Goal: Task Accomplishment & Management: Use online tool/utility

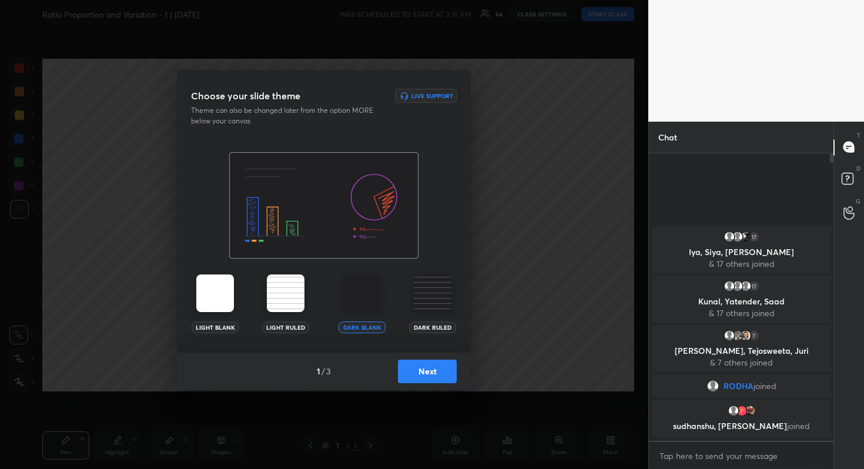
click at [429, 367] on button "Next" at bounding box center [427, 372] width 59 height 24
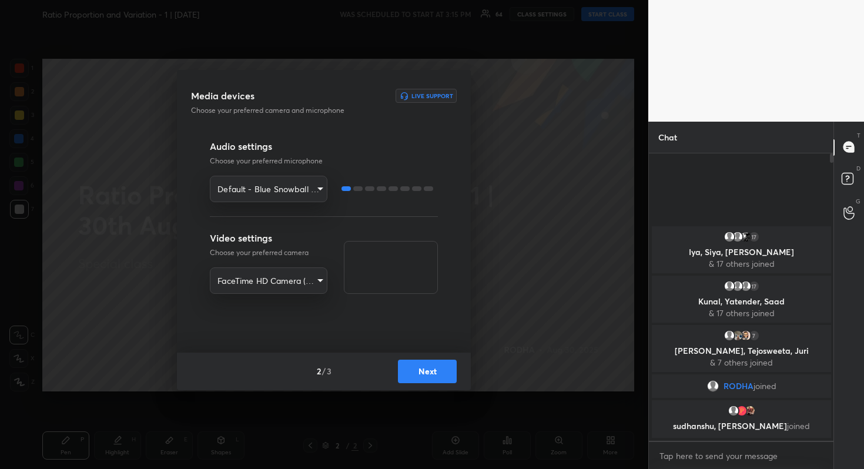
click at [429, 367] on button "Next" at bounding box center [427, 372] width 59 height 24
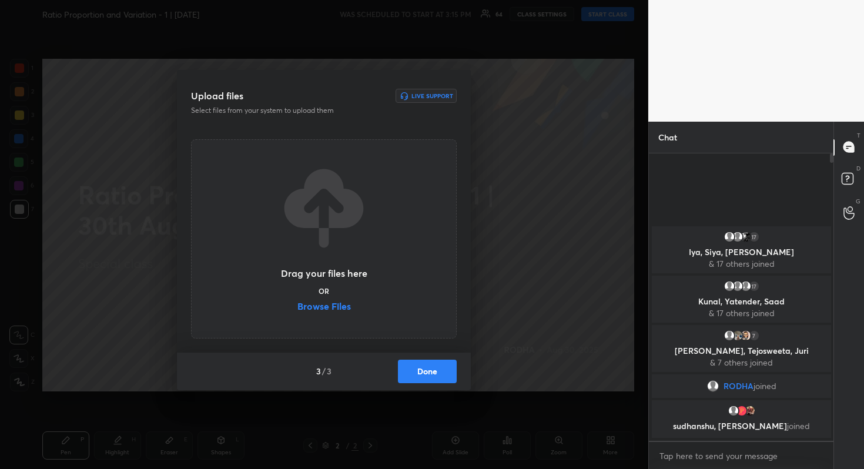
click at [333, 305] on label "Browse Files" at bounding box center [323, 308] width 53 height 12
click at [297, 305] on input "Browse Files" at bounding box center [297, 308] width 0 height 12
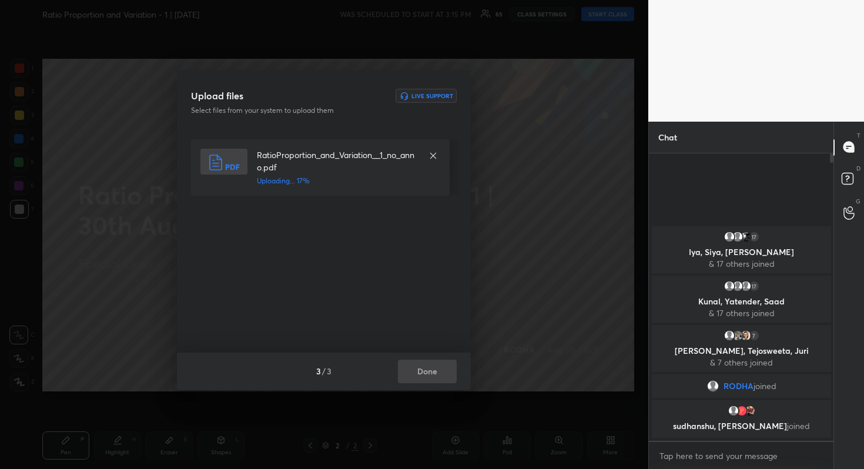
click at [432, 369] on div "3 / 3 Done" at bounding box center [324, 372] width 294 height 38
click at [432, 369] on button "Done" at bounding box center [427, 372] width 59 height 24
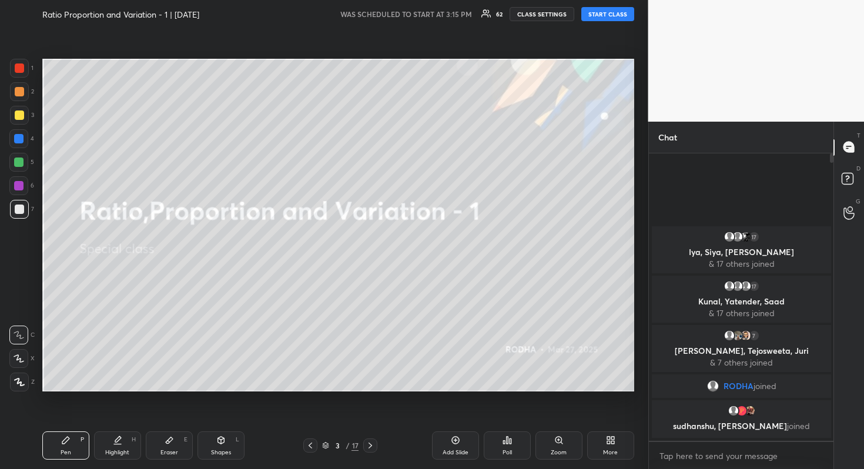
click at [607, 11] on button "START CLASS" at bounding box center [607, 14] width 53 height 14
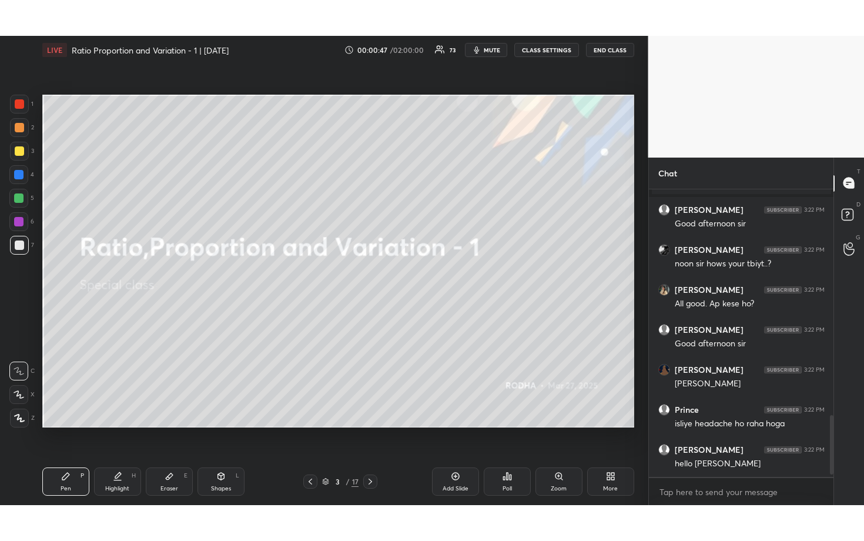
scroll to position [1135, 0]
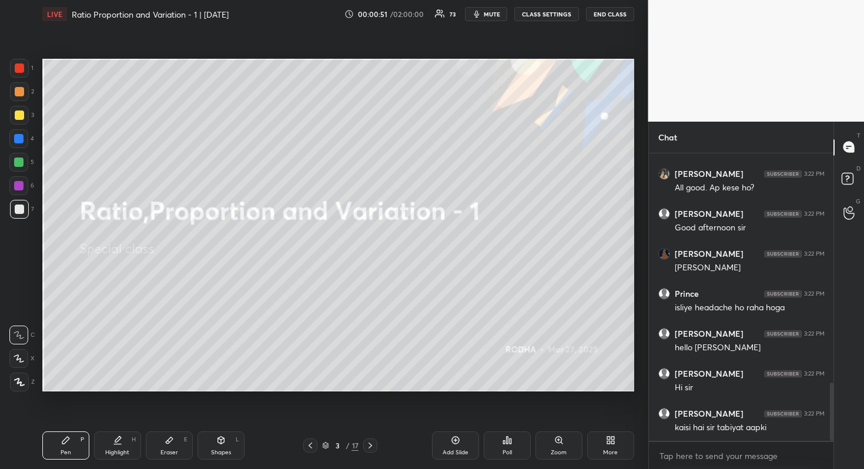
click at [610, 436] on icon at bounding box center [610, 440] width 9 height 9
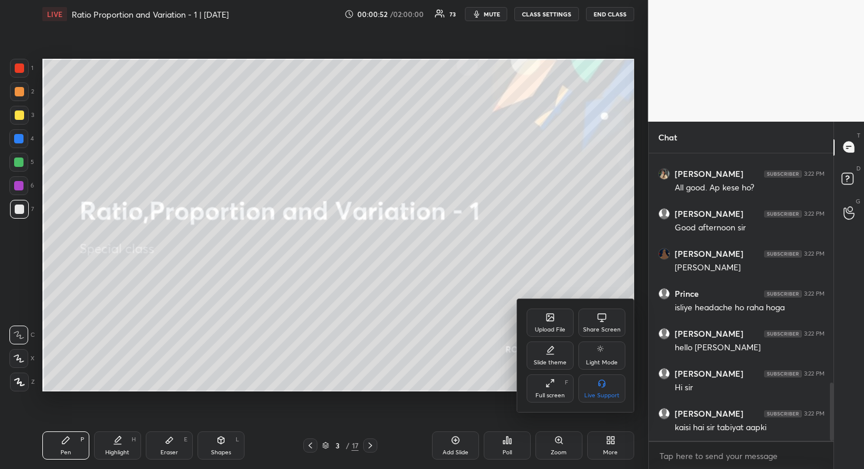
click at [556, 389] on div "Full screen F" at bounding box center [550, 388] width 47 height 28
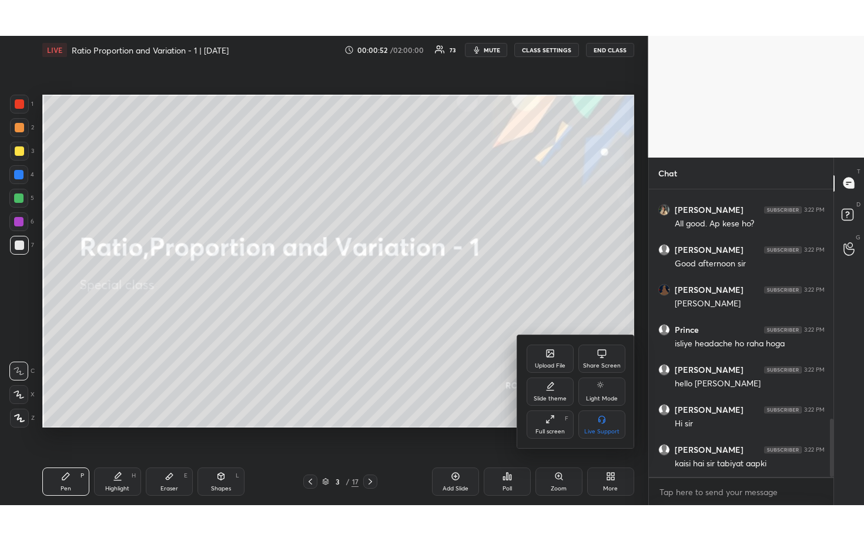
scroll to position [384, 181]
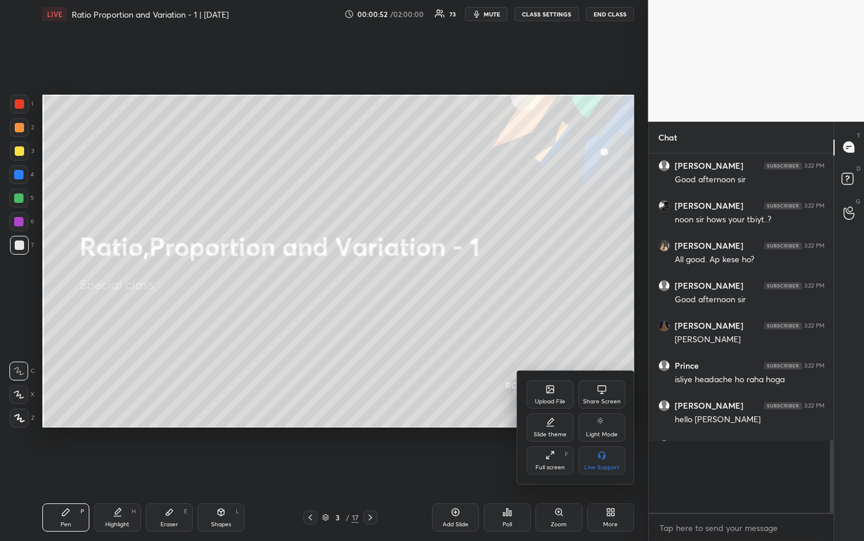
type textarea "x"
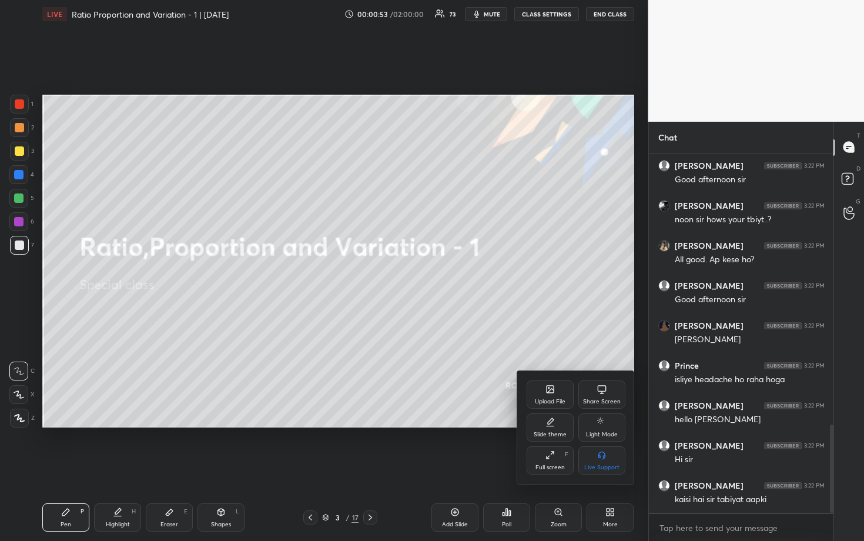
scroll to position [1103, 0]
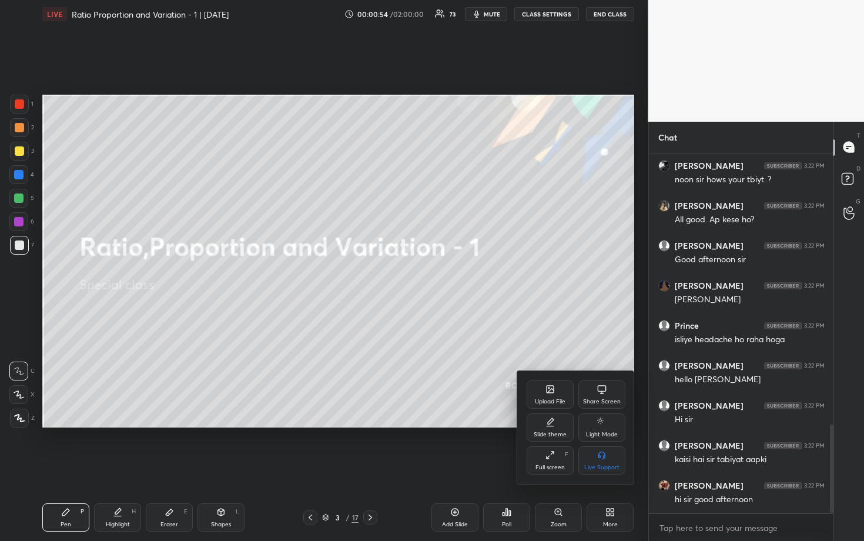
click at [576, 339] on div at bounding box center [432, 270] width 864 height 541
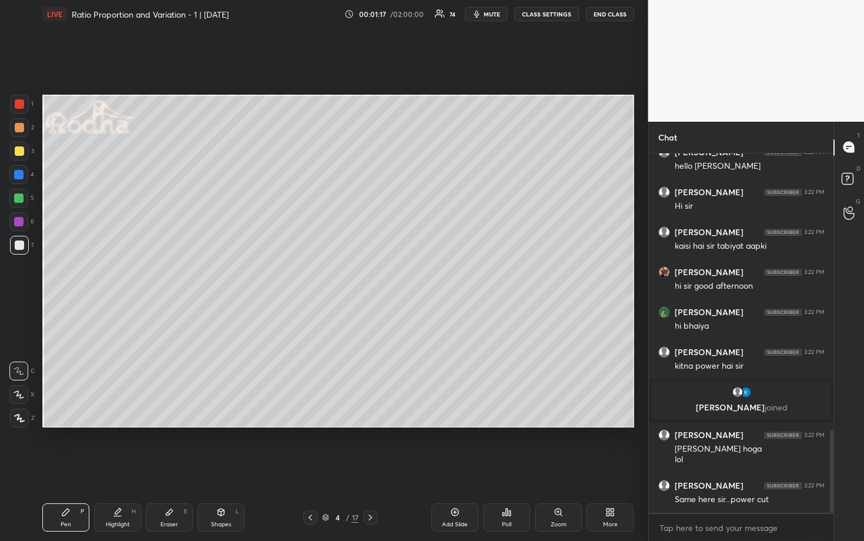
scroll to position [1237, 0]
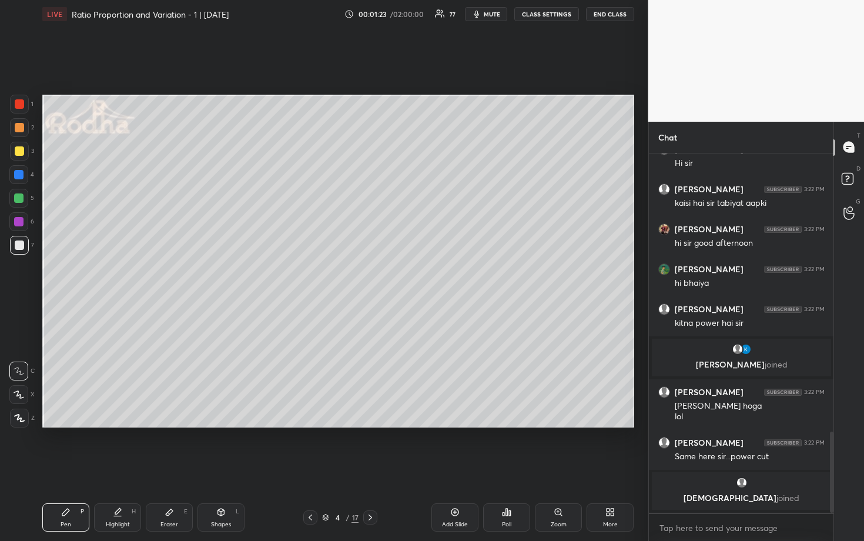
click at [19, 153] on div at bounding box center [19, 150] width 9 height 9
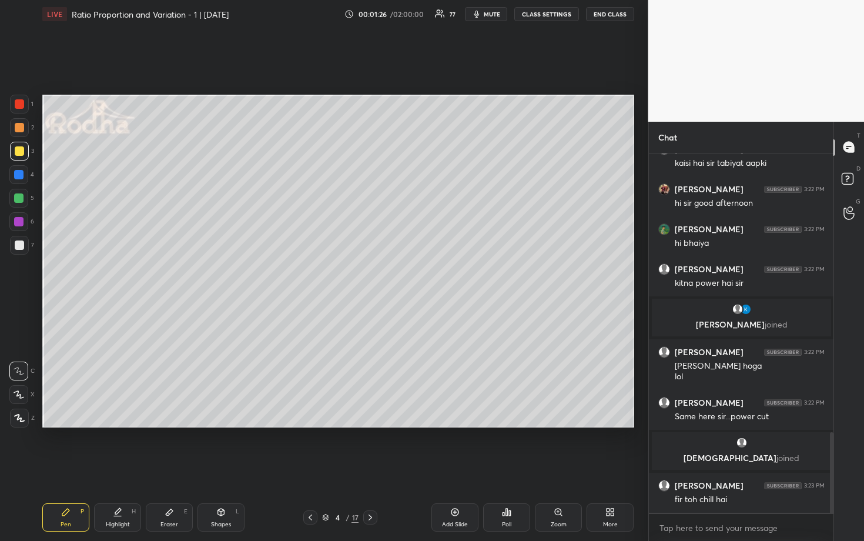
click at [21, 393] on icon at bounding box center [19, 394] width 11 height 8
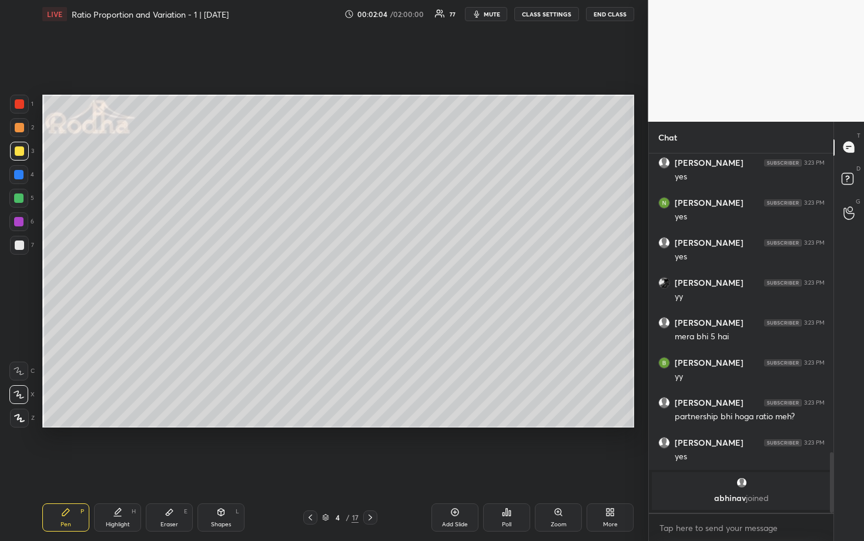
scroll to position [1700, 0]
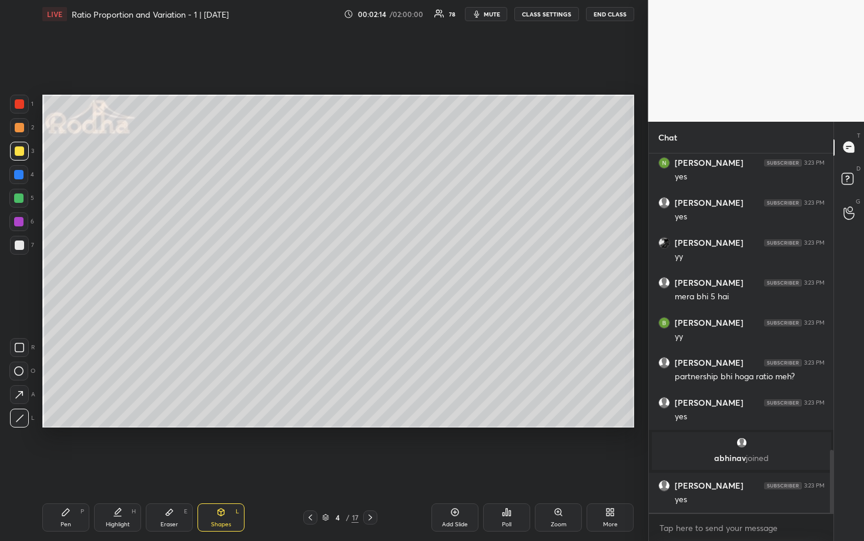
drag, startPoint x: 20, startPoint y: 200, endPoint x: 26, endPoint y: 199, distance: 6.1
click at [20, 201] on div at bounding box center [18, 197] width 9 height 9
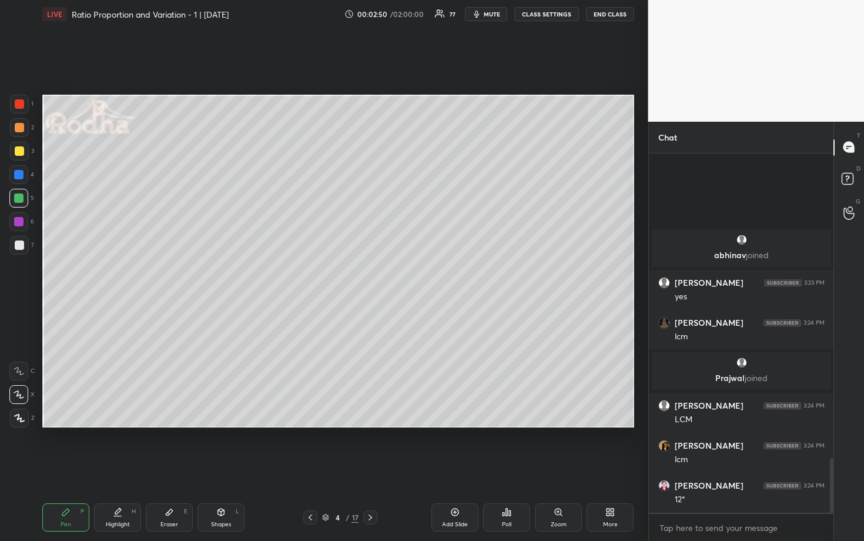
scroll to position [2001, 0]
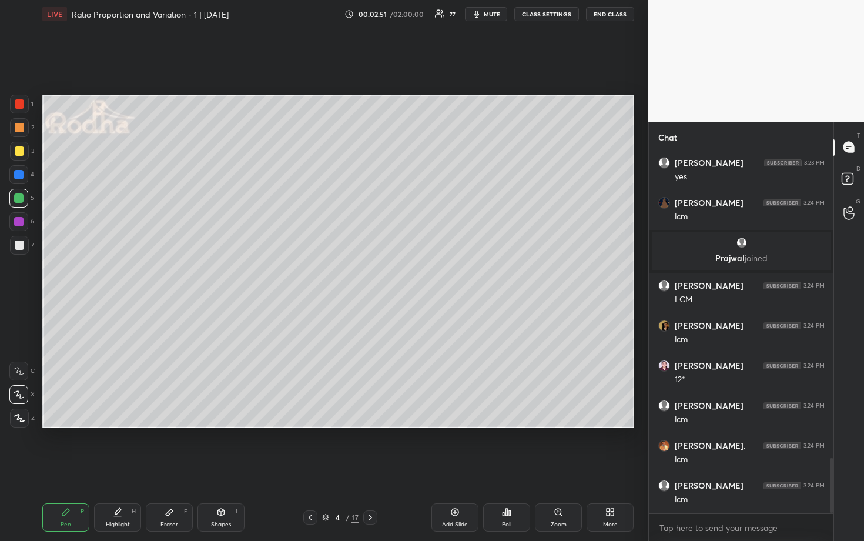
click at [19, 178] on div at bounding box center [18, 174] width 9 height 9
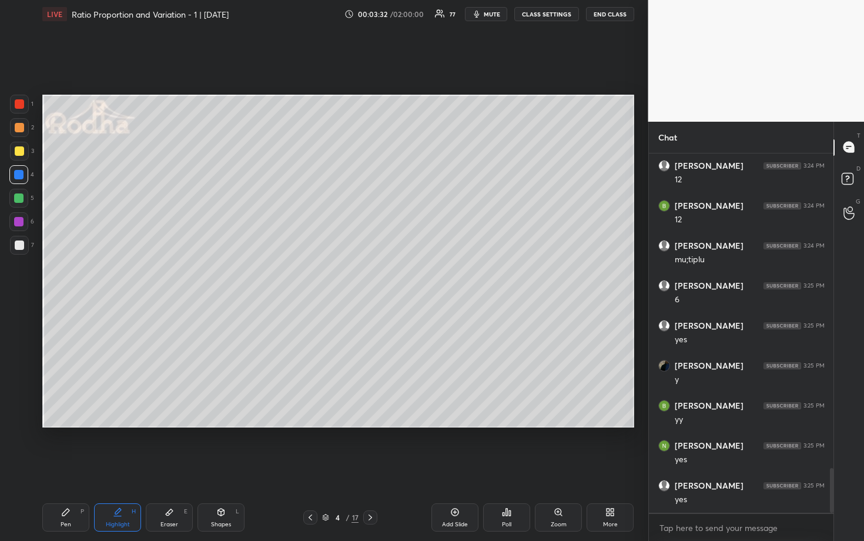
scroll to position [2601, 0]
click at [15, 150] on div at bounding box center [19, 150] width 9 height 9
click at [20, 247] on div at bounding box center [19, 244] width 9 height 9
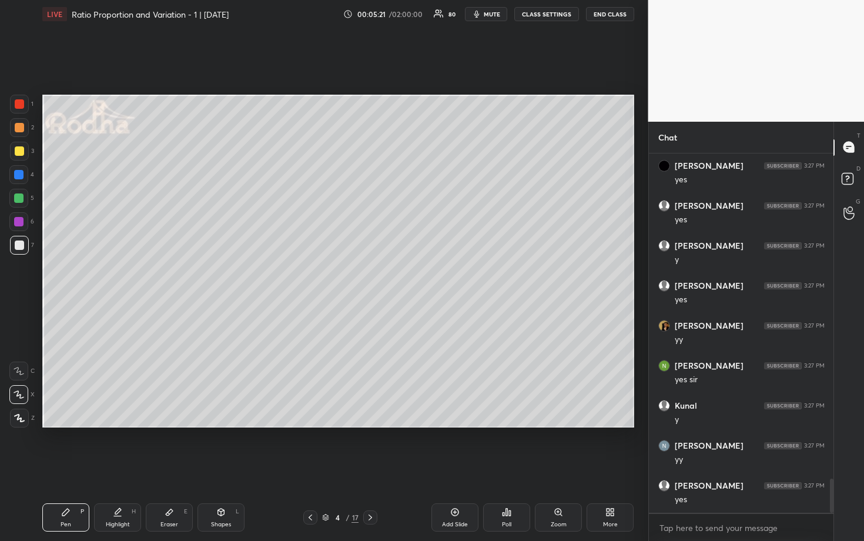
scroll to position [3466, 0]
click at [450, 469] on icon at bounding box center [454, 511] width 9 height 9
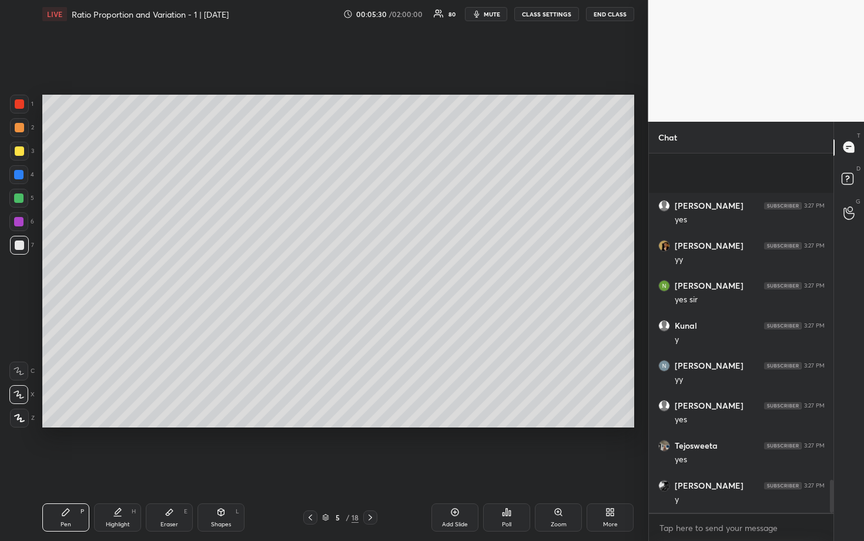
scroll to position [3586, 0]
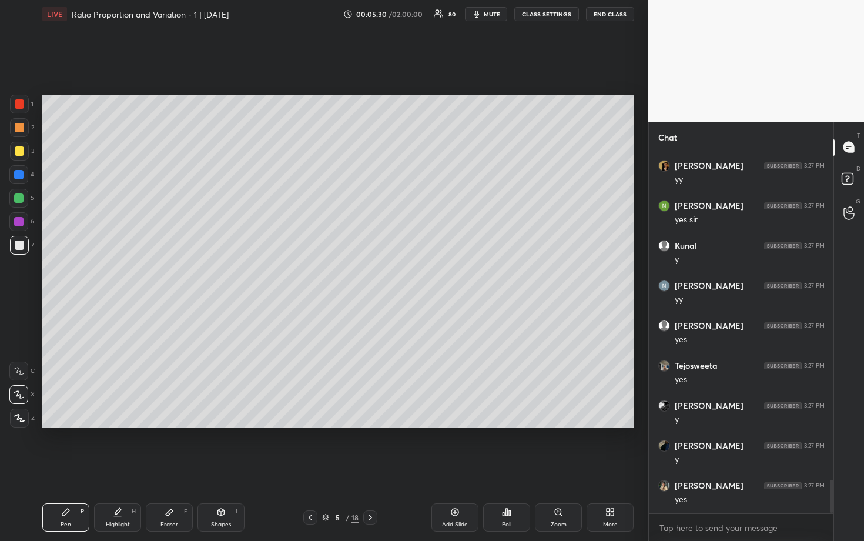
click at [18, 146] on div at bounding box center [19, 150] width 9 height 9
click at [18, 242] on div at bounding box center [19, 244] width 9 height 9
click at [16, 221] on div at bounding box center [18, 221] width 9 height 9
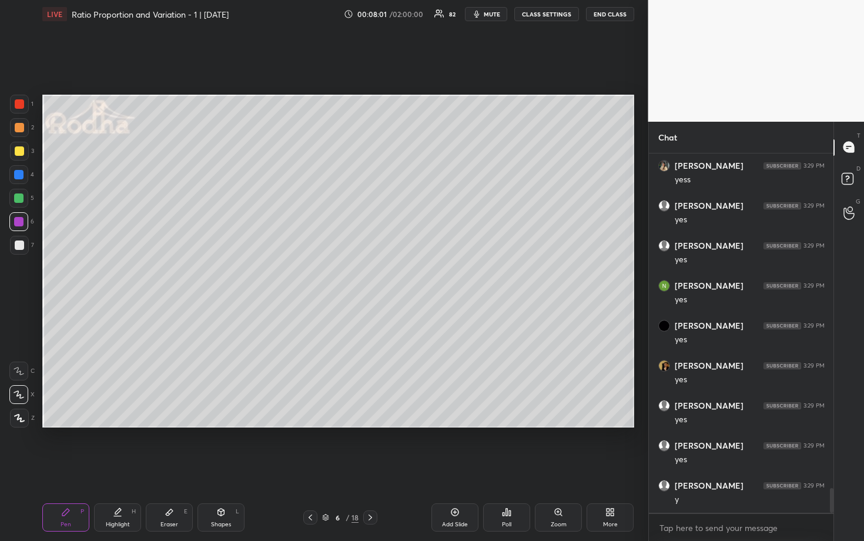
scroll to position [4837, 0]
click at [10, 149] on div at bounding box center [19, 151] width 19 height 19
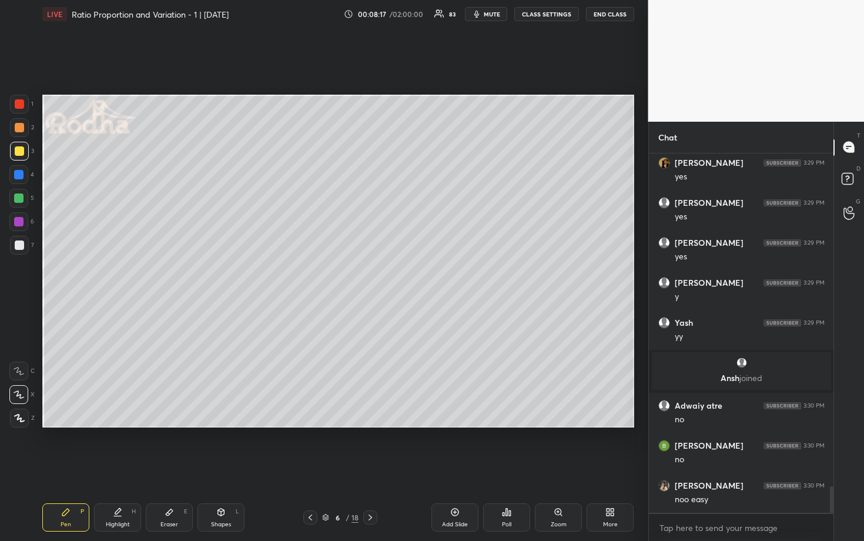
scroll to position [4535, 0]
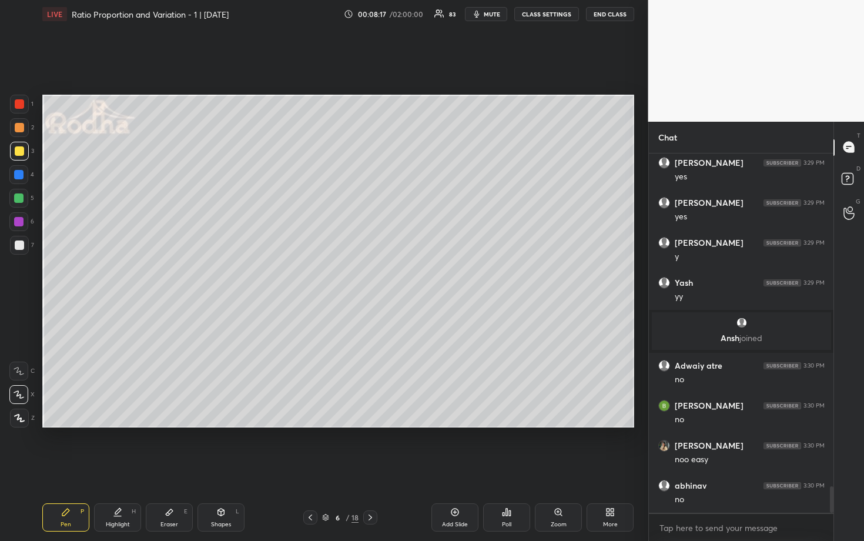
click at [21, 246] on div at bounding box center [19, 244] width 9 height 9
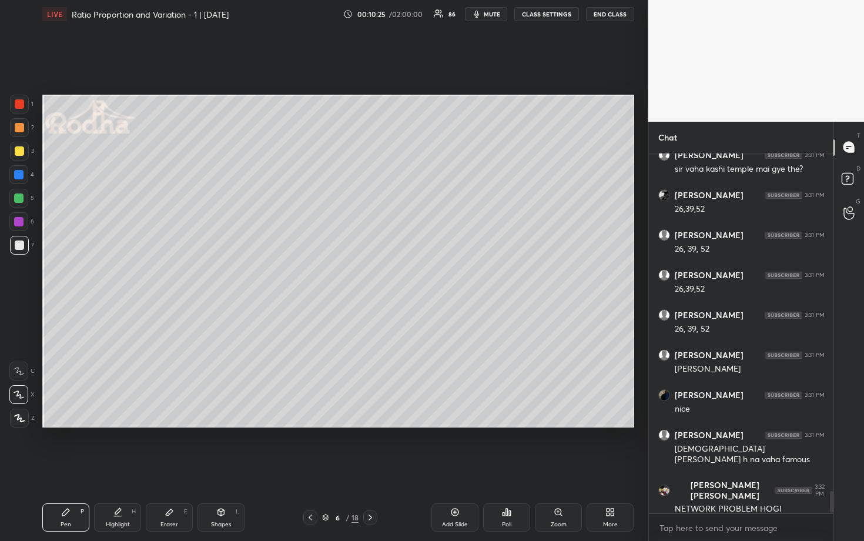
scroll to position [5605, 0]
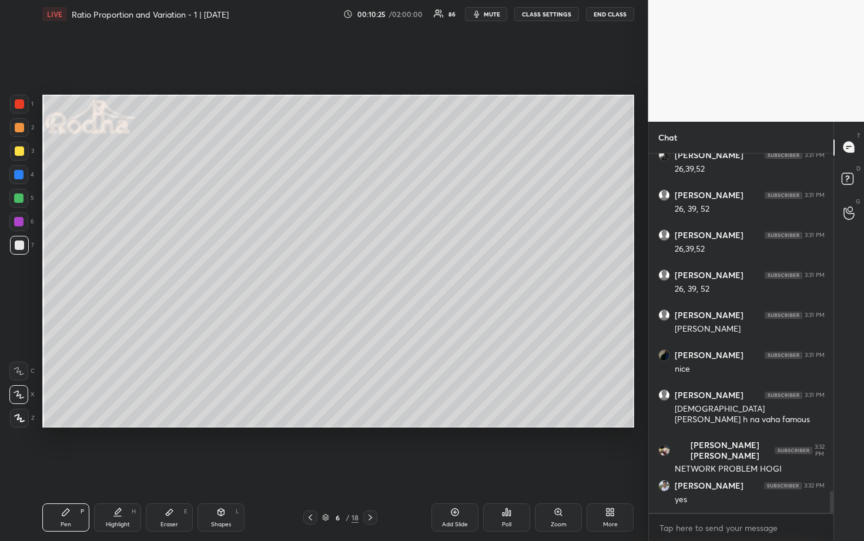
click at [18, 197] on div at bounding box center [18, 197] width 9 height 9
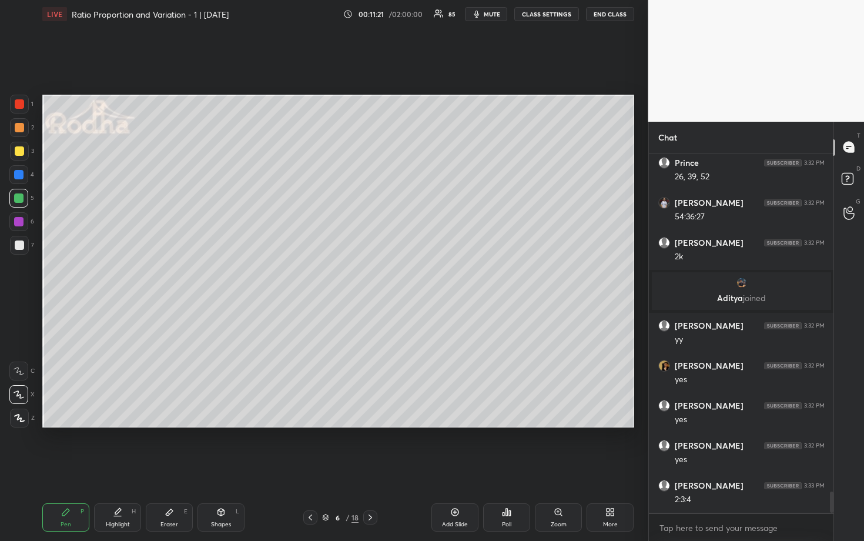
scroll to position [5731, 0]
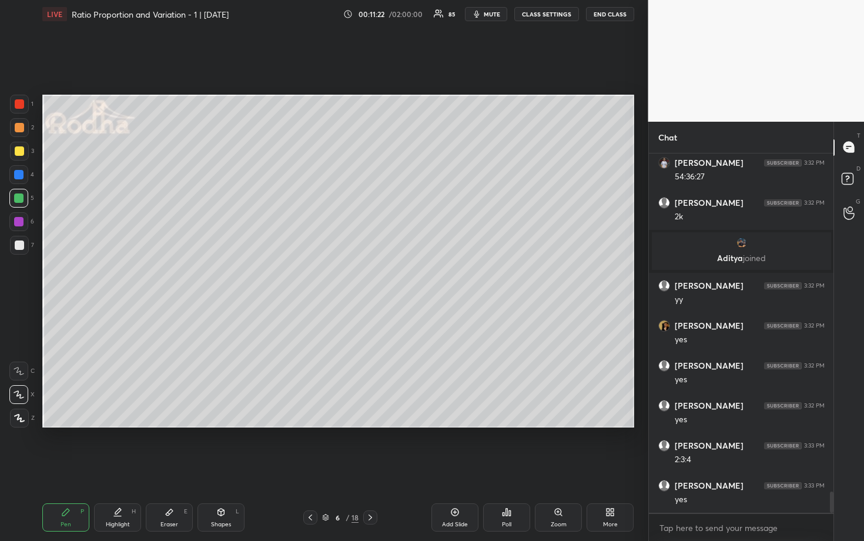
click at [18, 156] on div at bounding box center [19, 151] width 19 height 19
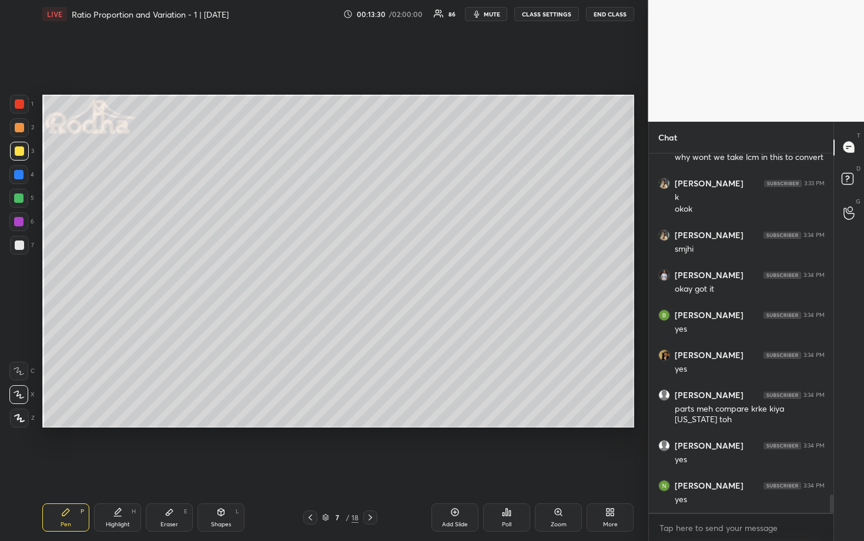
scroll to position [6733, 0]
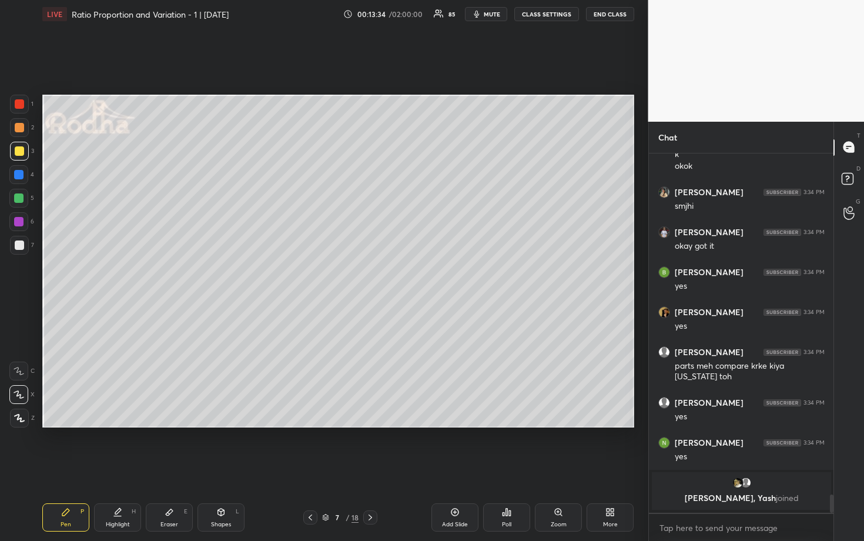
click at [498, 15] on span "mute" at bounding box center [492, 14] width 16 height 8
click at [607, 15] on button "END CLASS" at bounding box center [610, 14] width 48 height 14
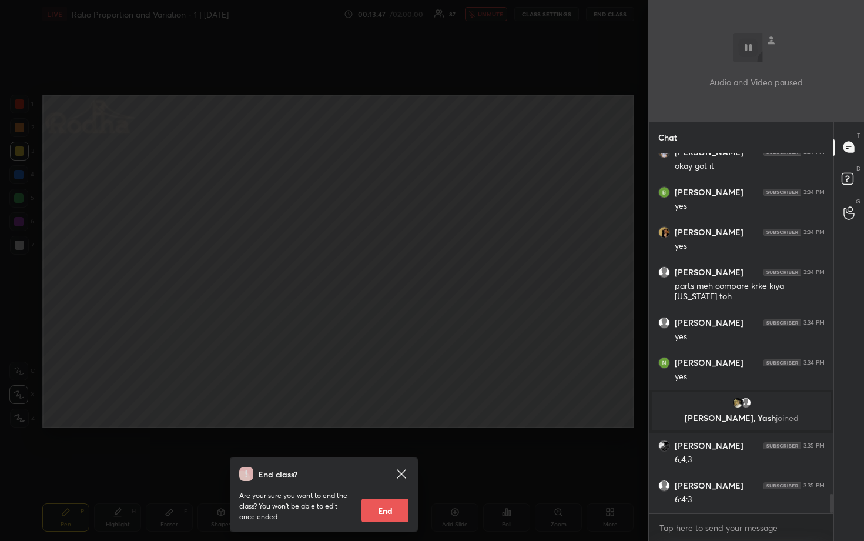
scroll to position [6582, 0]
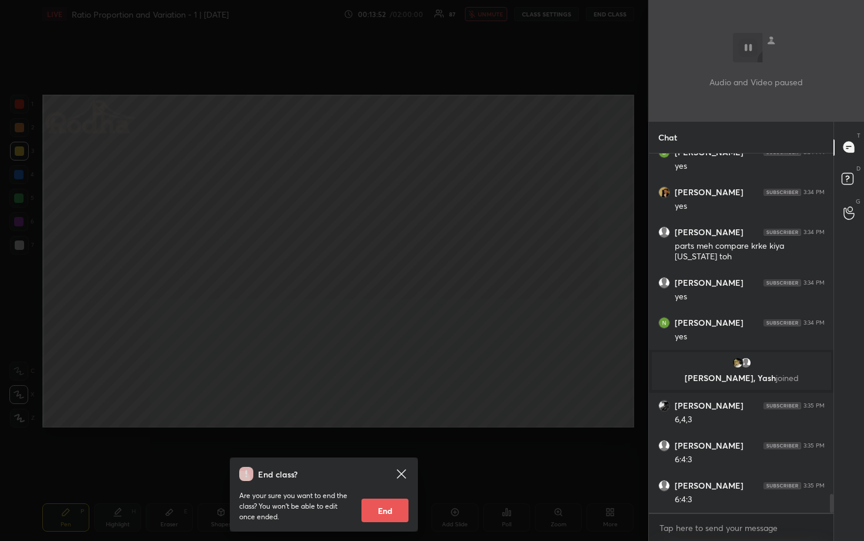
click at [546, 125] on div "End class? Are your sure you want to end the class? You won’t be able to edit o…" at bounding box center [324, 270] width 648 height 541
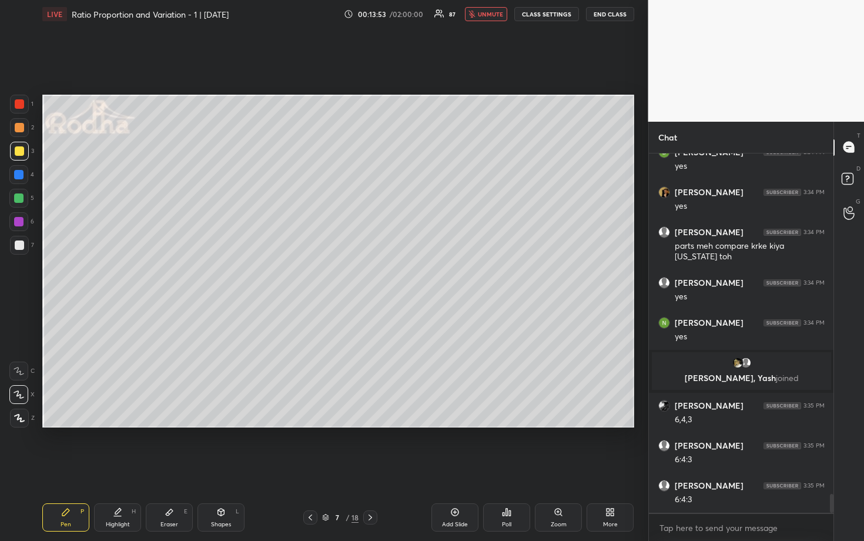
scroll to position [6622, 0]
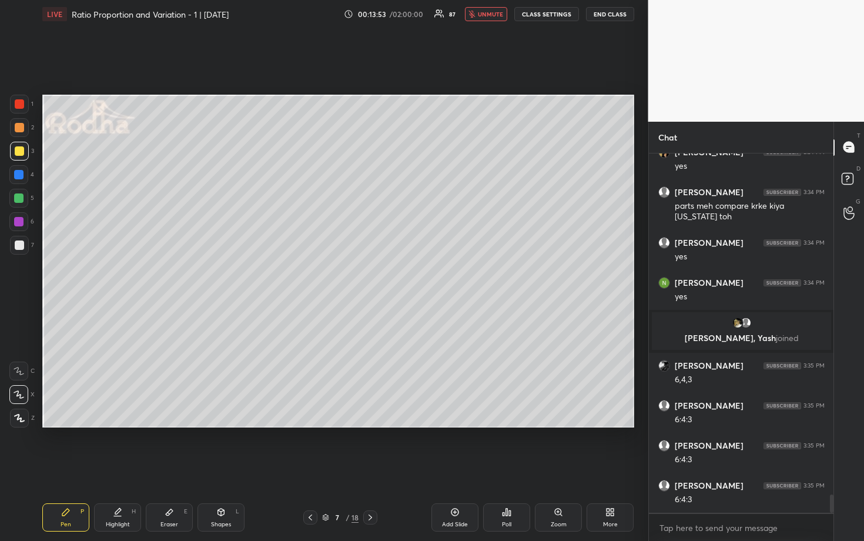
click at [490, 15] on span "unmute" at bounding box center [490, 14] width 25 height 8
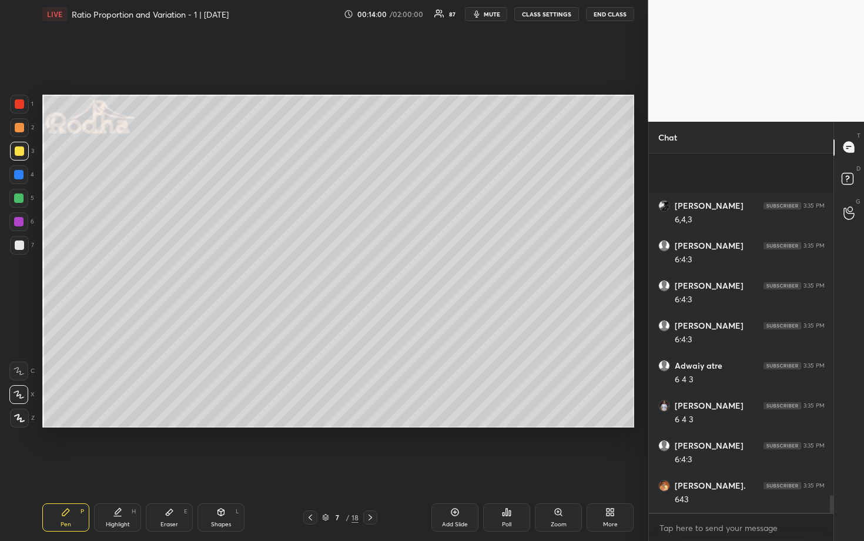
scroll to position [6862, 0]
click at [20, 198] on div at bounding box center [18, 197] width 9 height 9
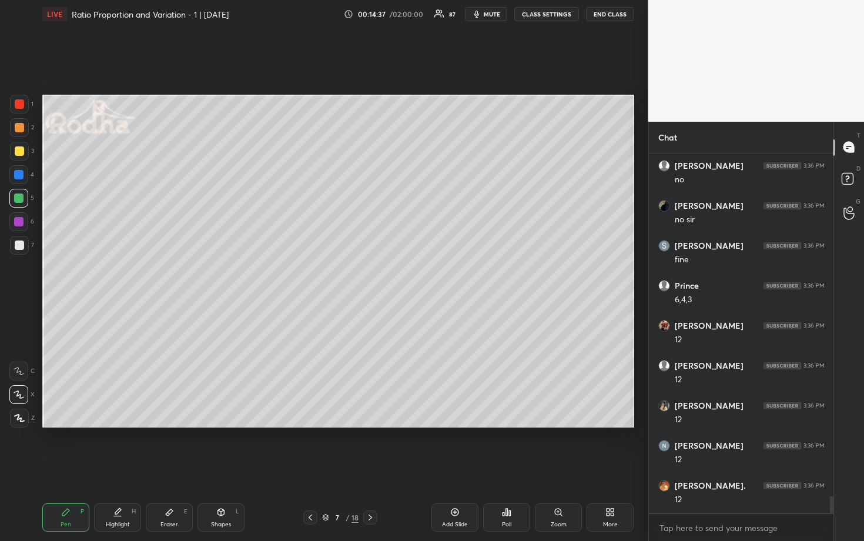
scroll to position [7462, 0]
drag, startPoint x: 18, startPoint y: 173, endPoint x: 37, endPoint y: 190, distance: 25.0
click at [18, 174] on div at bounding box center [18, 174] width 9 height 9
drag, startPoint x: 20, startPoint y: 245, endPoint x: 35, endPoint y: 244, distance: 14.7
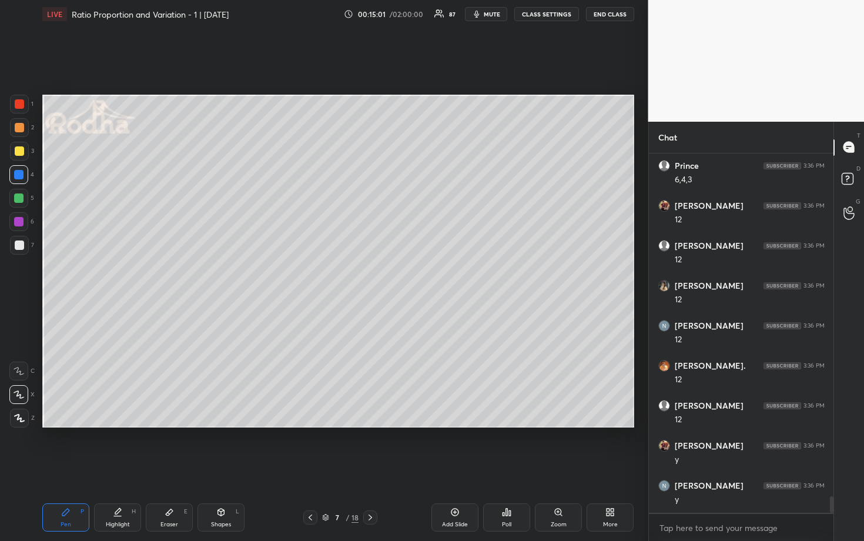
click at [20, 246] on div at bounding box center [19, 244] width 9 height 9
click at [491, 14] on span "mute" at bounding box center [492, 14] width 16 height 8
click at [618, 15] on button "END CLASS" at bounding box center [610, 14] width 48 height 14
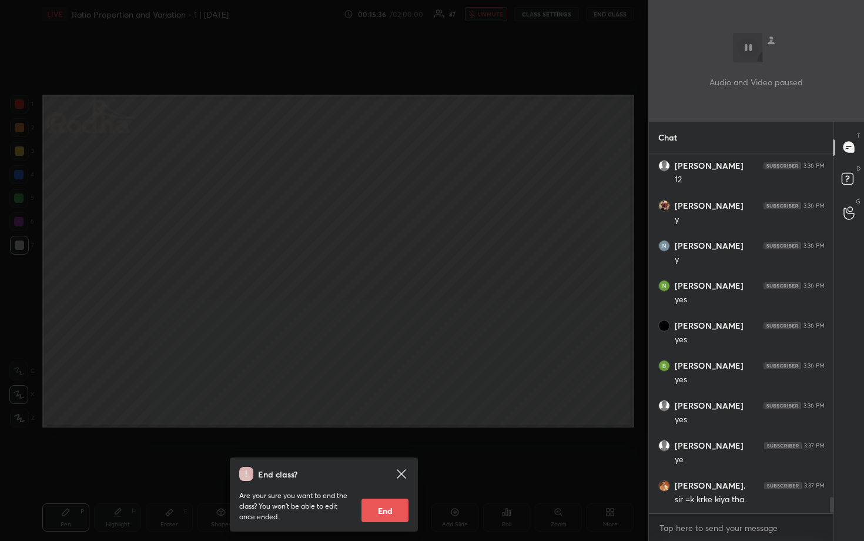
click at [601, 110] on div "End class? Are your sure you want to end the class? You won’t be able to edit o…" at bounding box center [324, 270] width 648 height 541
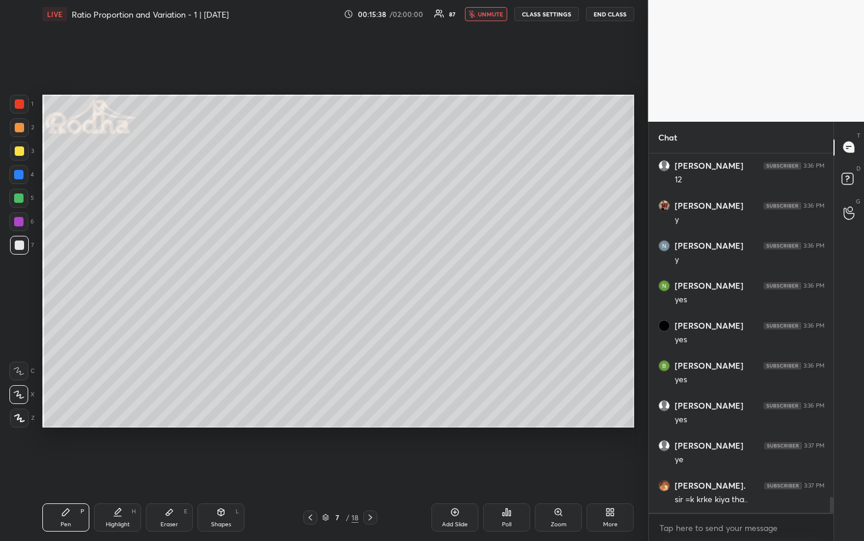
click at [486, 19] on button "unmute" at bounding box center [486, 14] width 42 height 14
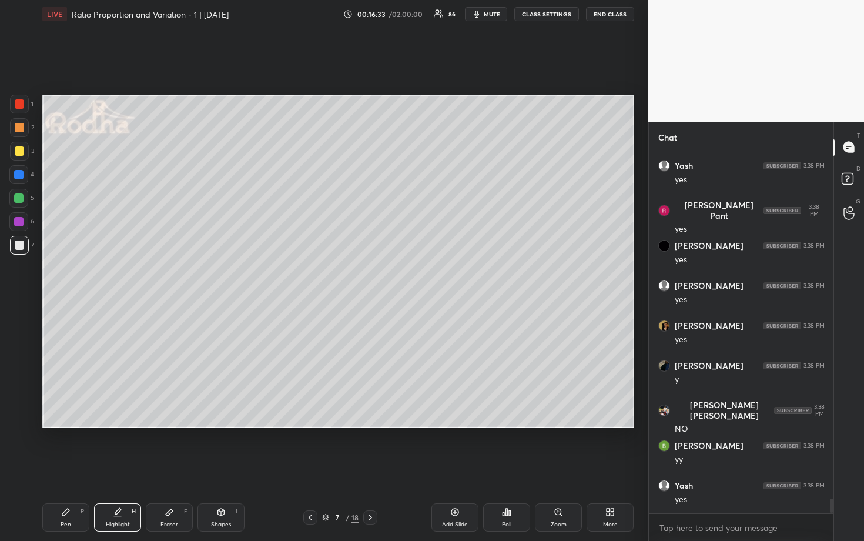
scroll to position [9002, 0]
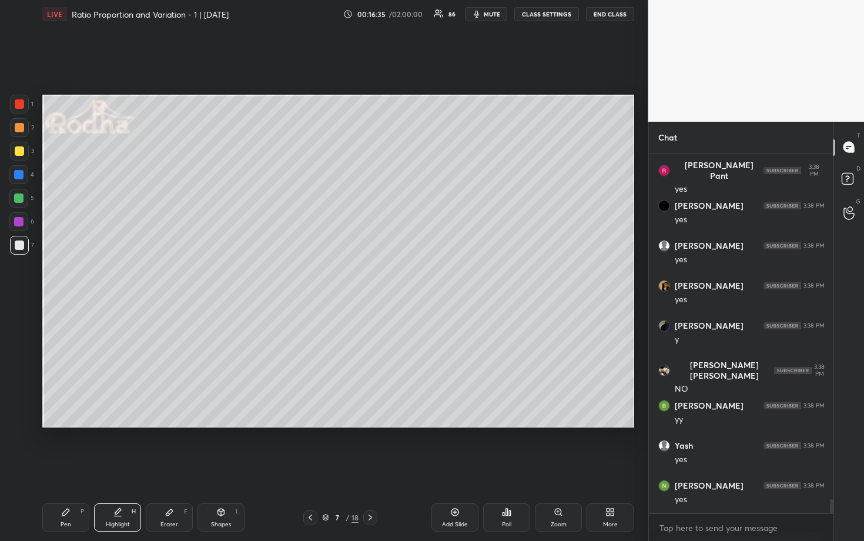
click at [370, 469] on icon at bounding box center [370, 517] width 9 height 9
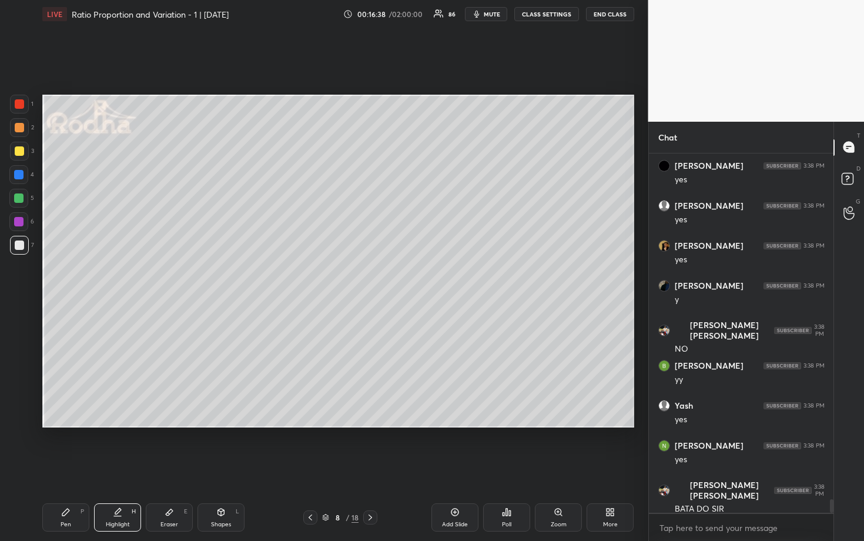
click at [19, 151] on div at bounding box center [19, 150] width 9 height 9
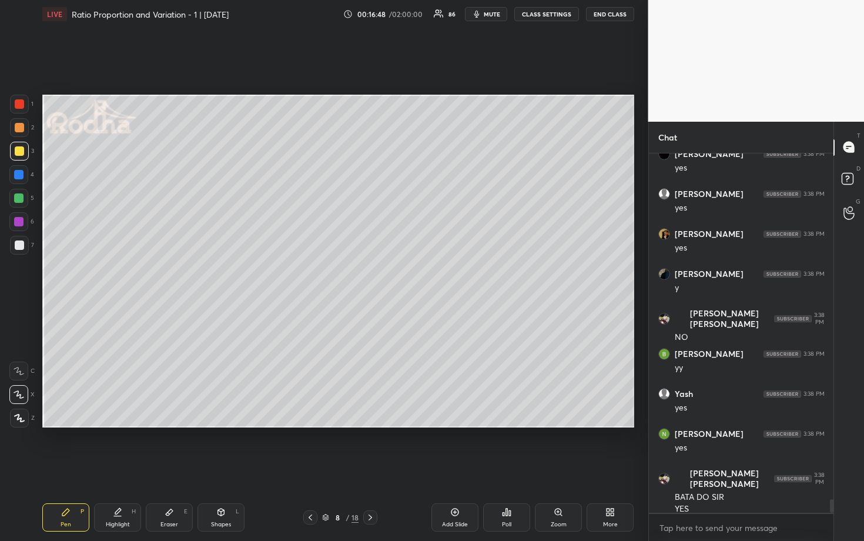
click at [18, 193] on div at bounding box center [18, 198] width 19 height 19
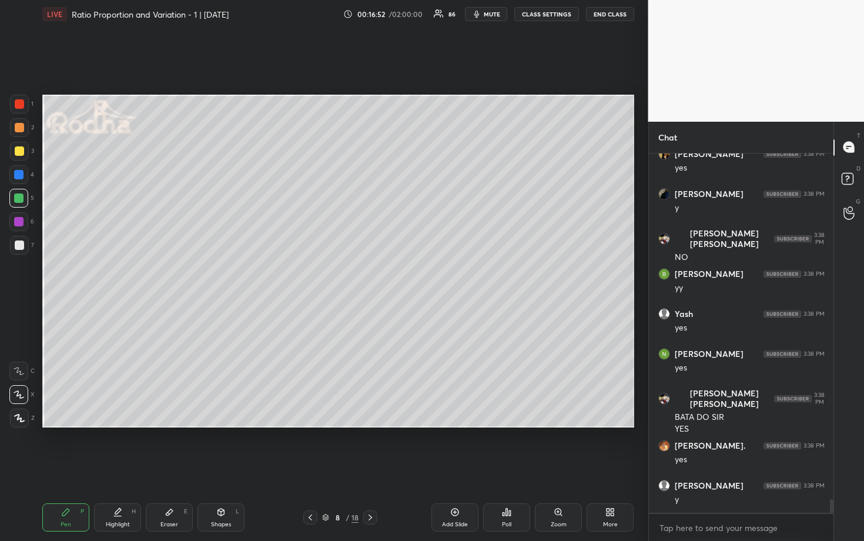
scroll to position [9174, 0]
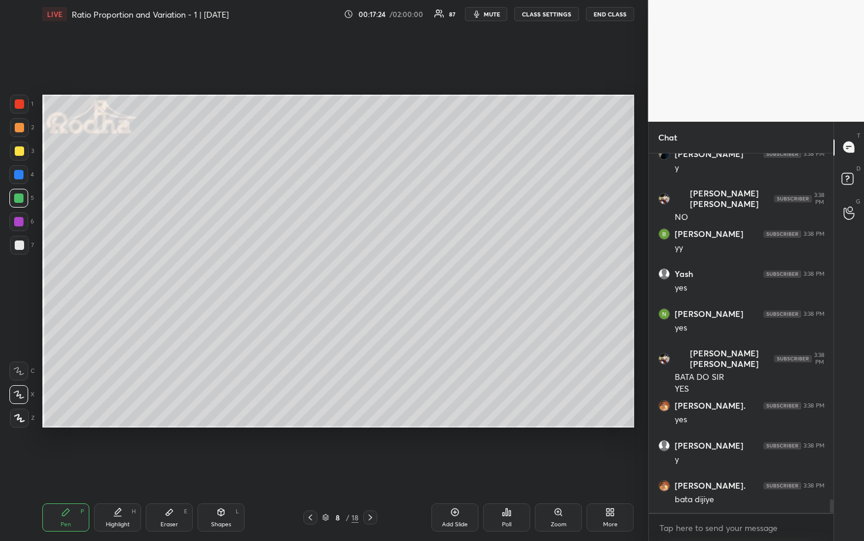
drag, startPoint x: 18, startPoint y: 152, endPoint x: 25, endPoint y: 149, distance: 7.6
click at [18, 151] on div at bounding box center [19, 150] width 9 height 9
click at [25, 247] on div at bounding box center [19, 245] width 19 height 19
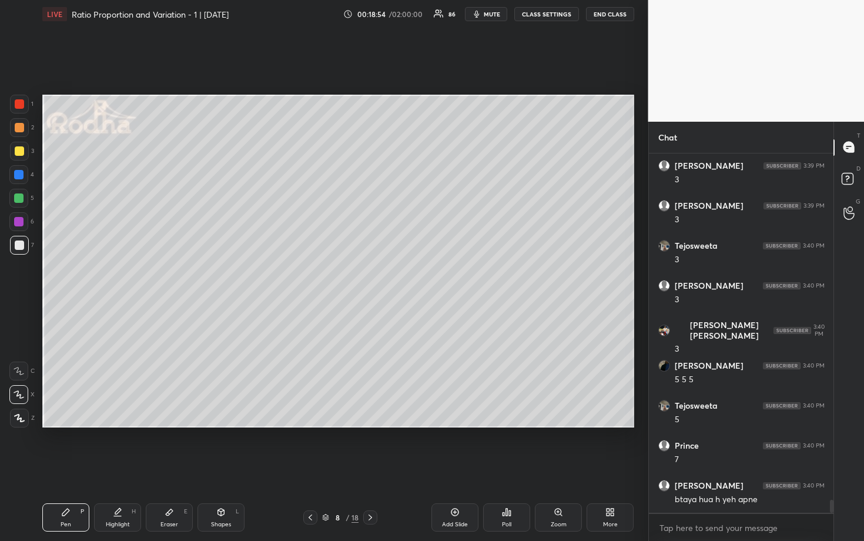
scroll to position [9584, 0]
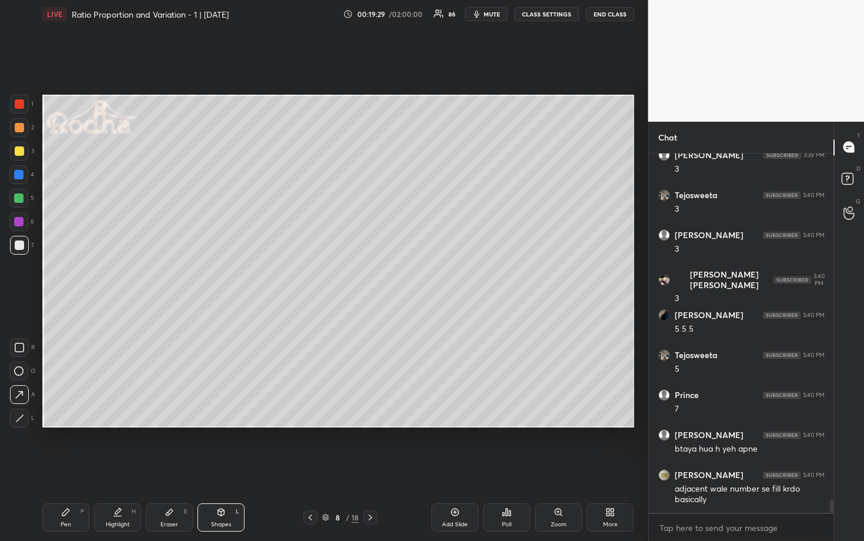
click at [24, 178] on div at bounding box center [18, 174] width 19 height 19
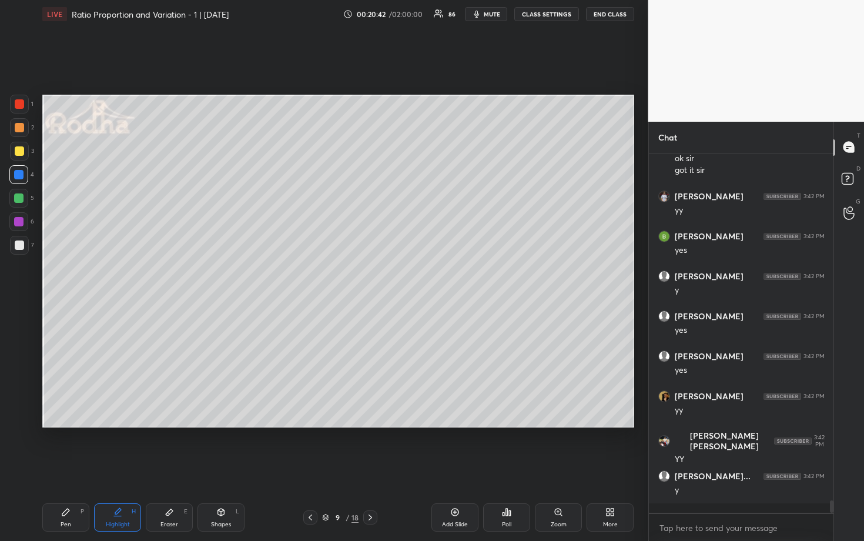
scroll to position [10387, 0]
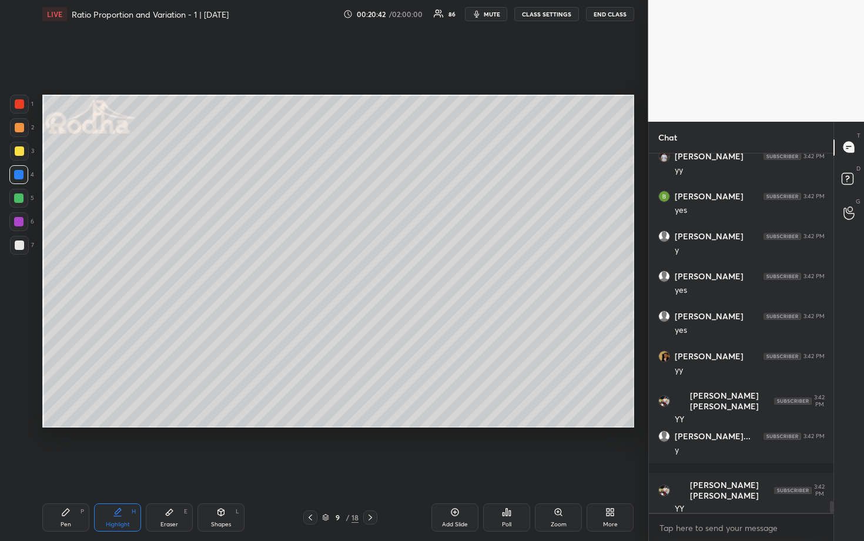
click at [20, 153] on div at bounding box center [19, 150] width 9 height 9
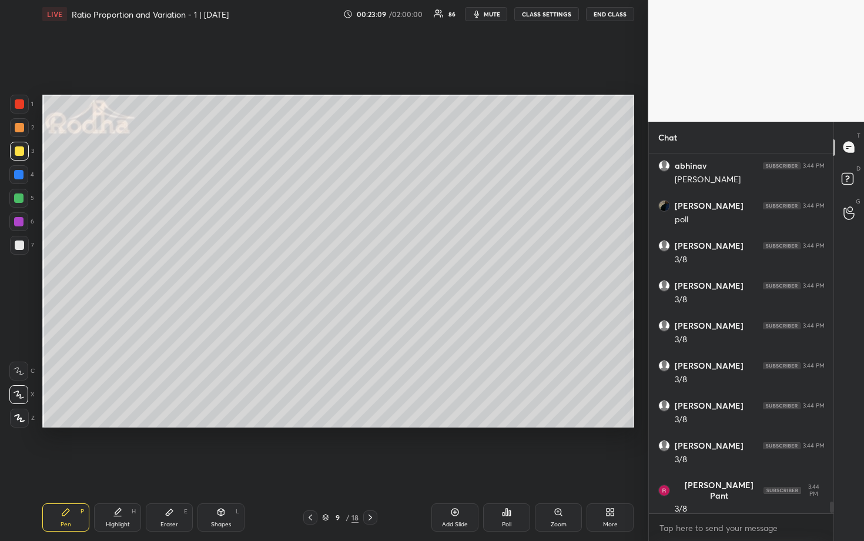
scroll to position [11358, 0]
click at [20, 198] on div at bounding box center [18, 197] width 9 height 9
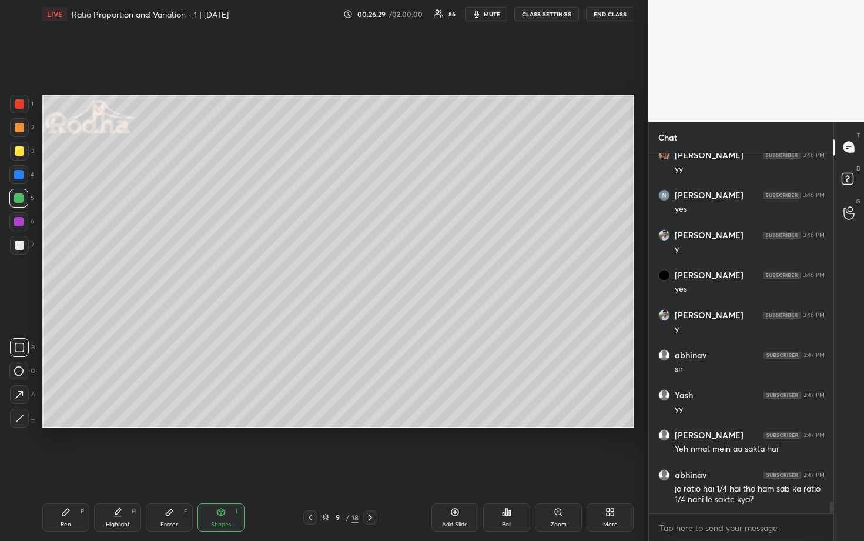
scroll to position [11328, 0]
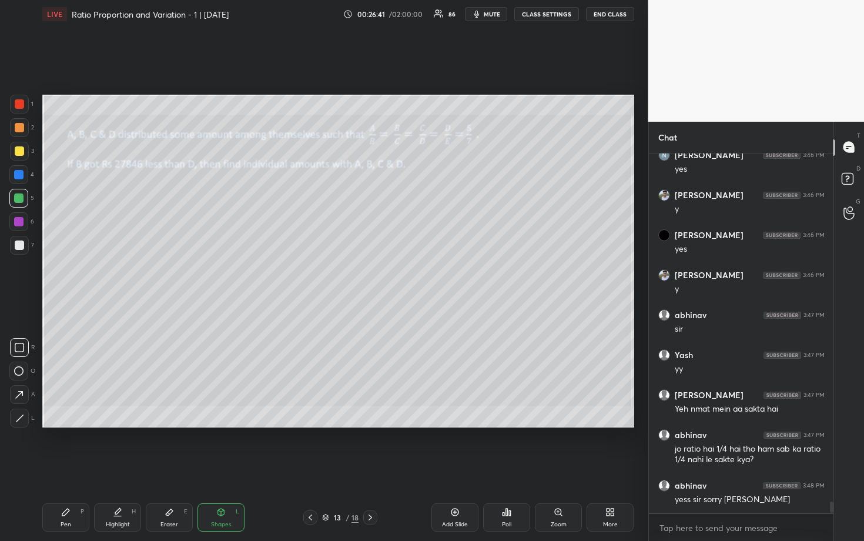
click at [15, 158] on div at bounding box center [19, 151] width 19 height 19
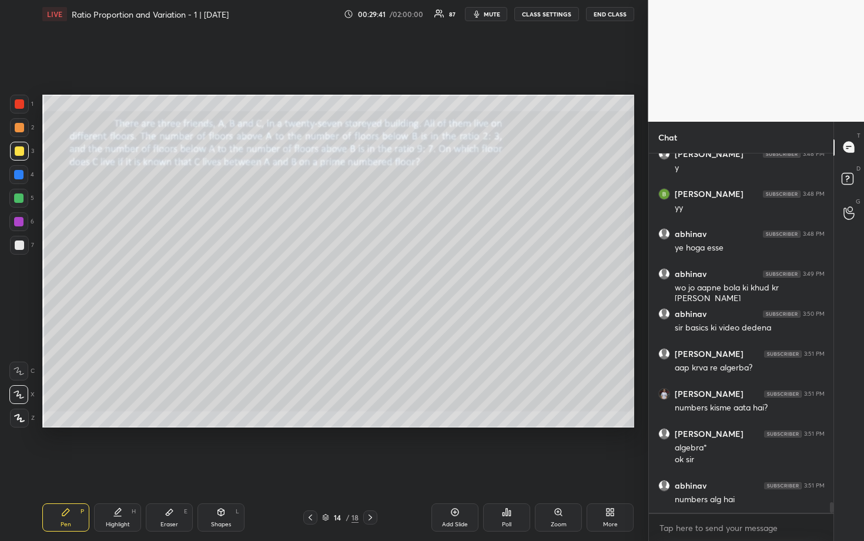
scroll to position [11819, 0]
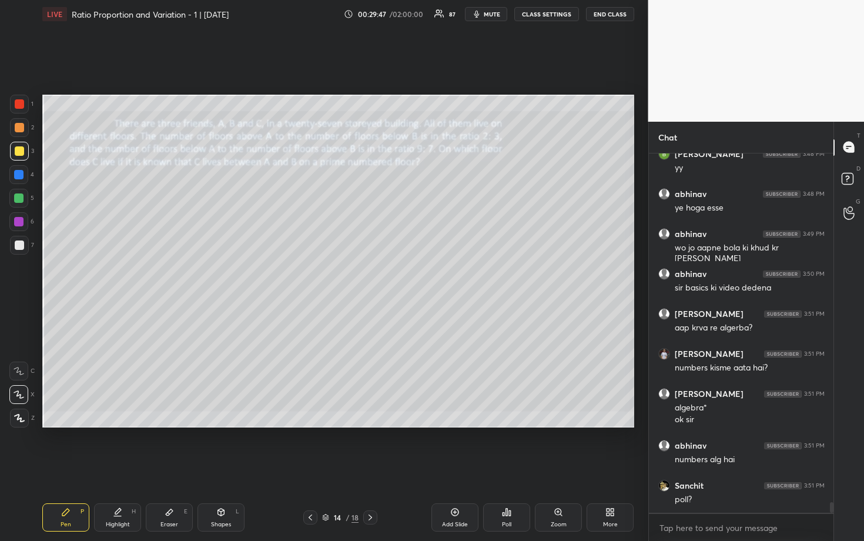
click at [18, 204] on div at bounding box center [18, 198] width 19 height 19
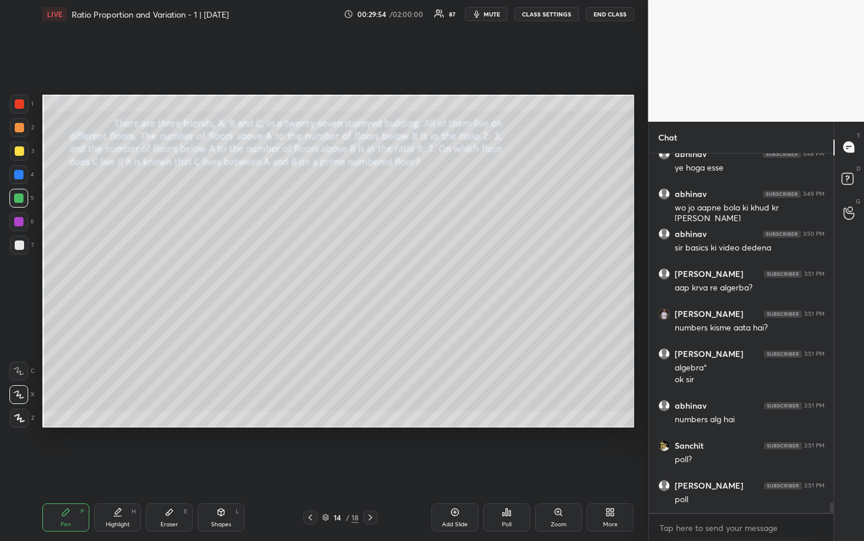
scroll to position [11899, 0]
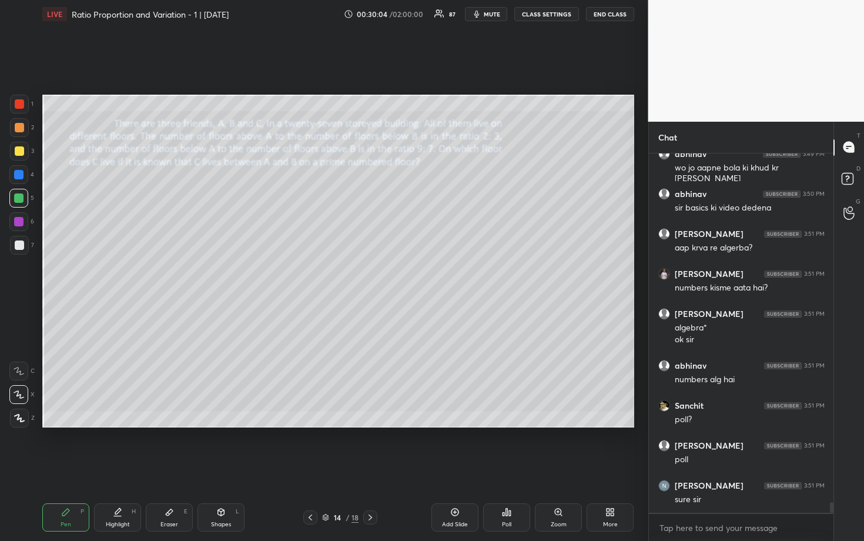
click at [506, 469] on div "Poll" at bounding box center [506, 524] width 9 height 6
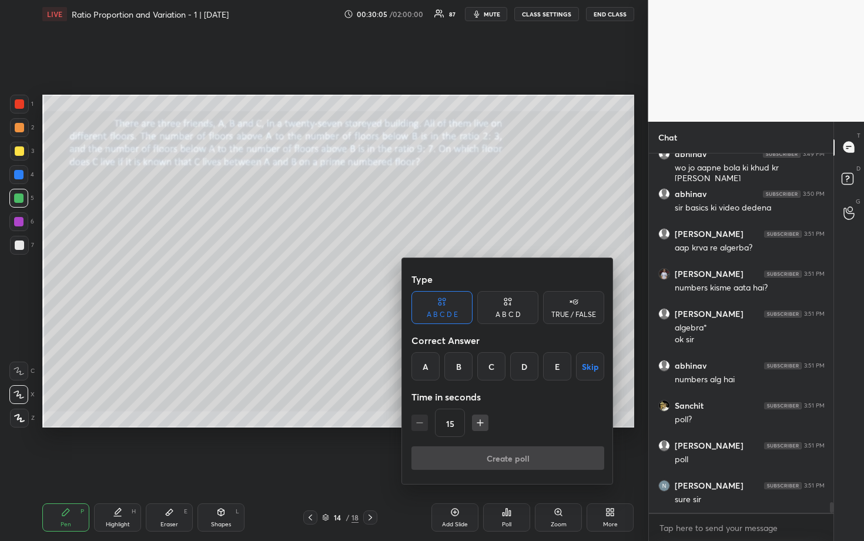
drag, startPoint x: 518, startPoint y: 307, endPoint x: 526, endPoint y: 317, distance: 13.1
click at [519, 307] on div "A B C D" at bounding box center [507, 307] width 61 height 33
drag, startPoint x: 542, startPoint y: 364, endPoint x: 541, endPoint y: 380, distance: 16.5
click at [541, 364] on div "D" at bounding box center [547, 366] width 35 height 28
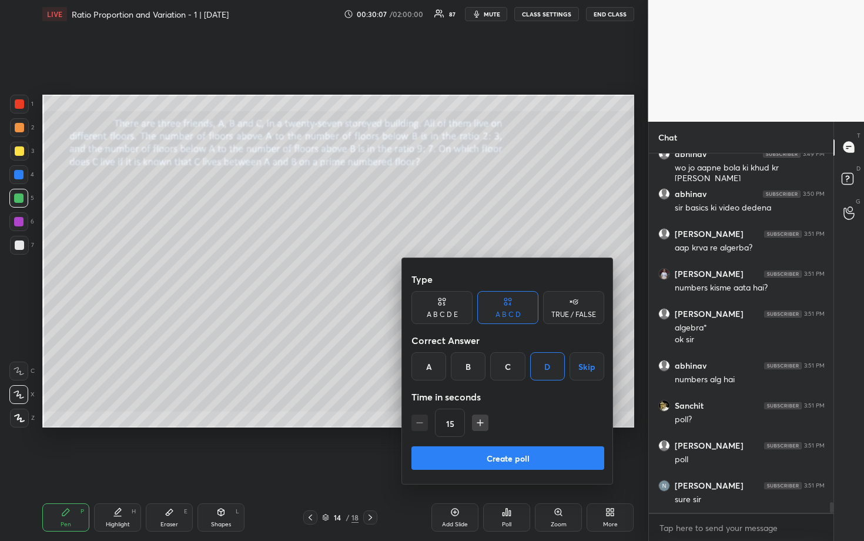
drag, startPoint x: 518, startPoint y: 457, endPoint x: 521, endPoint y: 450, distance: 7.4
click at [519, 456] on button "Create poll" at bounding box center [508, 458] width 193 height 24
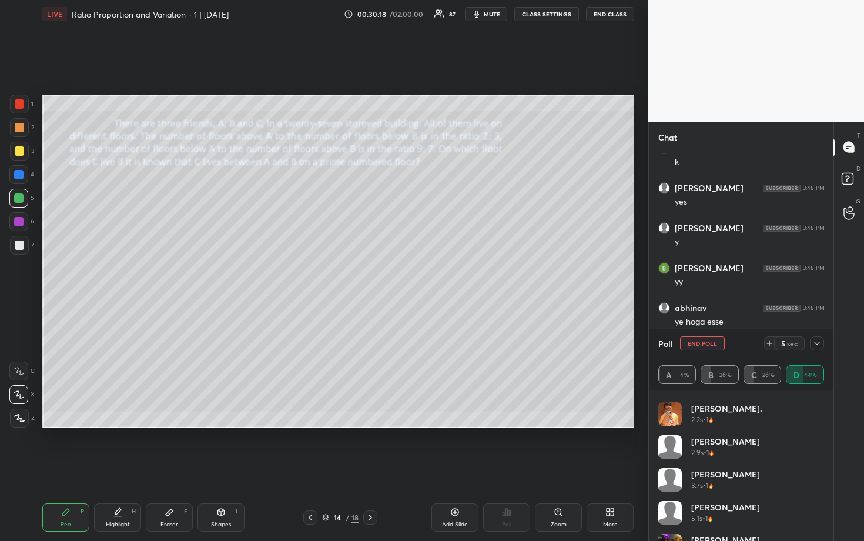
scroll to position [258, 0]
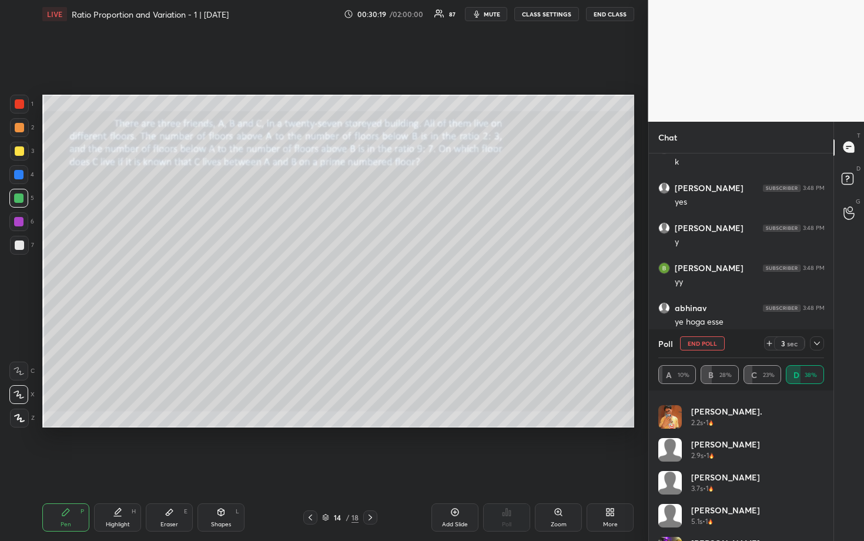
drag, startPoint x: 824, startPoint y: 507, endPoint x: 822, endPoint y: 473, distance: 34.1
click at [822, 469] on div "[PERSON_NAME] 1.2s • 1 [PERSON_NAME] 1.4s • 1 Kunal 1.7s • 1 [PERSON_NAME] 2.1s…" at bounding box center [741, 470] width 166 height 141
click at [824, 457] on div "[PERSON_NAME] 1.2s • 1 [PERSON_NAME] 1.4s • 1 Kunal 1.7s • 1 [PERSON_NAME] 2.1s…" at bounding box center [741, 465] width 185 height 151
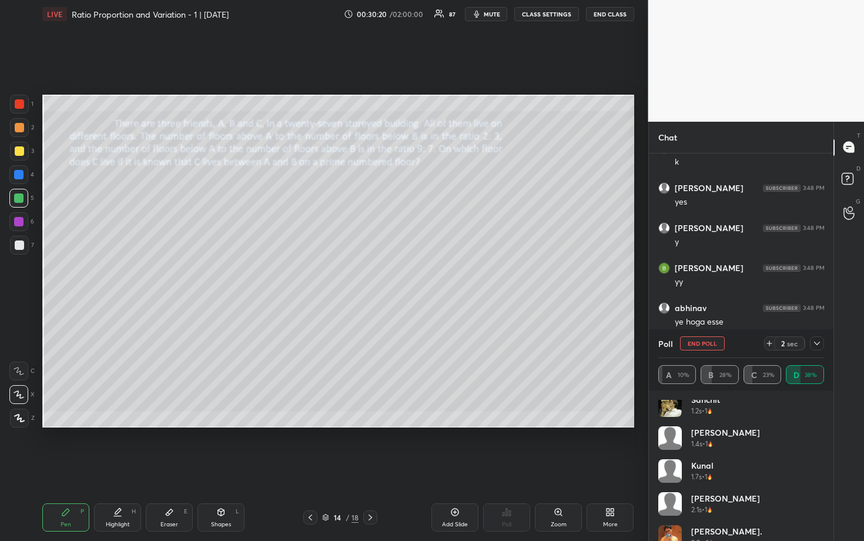
scroll to position [135, 0]
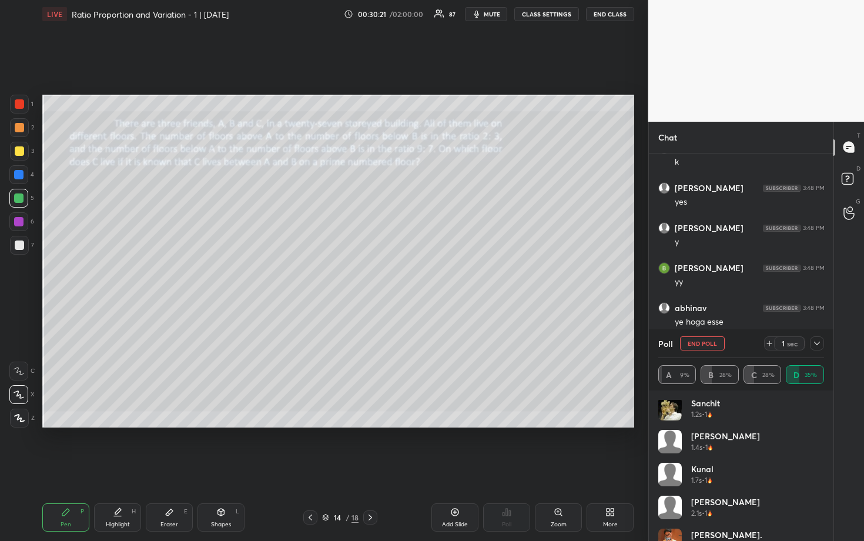
drag, startPoint x: 825, startPoint y: 452, endPoint x: 825, endPoint y: 441, distance: 10.6
click at [825, 442] on div "[PERSON_NAME] 1s • 1 [PERSON_NAME] 1s • 1 [PERSON_NAME] 1.2s • 1 [PERSON_NAME] …" at bounding box center [741, 465] width 185 height 151
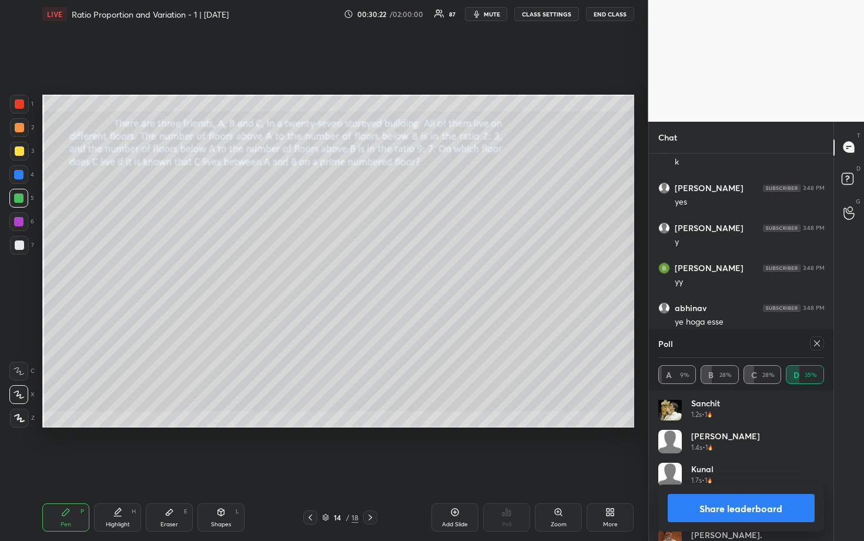
scroll to position [0, 0]
click at [756, 469] on button "Share leaderboard" at bounding box center [742, 508] width 148 height 28
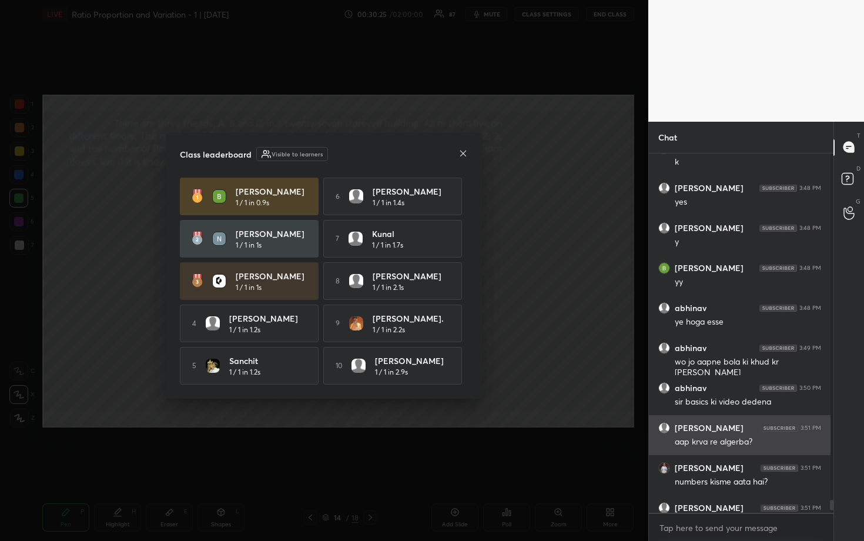
scroll to position [4, 4]
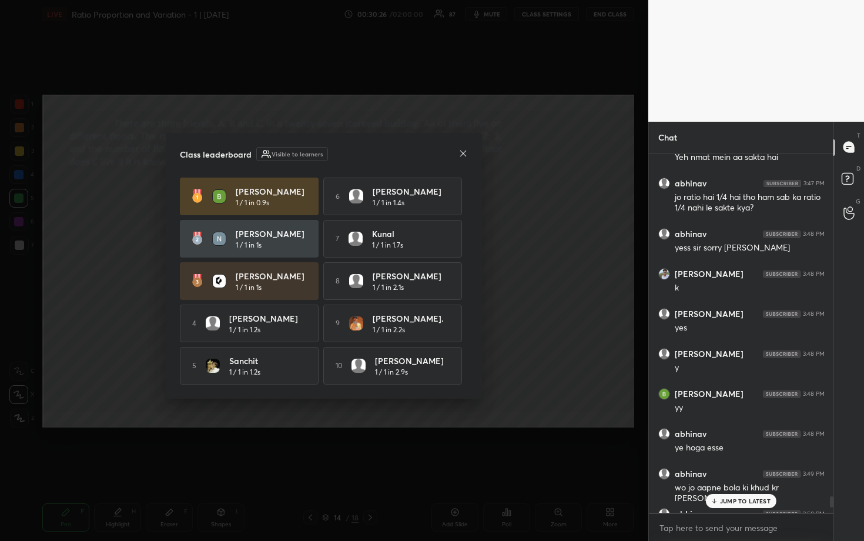
click at [464, 149] on icon at bounding box center [463, 153] width 9 height 9
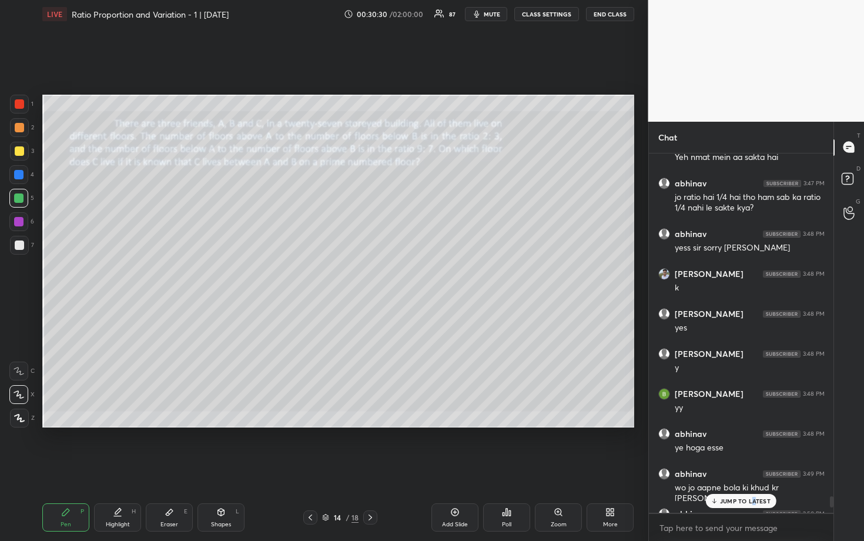
click at [754, 469] on p "JUMP TO LATEST" at bounding box center [745, 500] width 51 height 7
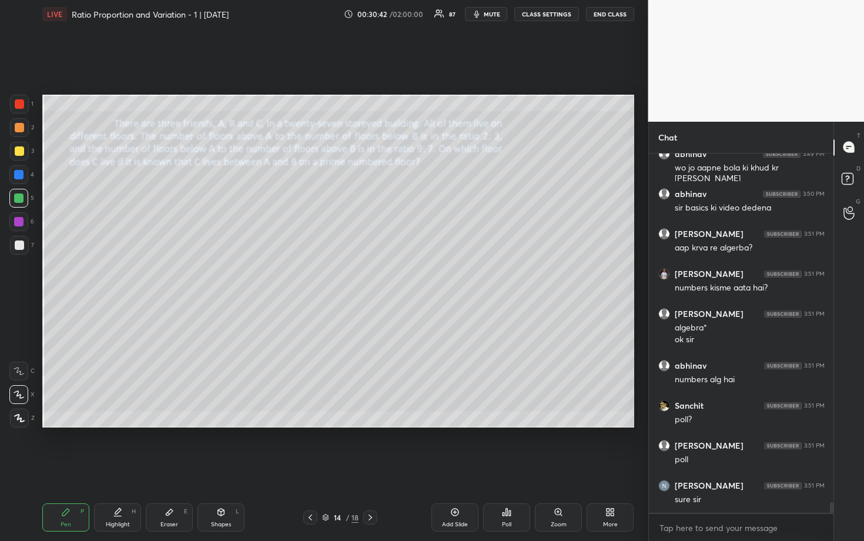
drag, startPoint x: 18, startPoint y: 246, endPoint x: 36, endPoint y: 263, distance: 25.0
click at [18, 246] on div at bounding box center [19, 244] width 9 height 9
drag, startPoint x: 20, startPoint y: 196, endPoint x: 37, endPoint y: 178, distance: 25.4
click at [21, 196] on div at bounding box center [18, 197] width 9 height 9
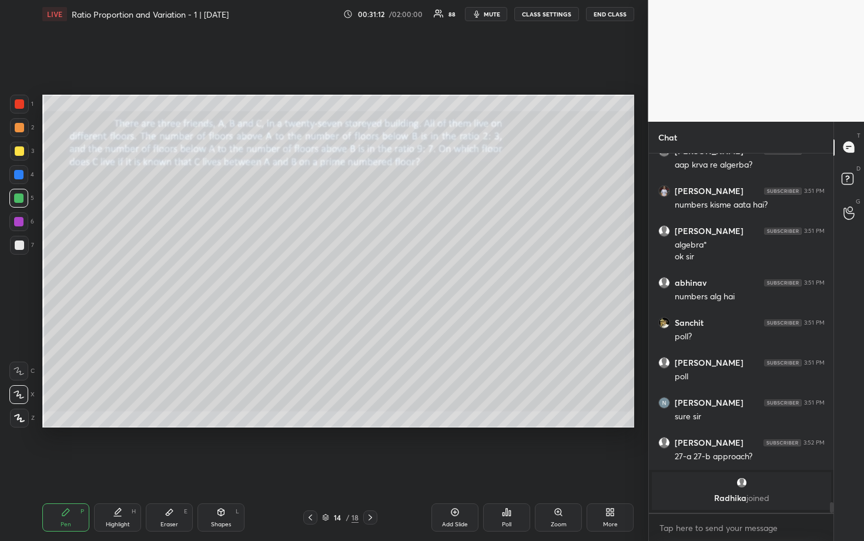
click at [19, 175] on div at bounding box center [18, 174] width 9 height 9
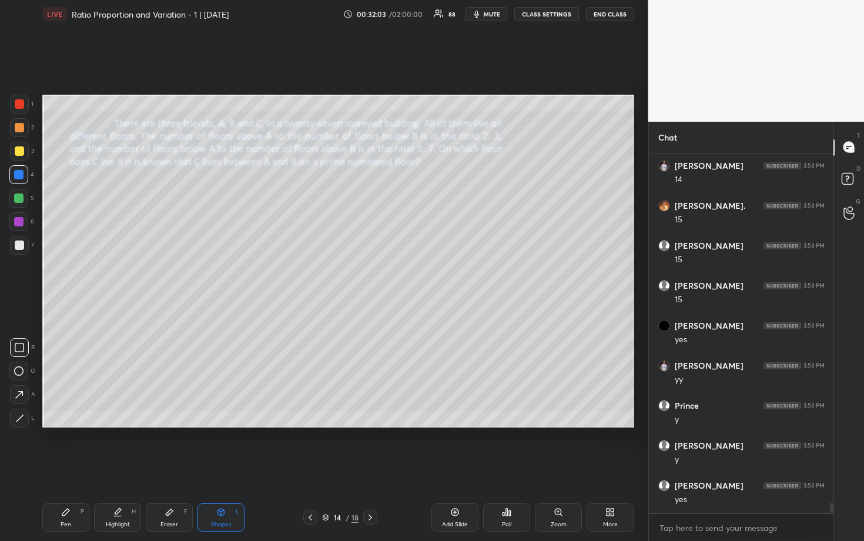
scroll to position [12496, 0]
click at [18, 195] on div at bounding box center [18, 197] width 9 height 9
click at [21, 197] on div at bounding box center [18, 197] width 9 height 9
click at [19, 248] on div at bounding box center [19, 244] width 9 height 9
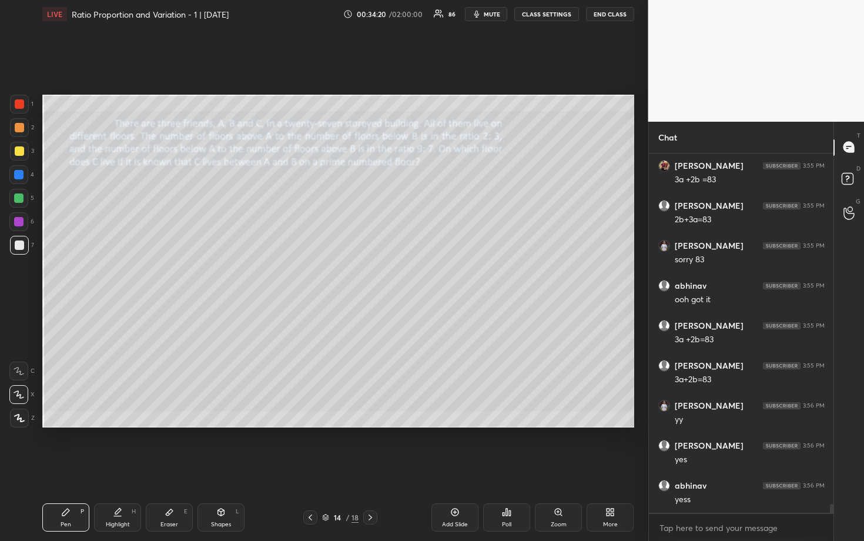
scroll to position [13936, 0]
click at [36, 209] on div "1 2 3 4 5 6 7 R O A L C X Z Erase all C X Z LIVE Ratio Proportion and Variation…" at bounding box center [319, 270] width 639 height 541
drag, startPoint x: 18, startPoint y: 199, endPoint x: 27, endPoint y: 197, distance: 9.0
click at [18, 199] on div at bounding box center [18, 197] width 9 height 9
click at [17, 244] on div at bounding box center [19, 244] width 9 height 9
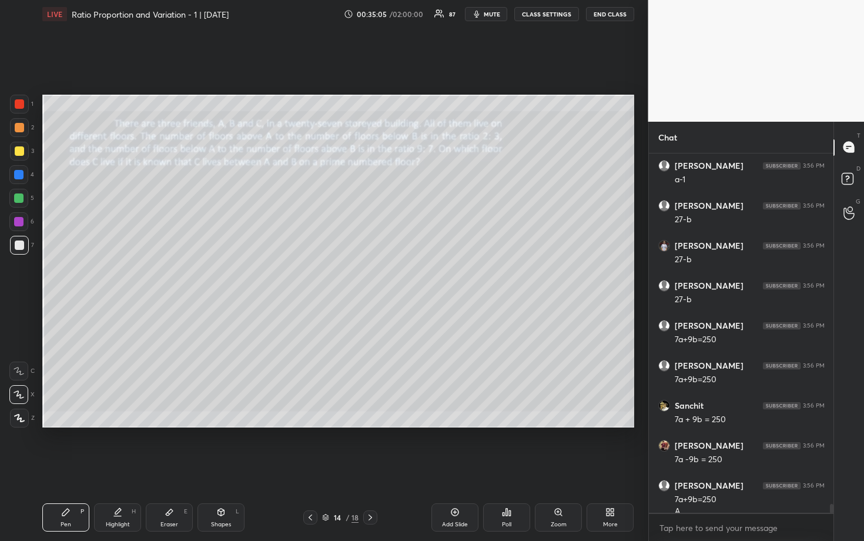
scroll to position [13860, 0]
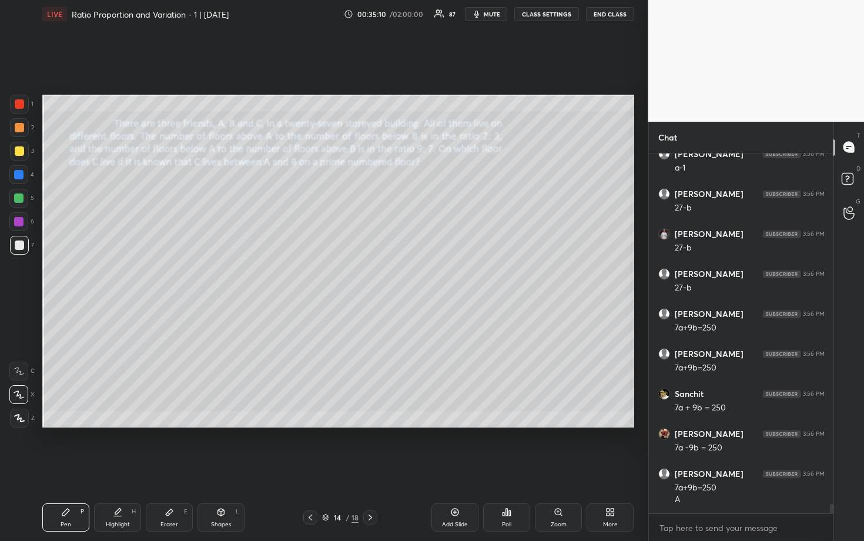
click at [21, 146] on div at bounding box center [19, 150] width 9 height 9
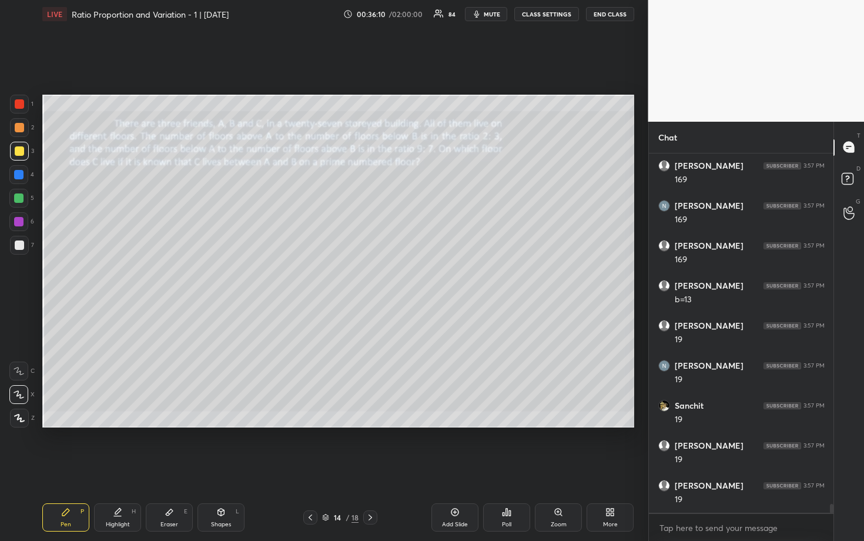
scroll to position [14300, 0]
click at [15, 248] on div at bounding box center [19, 244] width 9 height 9
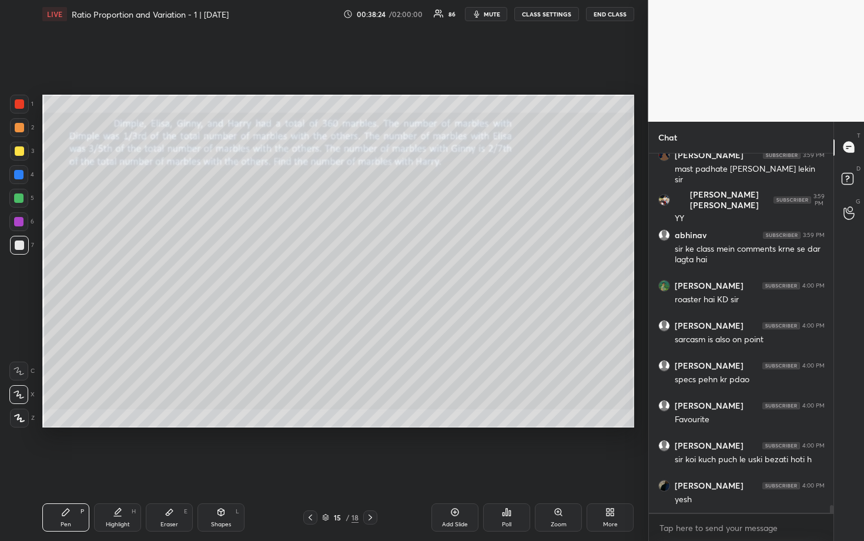
scroll to position [16623, 0]
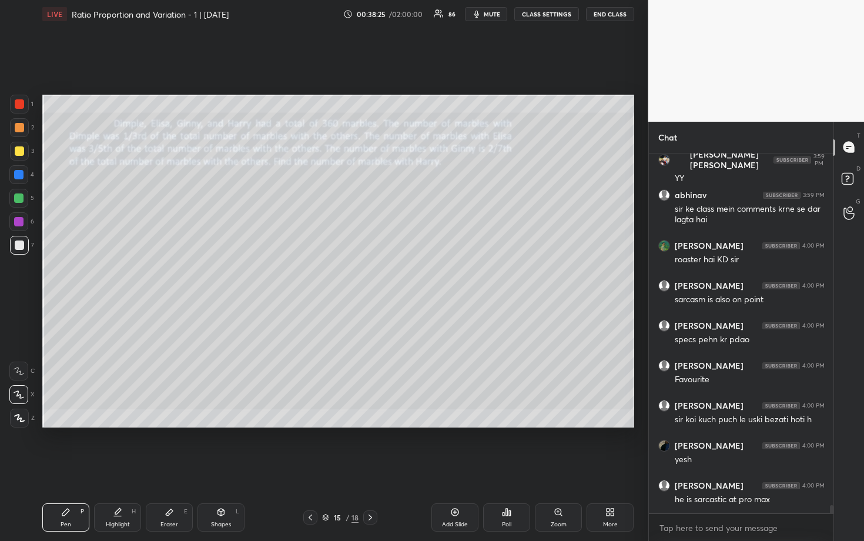
drag, startPoint x: 19, startPoint y: 153, endPoint x: 35, endPoint y: 149, distance: 17.0
click at [19, 153] on div at bounding box center [19, 150] width 9 height 9
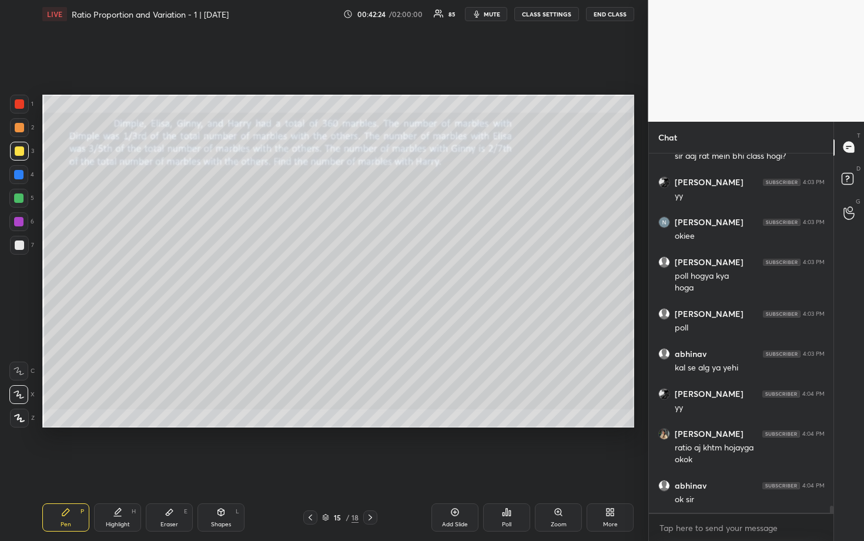
scroll to position [18405, 0]
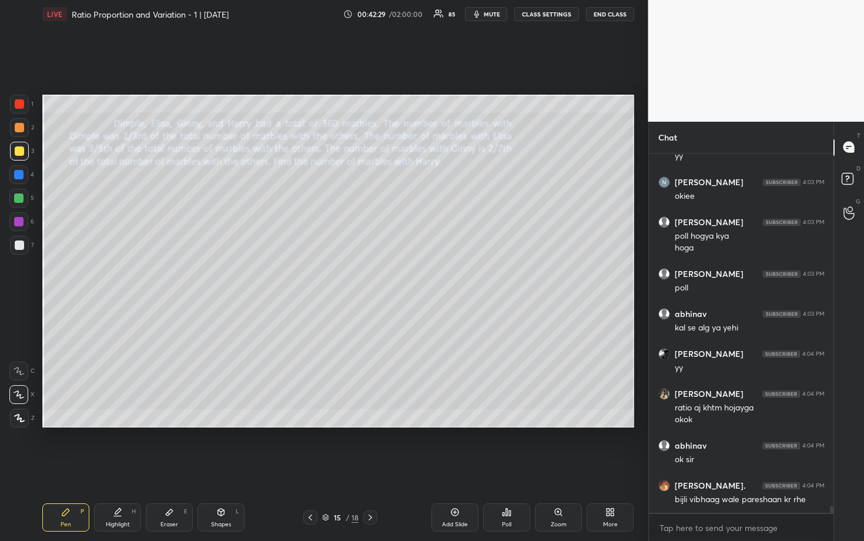
click at [509, 469] on icon at bounding box center [510, 512] width 2 height 5
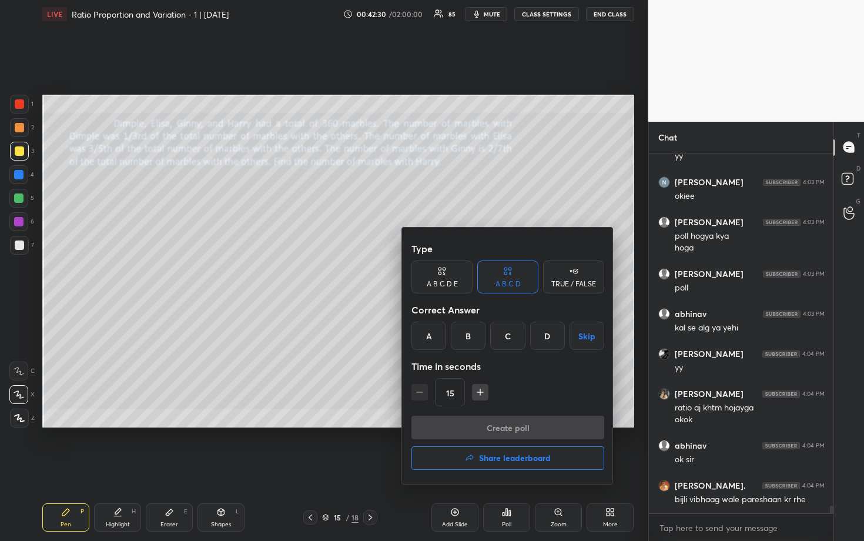
click at [369, 370] on div at bounding box center [432, 270] width 864 height 541
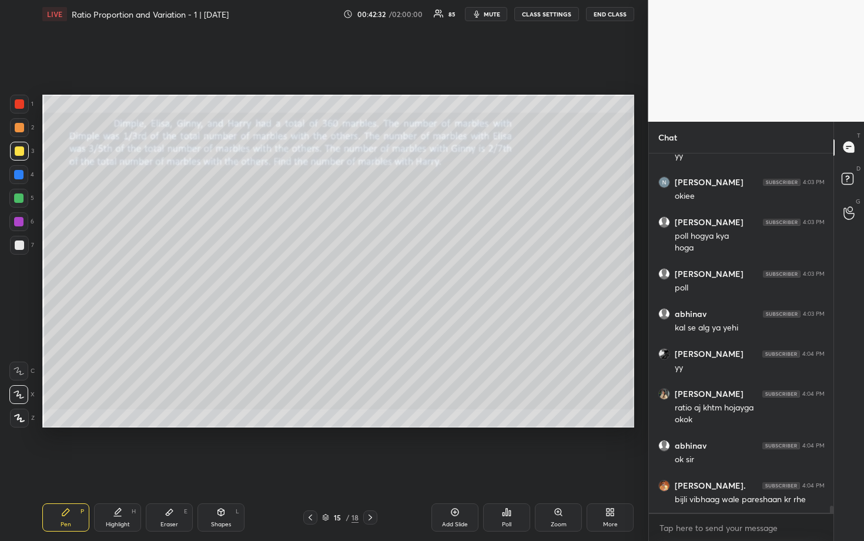
click at [502, 469] on icon at bounding box center [506, 511] width 9 height 9
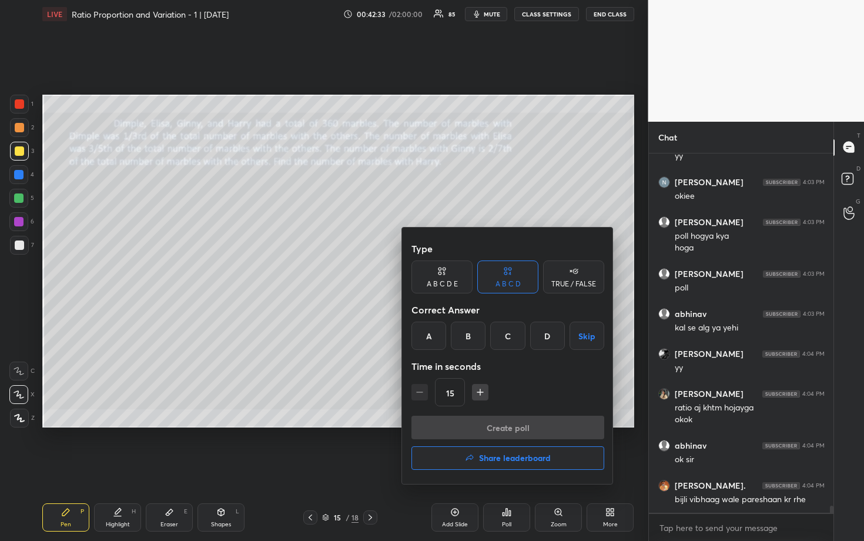
click at [431, 335] on div "A" at bounding box center [429, 336] width 35 height 28
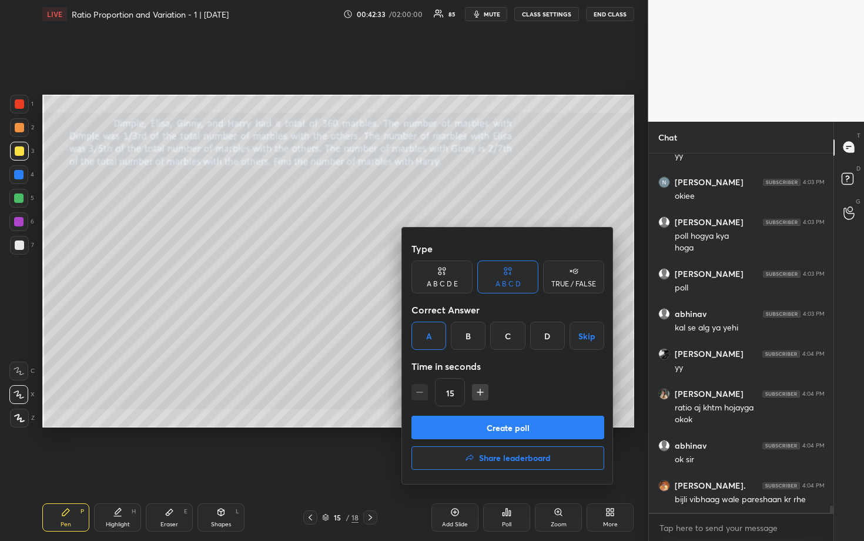
click at [528, 426] on button "Create poll" at bounding box center [508, 428] width 193 height 24
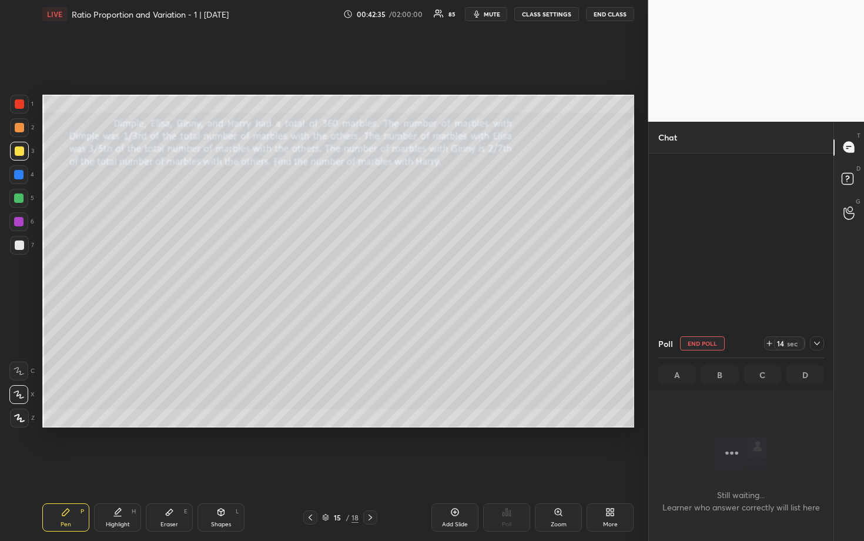
scroll to position [17944, 0]
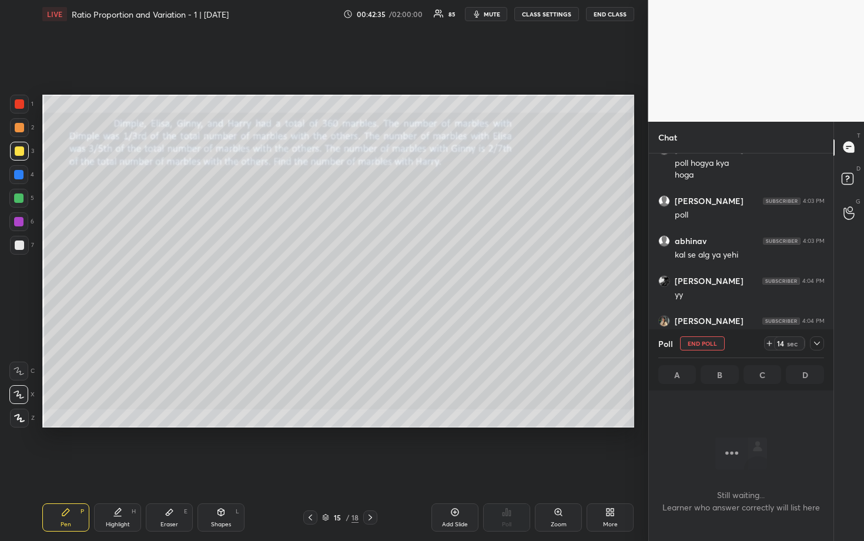
click at [824, 346] on div at bounding box center [817, 343] width 14 height 14
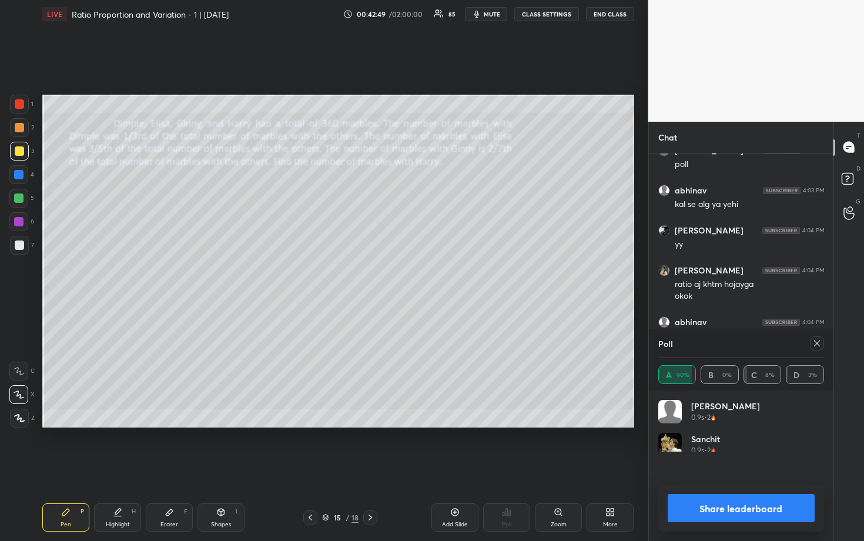
scroll to position [4, 4]
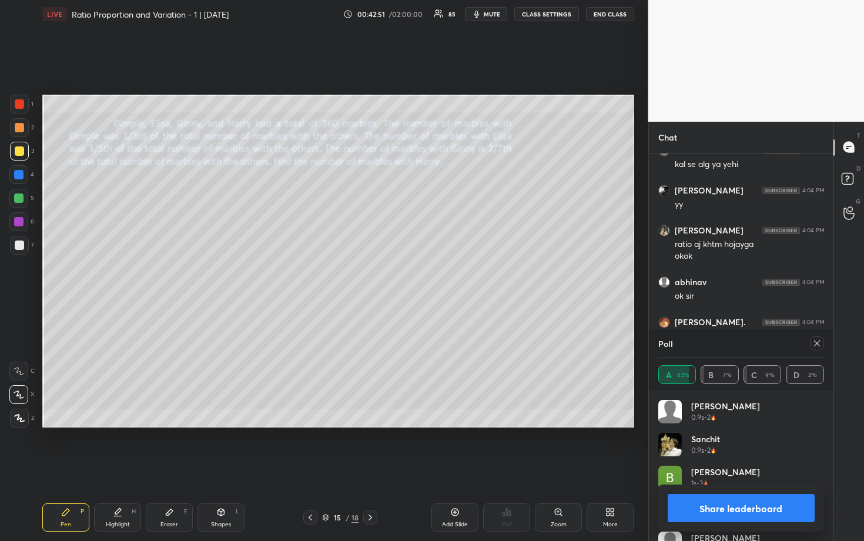
click at [819, 346] on icon at bounding box center [816, 343] width 9 height 9
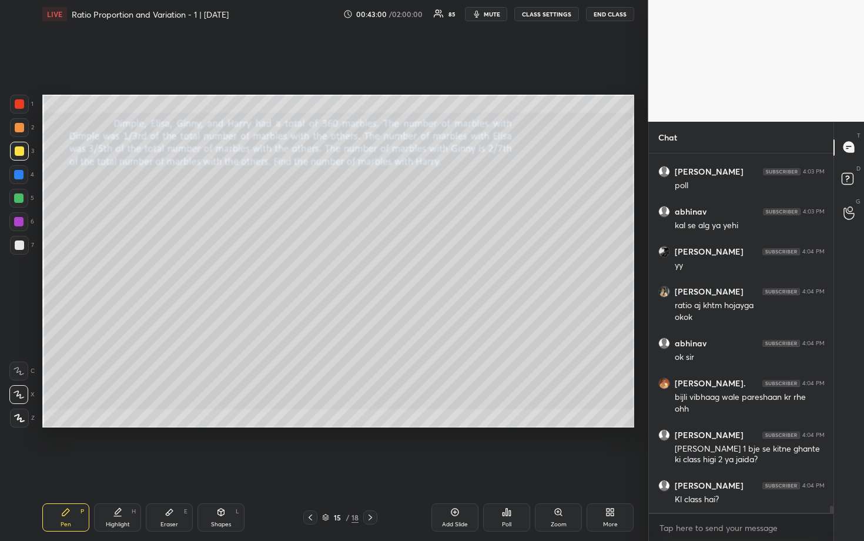
click at [19, 201] on div at bounding box center [18, 197] width 9 height 9
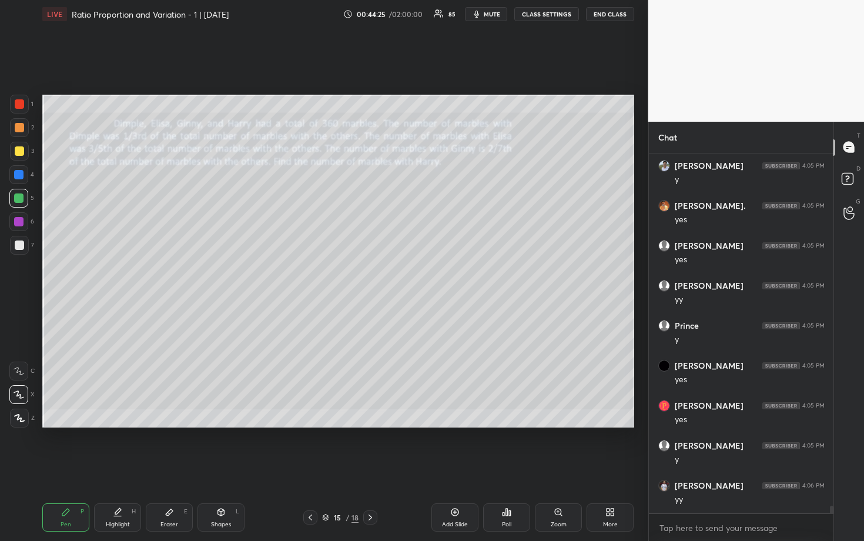
scroll to position [18408, 0]
click at [21, 247] on div at bounding box center [19, 244] width 9 height 9
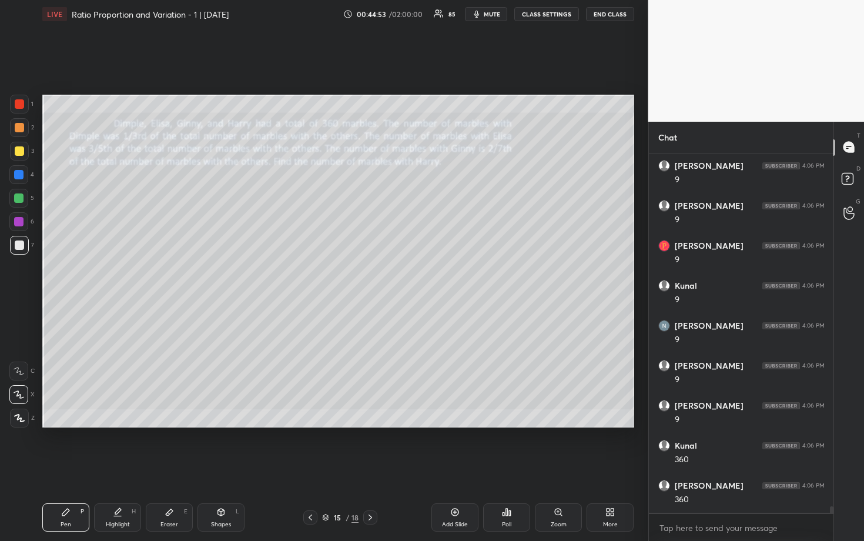
scroll to position [19413, 0]
click at [18, 131] on div at bounding box center [19, 127] width 9 height 9
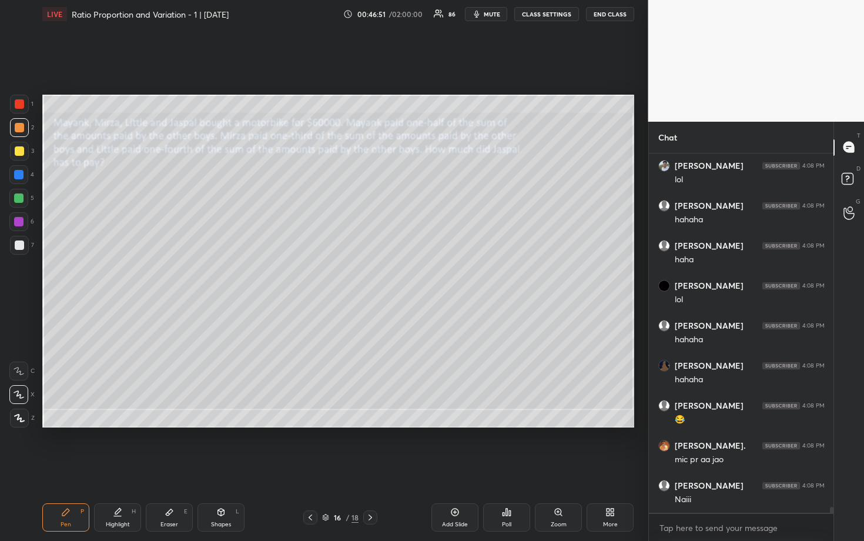
scroll to position [21886, 0]
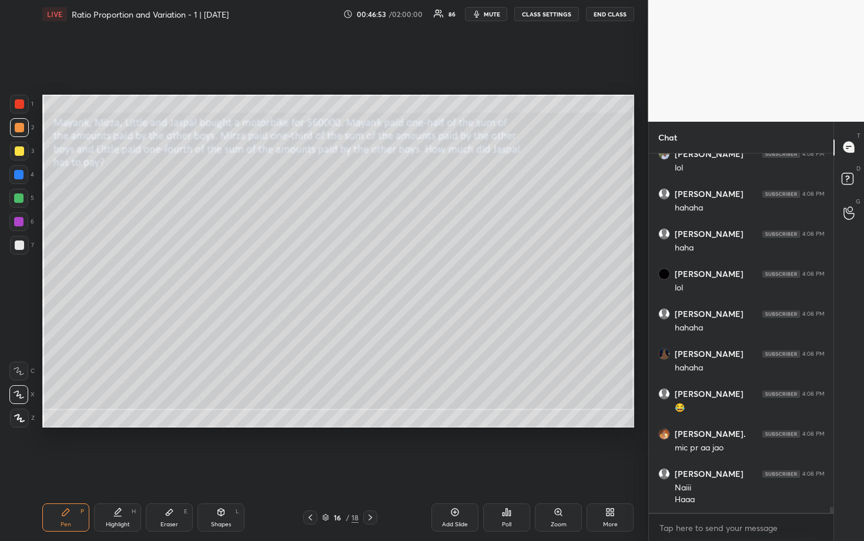
drag, startPoint x: 21, startPoint y: 151, endPoint x: 35, endPoint y: 147, distance: 14.7
click at [21, 151] on div at bounding box center [19, 150] width 9 height 9
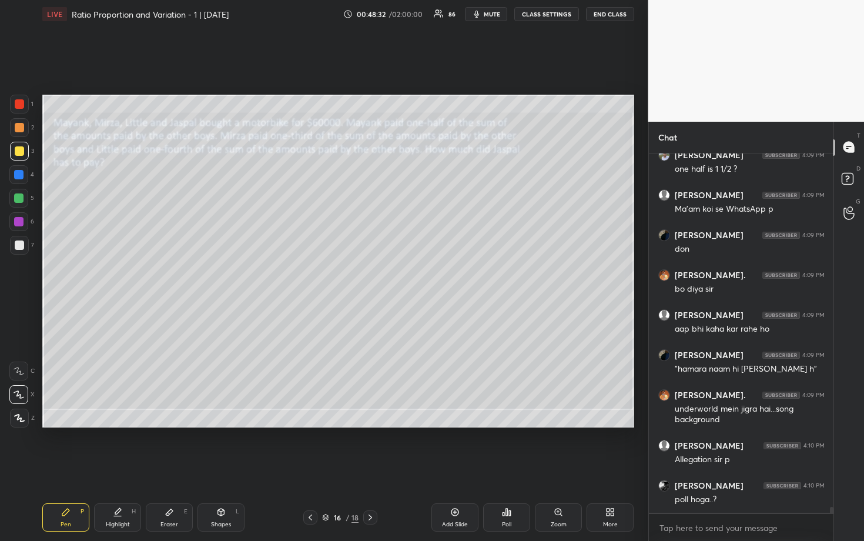
scroll to position [22508, 0]
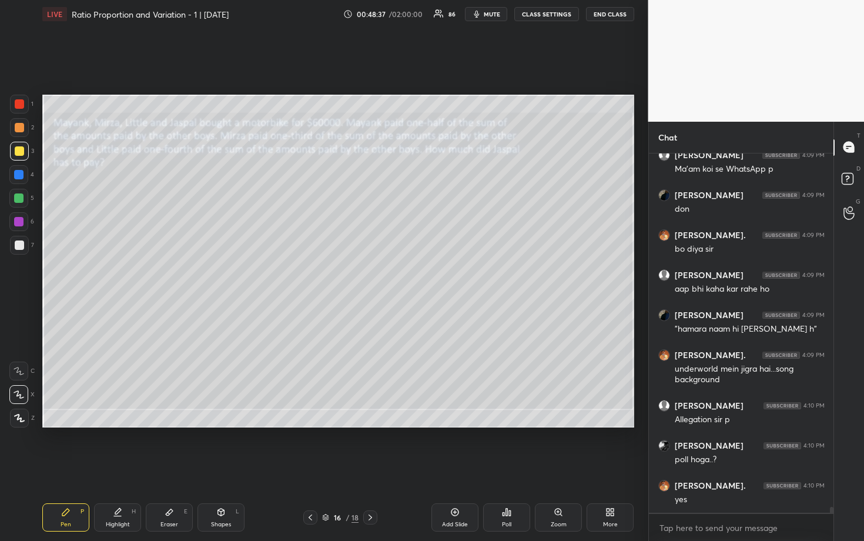
click at [19, 244] on div at bounding box center [19, 244] width 9 height 9
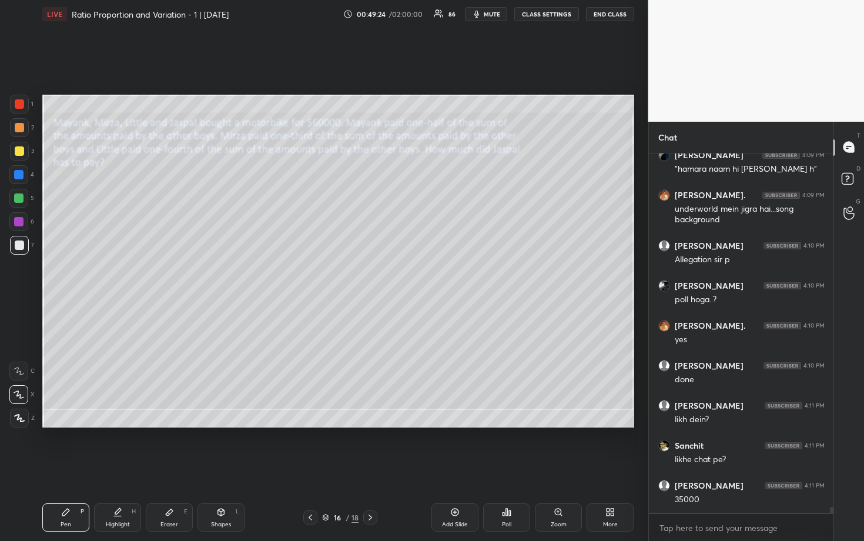
scroll to position [22788, 0]
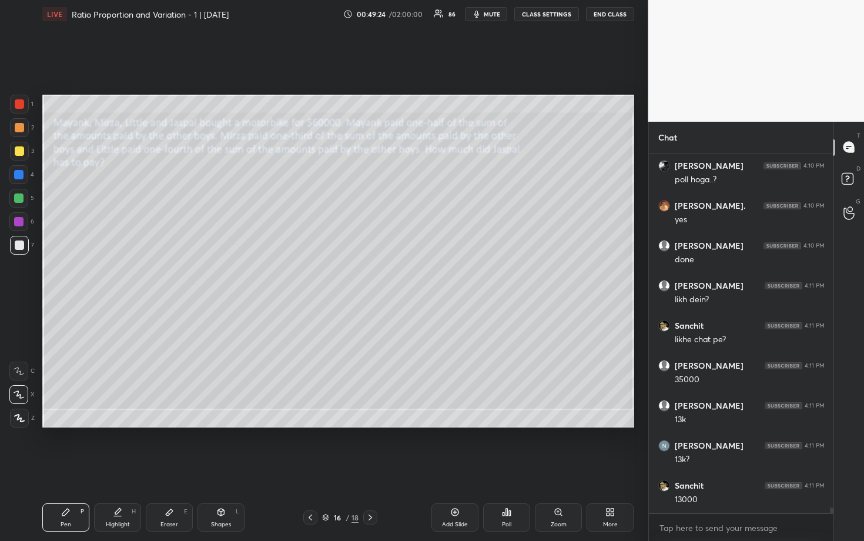
drag, startPoint x: 179, startPoint y: 517, endPoint x: 234, endPoint y: 470, distance: 72.6
click at [179, 469] on div "Eraser E" at bounding box center [169, 517] width 47 height 28
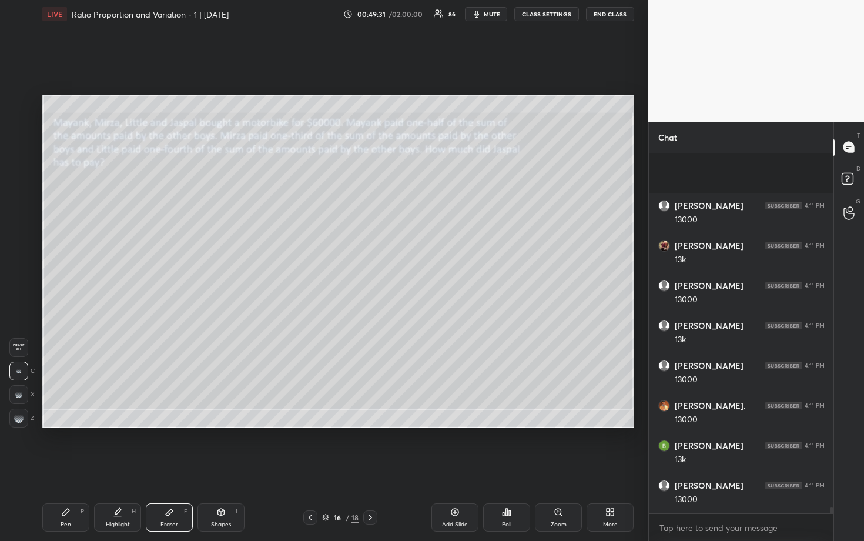
scroll to position [23307, 0]
click at [81, 469] on div "P" at bounding box center [83, 512] width 4 height 6
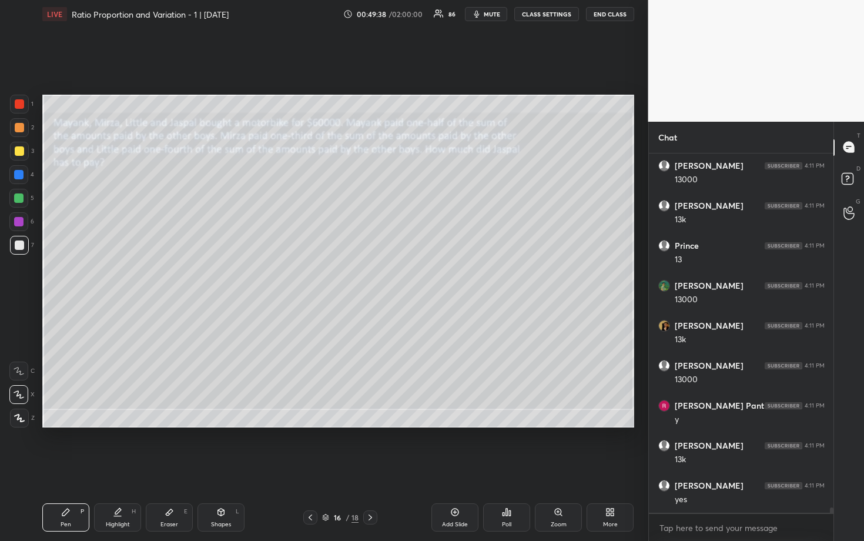
scroll to position [23627, 0]
click at [23, 197] on div at bounding box center [18, 197] width 9 height 9
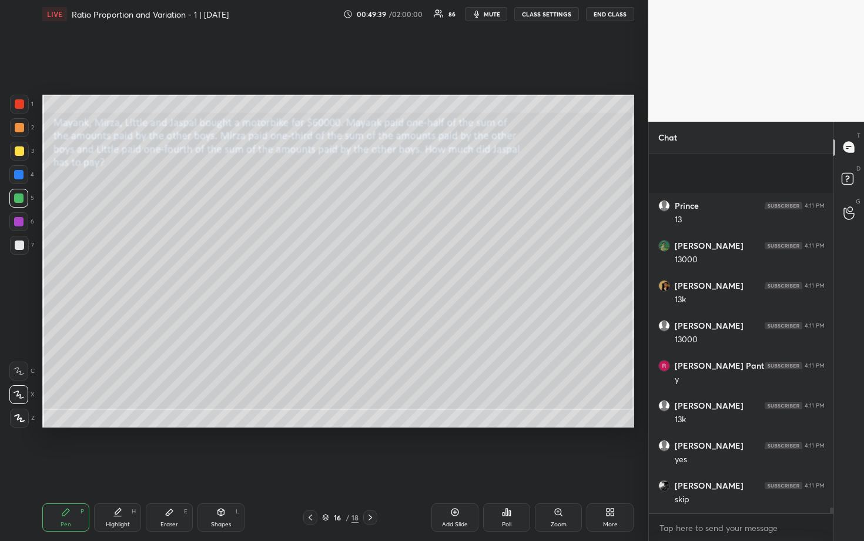
scroll to position [23707, 0]
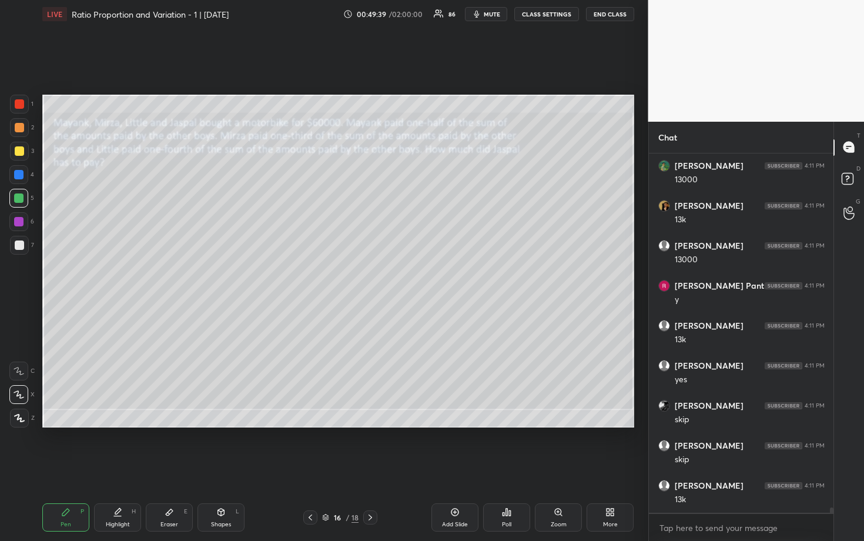
click at [21, 153] on div at bounding box center [19, 150] width 9 height 9
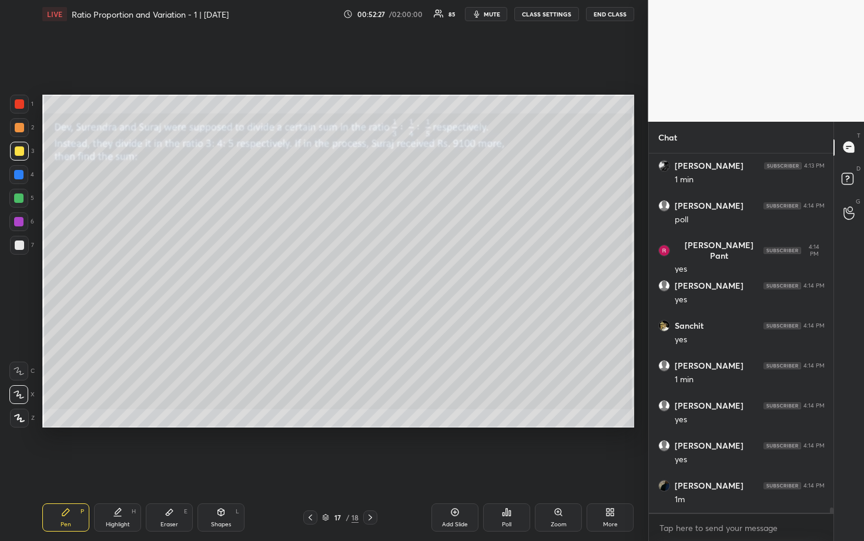
scroll to position [23450, 0]
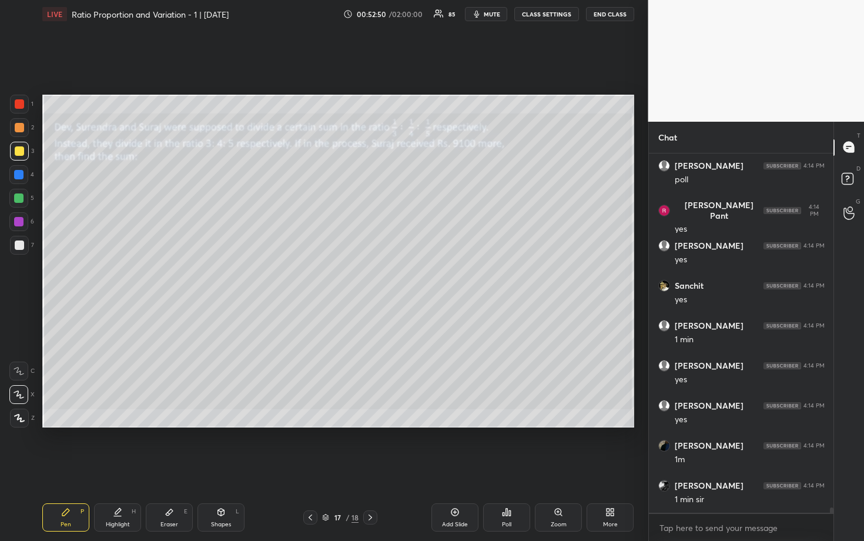
click at [518, 469] on div "Poll" at bounding box center [506, 517] width 47 height 28
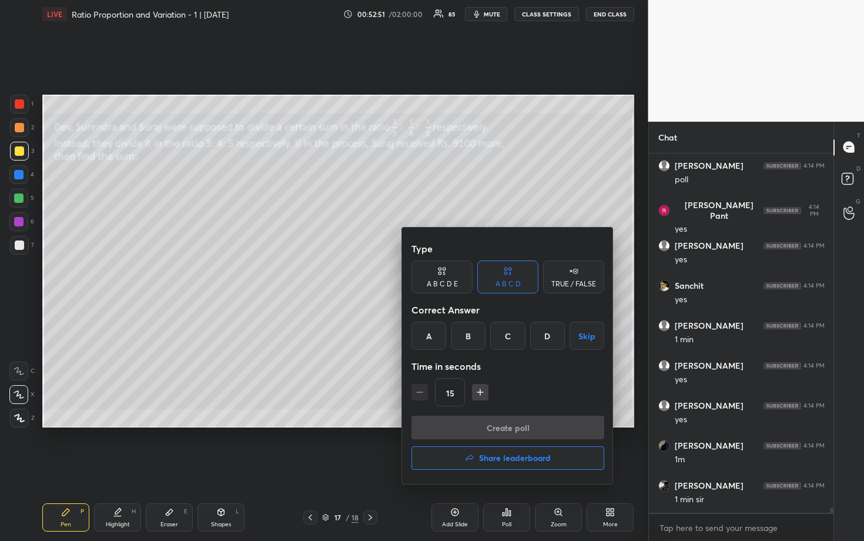
drag, startPoint x: 553, startPoint y: 333, endPoint x: 553, endPoint y: 339, distance: 6.5
click at [553, 333] on div "D" at bounding box center [547, 336] width 35 height 28
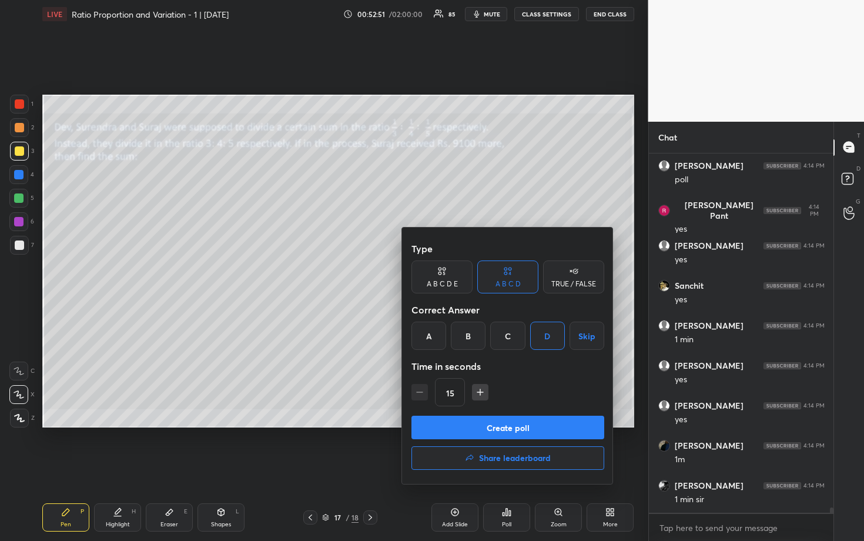
click at [538, 425] on button "Create poll" at bounding box center [508, 428] width 193 height 24
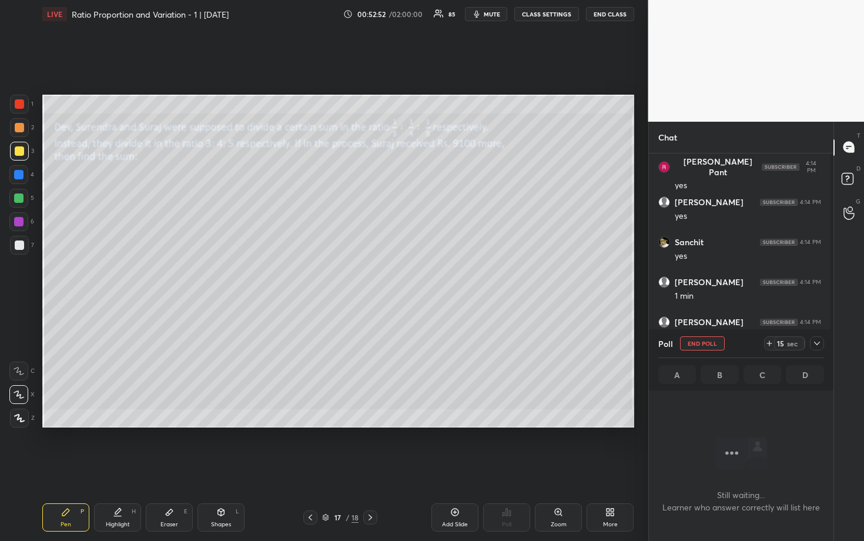
scroll to position [323, 181]
click at [643, 336] on div "1 2 3 4 5 6 7 R O A L C X Z Erase all C X Z LIVE Ratio Proportion and Variation…" at bounding box center [324, 270] width 648 height 541
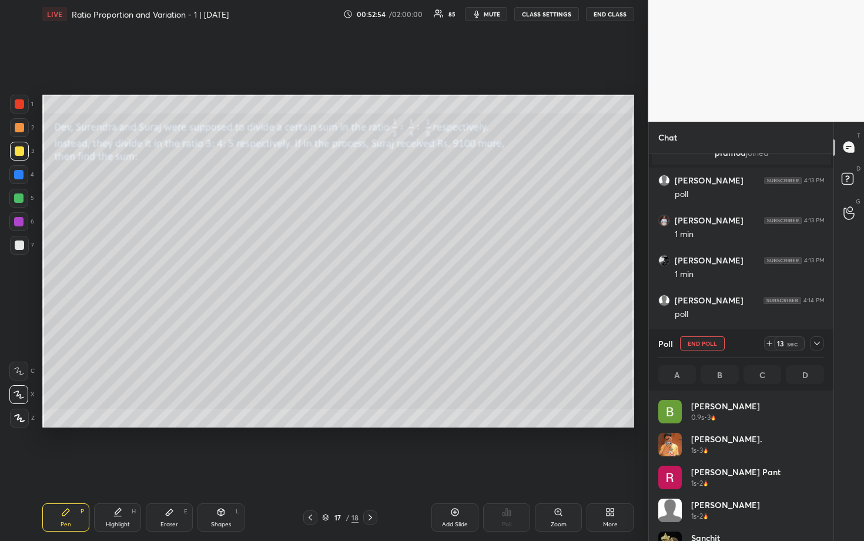
click at [819, 342] on icon at bounding box center [816, 343] width 9 height 9
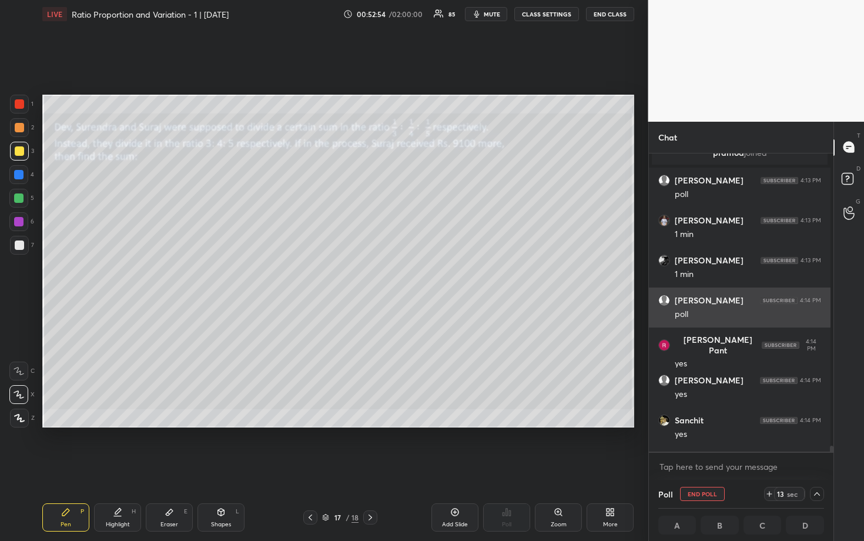
scroll to position [0, 0]
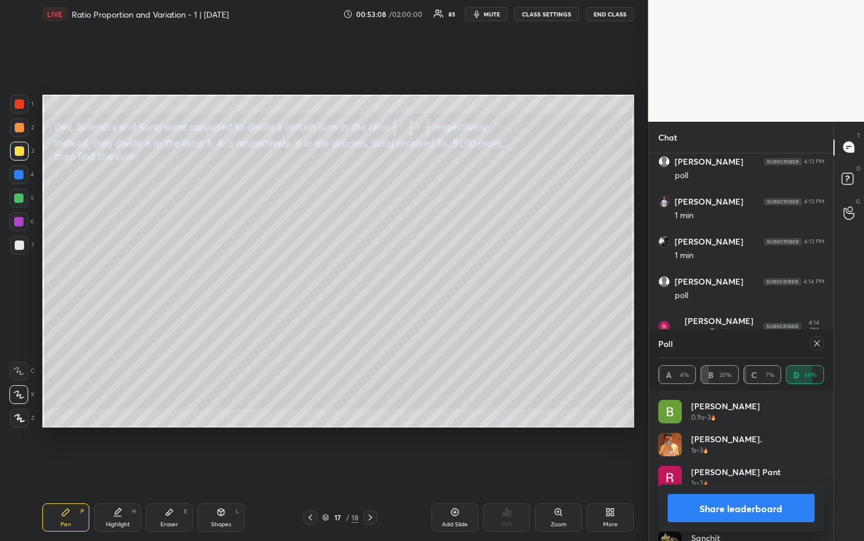
click at [758, 469] on button "Share leaderboard" at bounding box center [742, 508] width 148 height 28
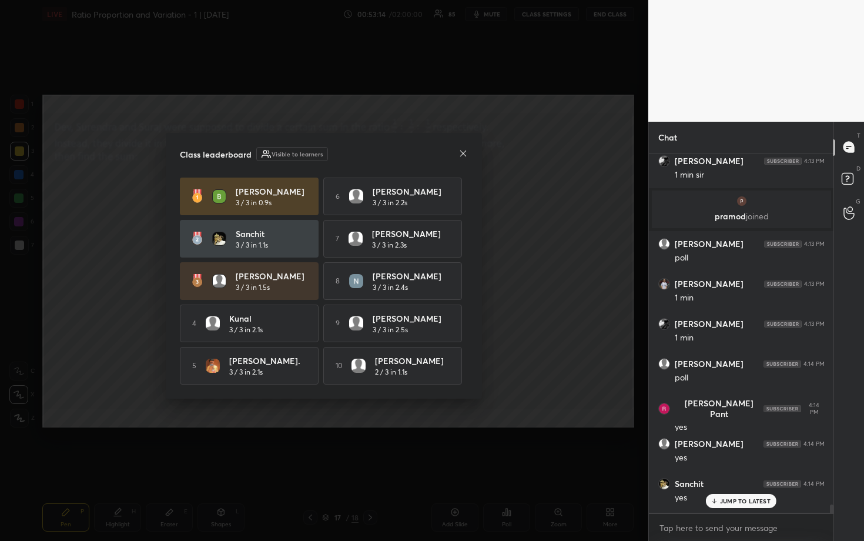
click at [473, 148] on div "Class leaderboard Visible to learners [PERSON_NAME] 3 / 3 in 0.9s 6 [PERSON_NAM…" at bounding box center [324, 266] width 316 height 266
click at [466, 149] on icon at bounding box center [463, 153] width 9 height 9
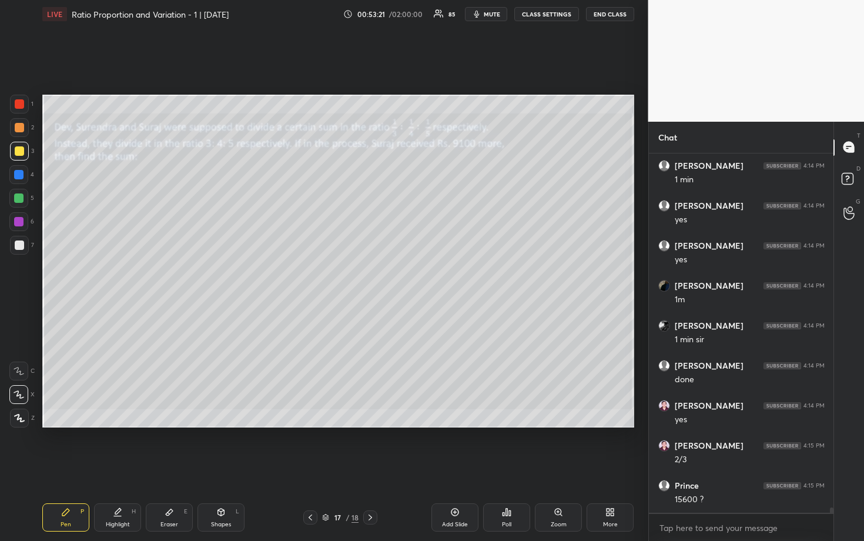
click at [22, 199] on div at bounding box center [18, 197] width 9 height 9
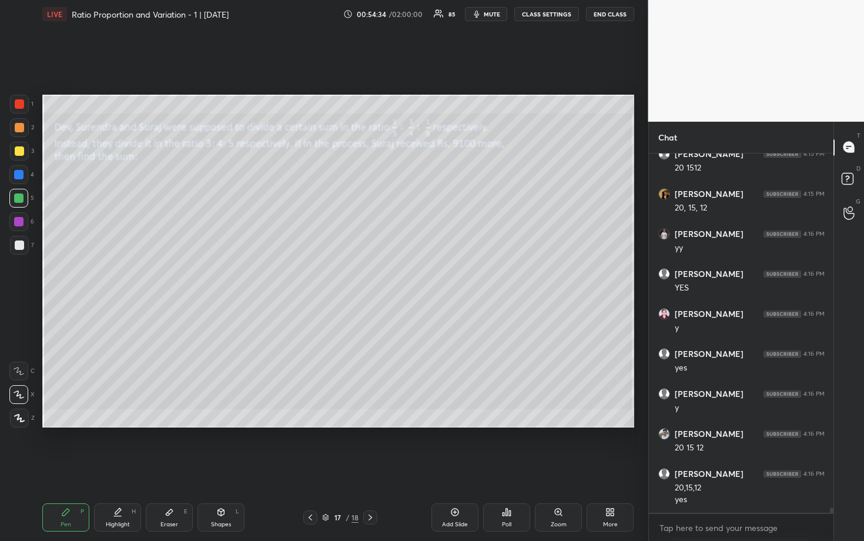
click at [15, 175] on div at bounding box center [18, 174] width 9 height 9
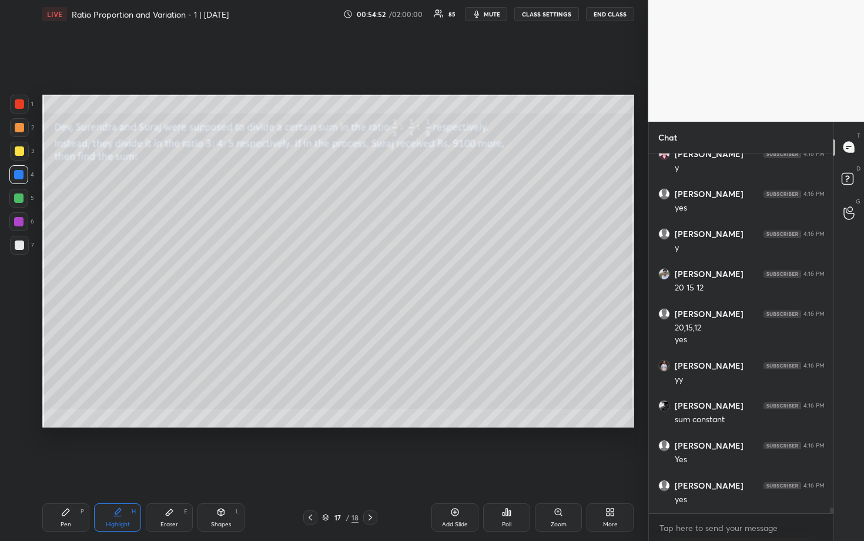
scroll to position [24538, 0]
drag, startPoint x: 16, startPoint y: 123, endPoint x: 27, endPoint y: 123, distance: 10.6
click at [16, 123] on div at bounding box center [19, 127] width 9 height 9
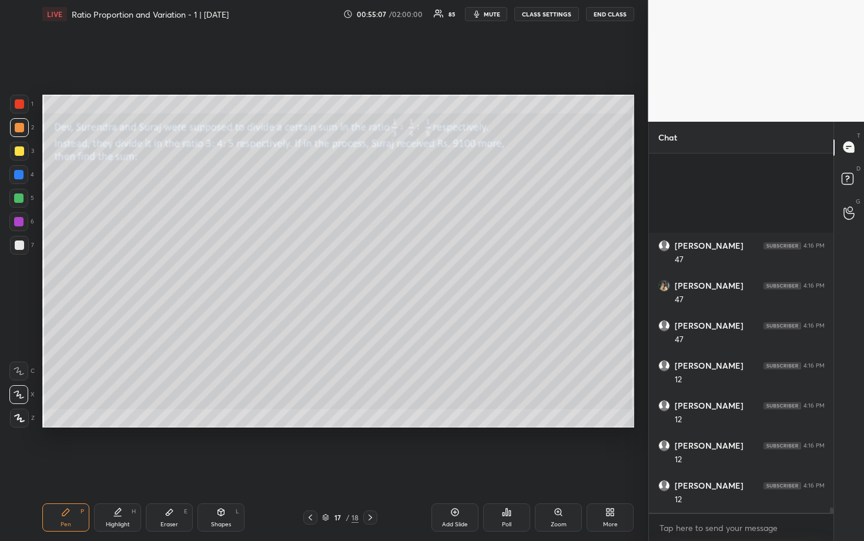
scroll to position [25057, 0]
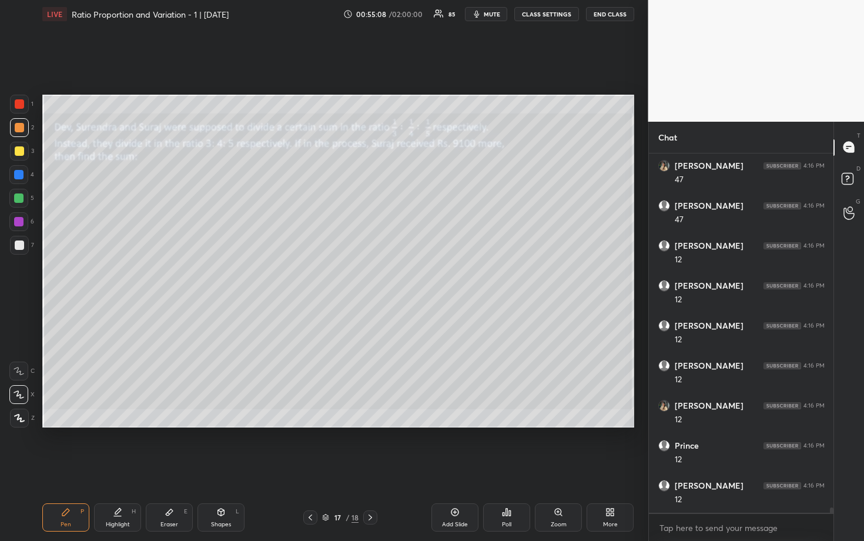
click at [22, 155] on div at bounding box center [19, 151] width 19 height 19
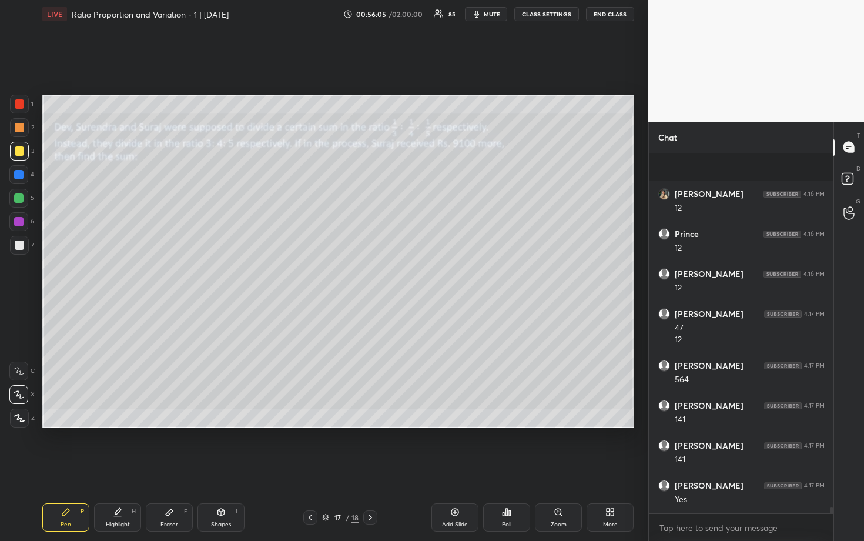
scroll to position [25349, 0]
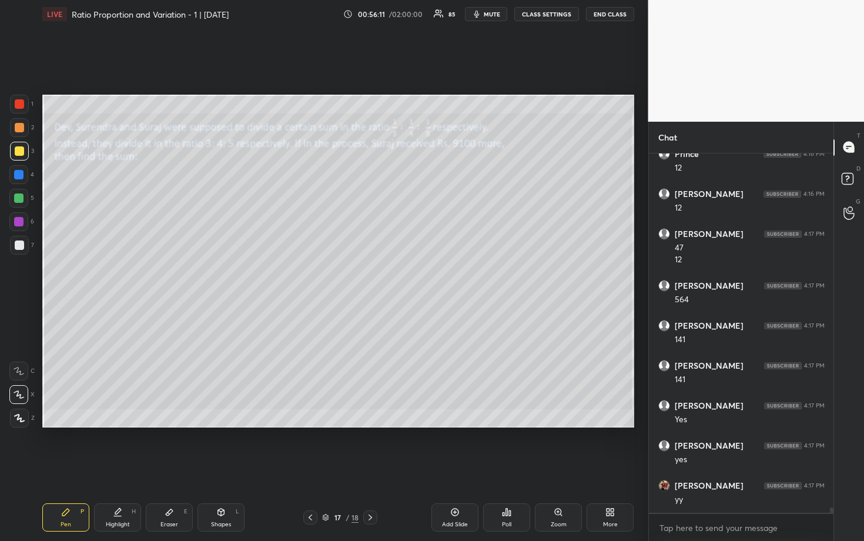
click at [19, 176] on div at bounding box center [18, 174] width 9 height 9
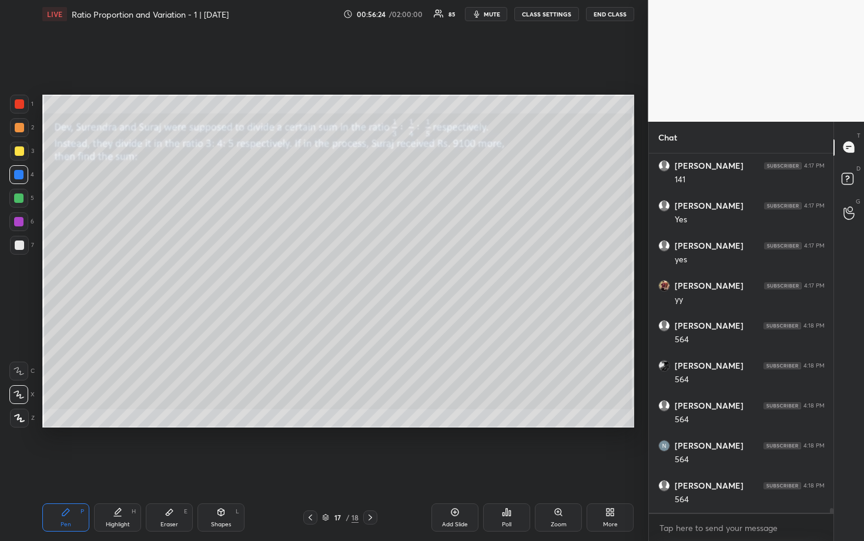
scroll to position [25589, 0]
drag, startPoint x: 19, startPoint y: 248, endPoint x: 32, endPoint y: 242, distance: 14.0
click at [20, 248] on div at bounding box center [19, 244] width 9 height 9
click at [18, 152] on div at bounding box center [19, 150] width 9 height 9
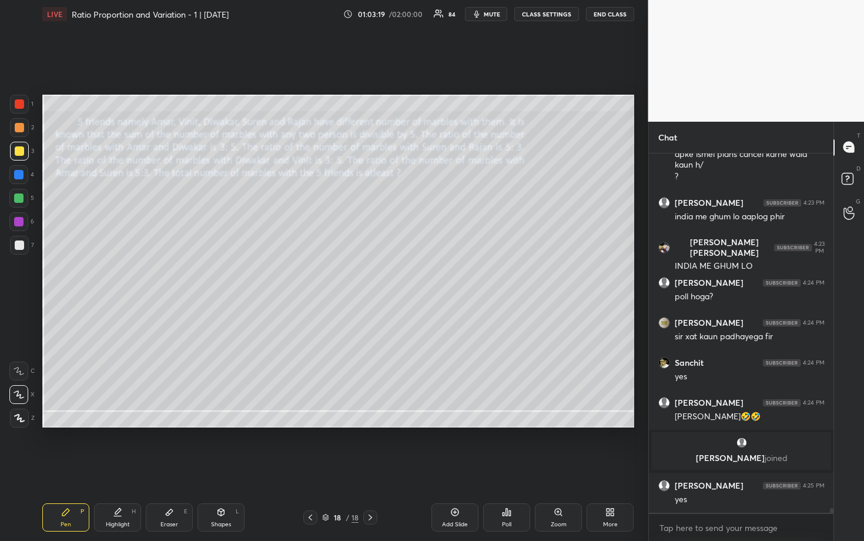
scroll to position [26409, 0]
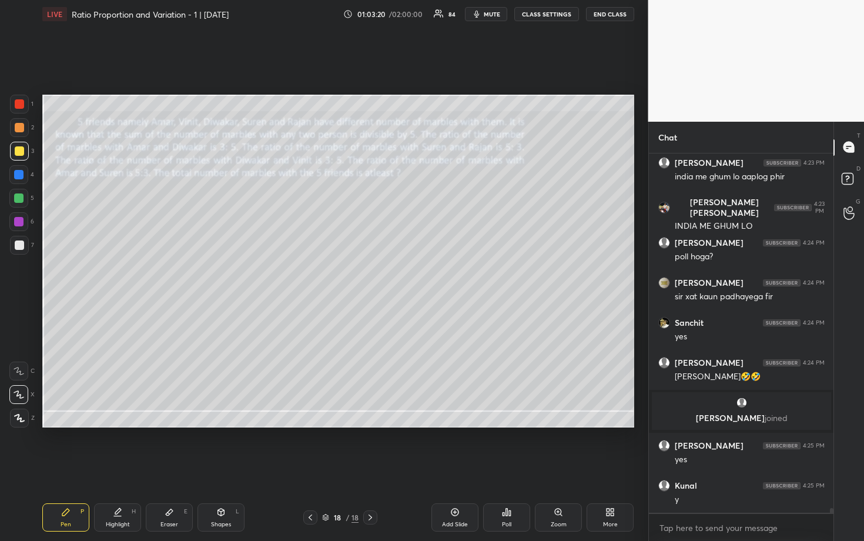
click at [513, 469] on div "Poll" at bounding box center [506, 517] width 47 height 28
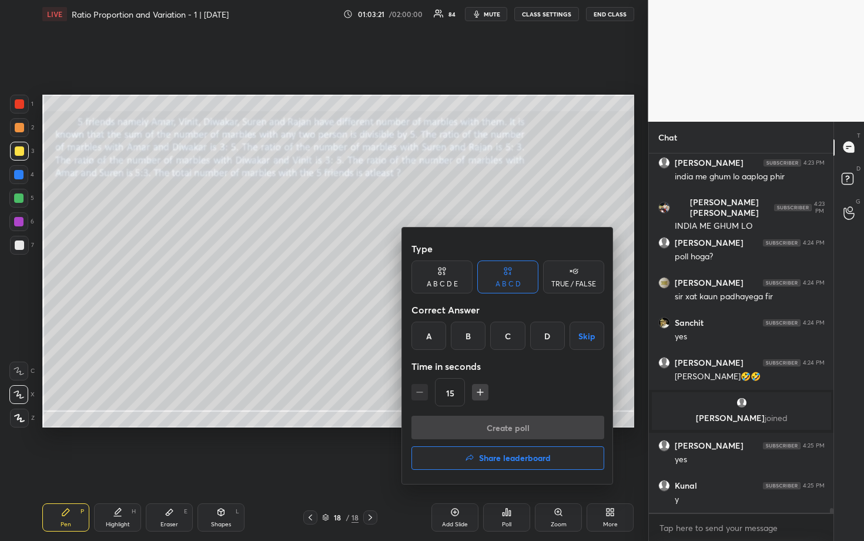
click at [520, 334] on div "C" at bounding box center [507, 336] width 35 height 28
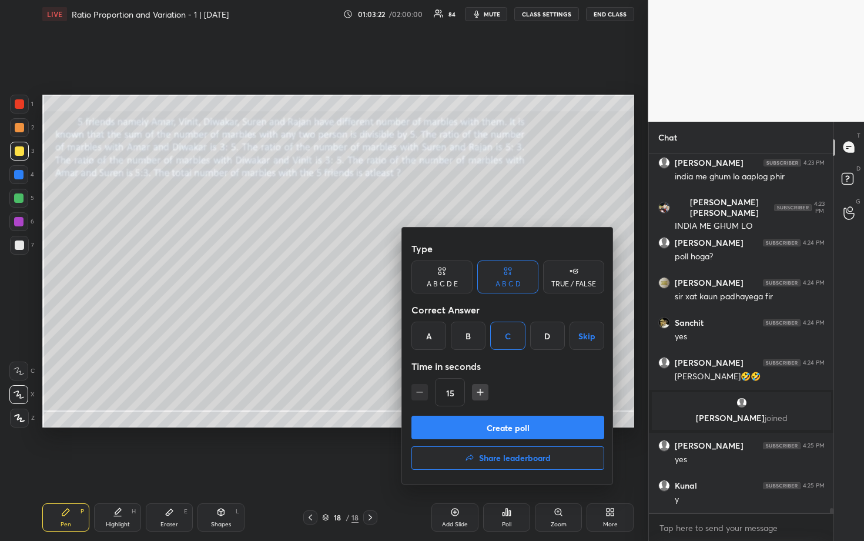
scroll to position [26449, 0]
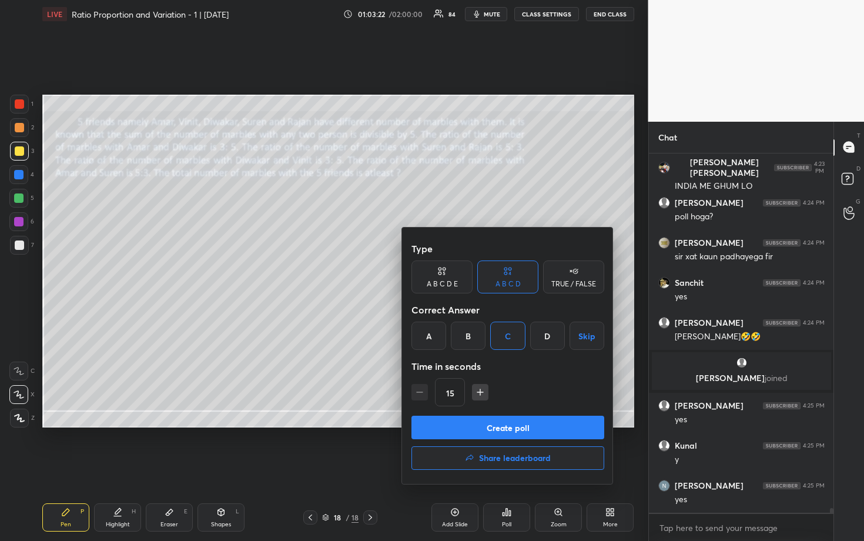
click at [529, 425] on button "Create poll" at bounding box center [508, 428] width 193 height 24
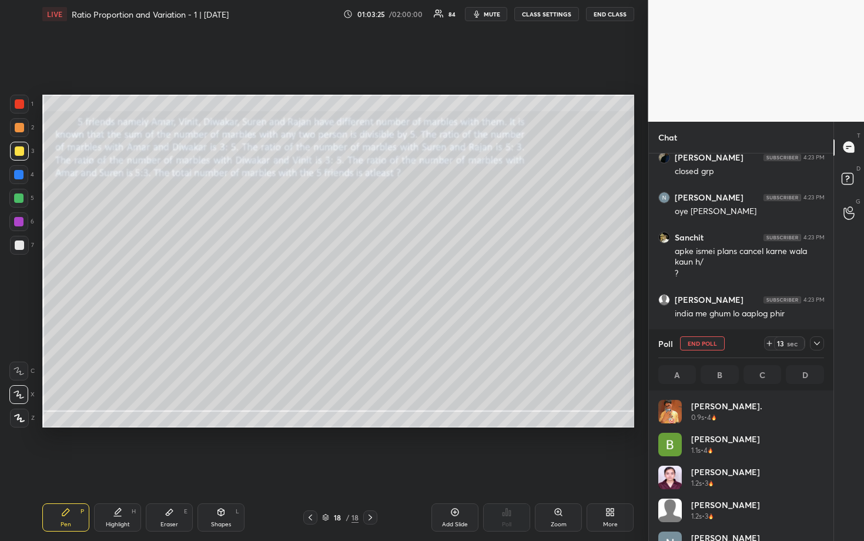
scroll to position [138, 162]
click at [819, 346] on icon at bounding box center [816, 343] width 9 height 9
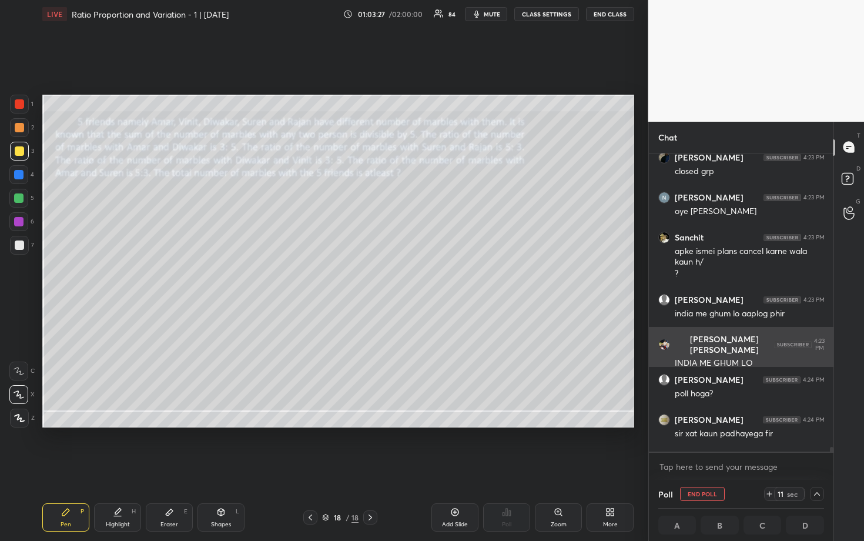
scroll to position [4, 4]
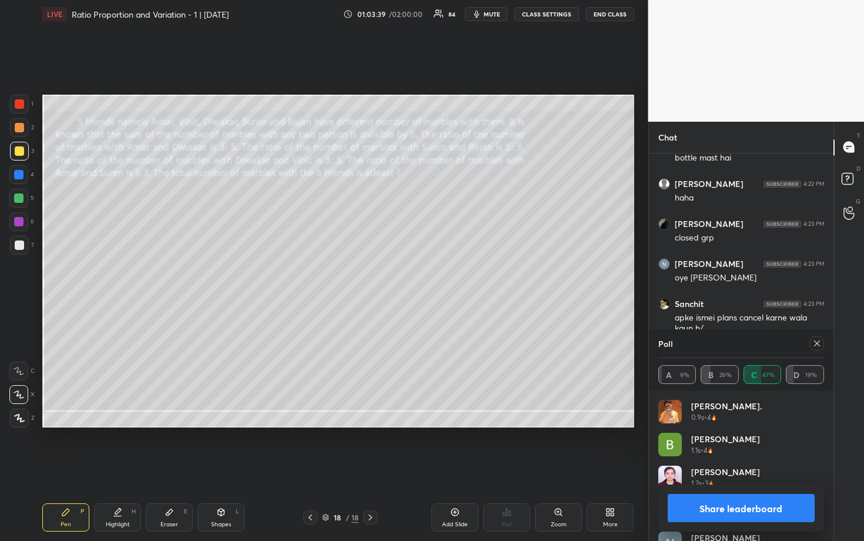
click at [733, 469] on button "Share leaderboard" at bounding box center [742, 508] width 148 height 28
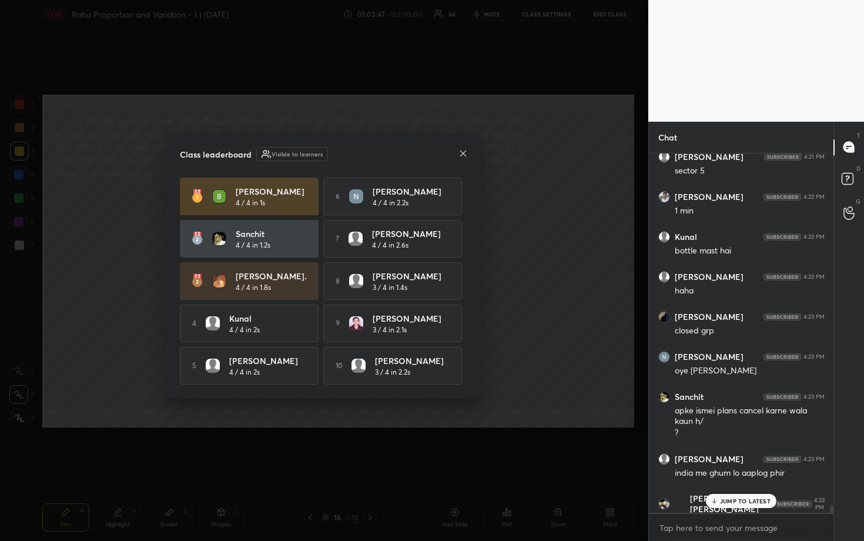
click at [463, 150] on icon at bounding box center [463, 153] width 9 height 9
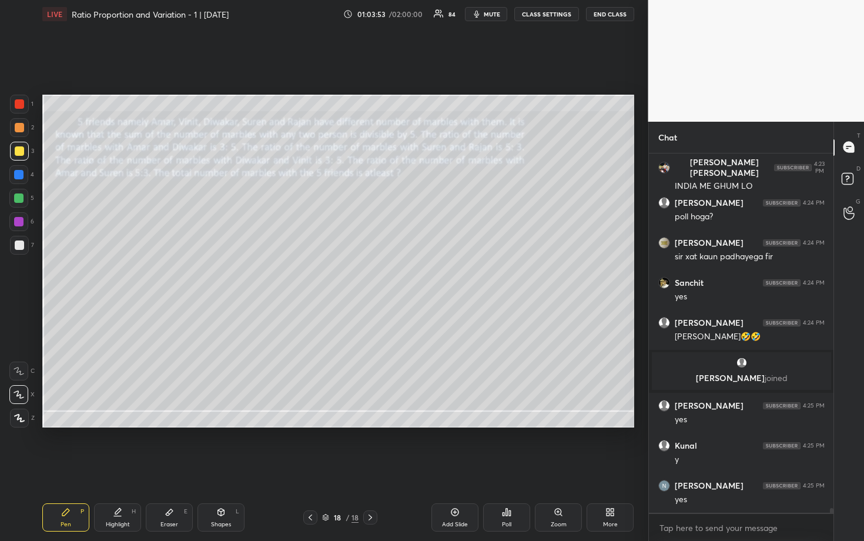
click at [20, 197] on div at bounding box center [18, 197] width 9 height 9
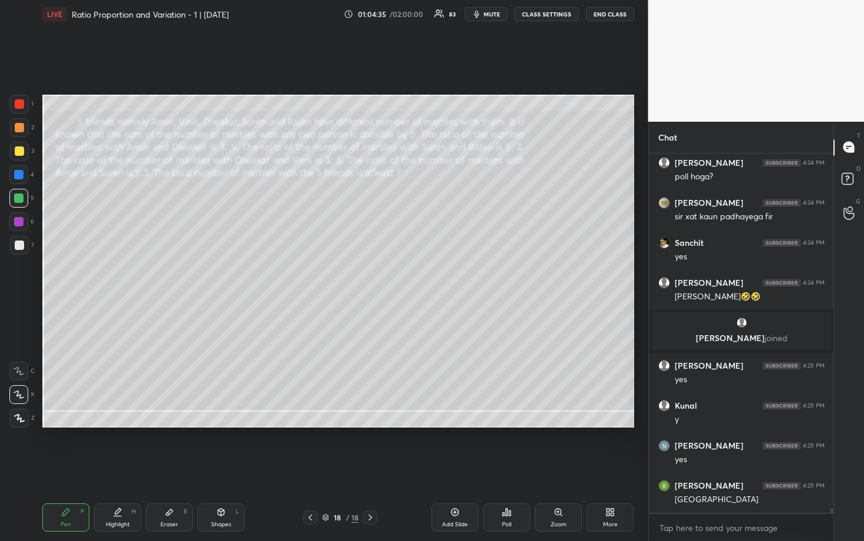
click at [20, 173] on div at bounding box center [18, 174] width 9 height 9
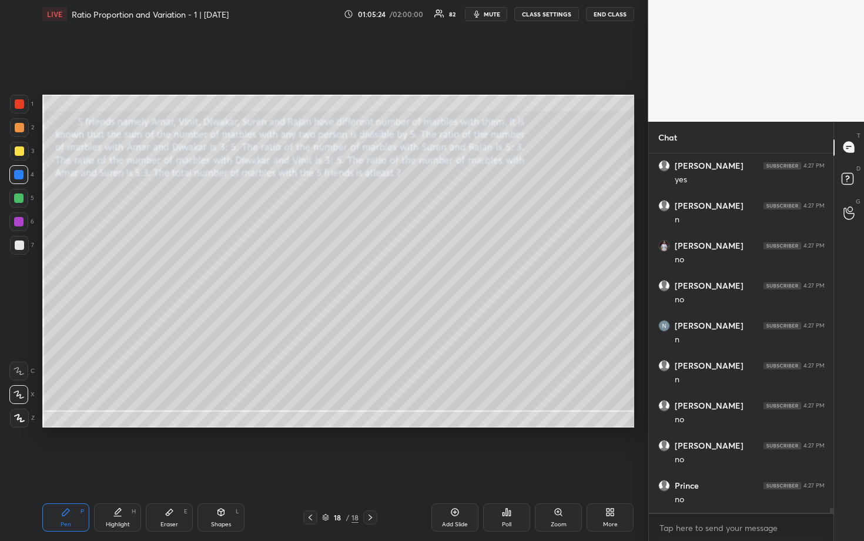
scroll to position [27091, 0]
click at [176, 469] on div "Eraser E" at bounding box center [169, 517] width 47 height 28
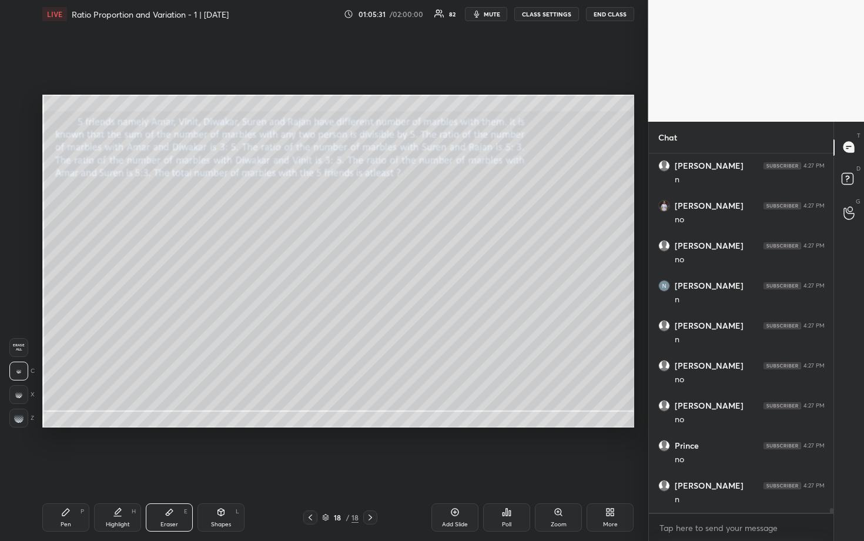
click at [61, 469] on div "Pen P" at bounding box center [65, 517] width 47 height 28
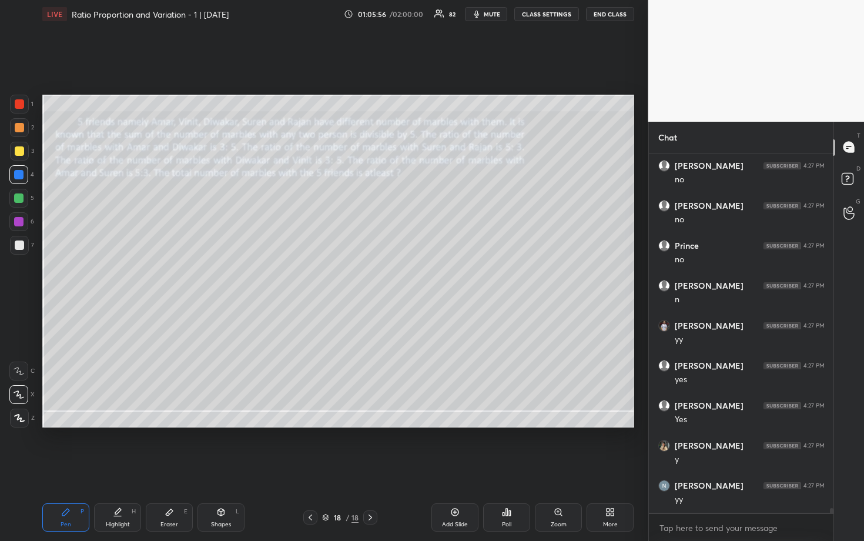
scroll to position [27331, 0]
click at [18, 208] on div "1 2 3 4 5 6 7" at bounding box center [21, 177] width 25 height 165
drag, startPoint x: 19, startPoint y: 246, endPoint x: 24, endPoint y: 238, distance: 9.5
click at [19, 246] on div at bounding box center [19, 244] width 9 height 9
click at [21, 128] on div at bounding box center [19, 127] width 9 height 9
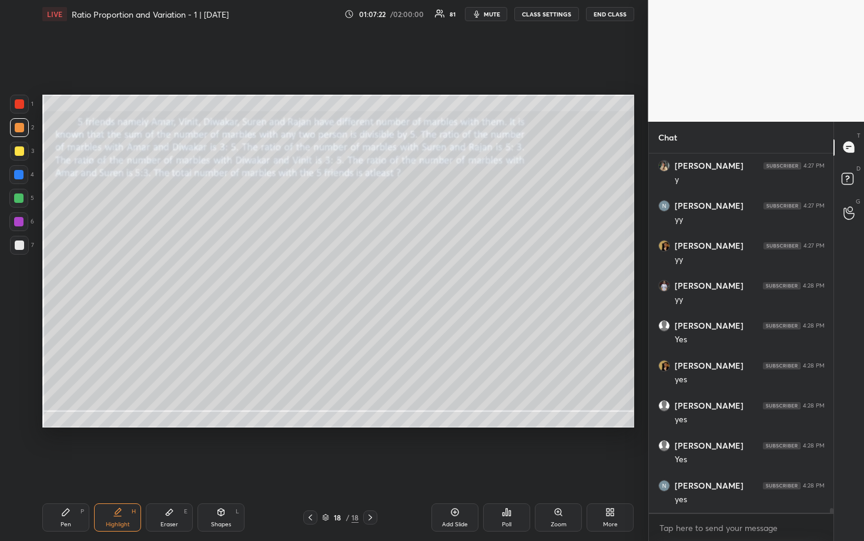
scroll to position [27611, 0]
click at [22, 226] on div at bounding box center [18, 221] width 19 height 19
click at [18, 101] on div at bounding box center [19, 103] width 9 height 9
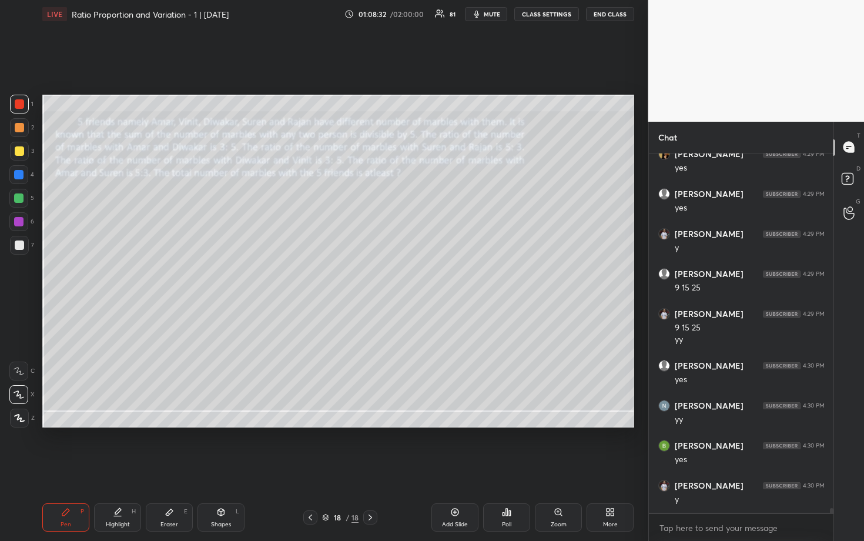
scroll to position [28022, 0]
click at [20, 200] on div at bounding box center [18, 197] width 9 height 9
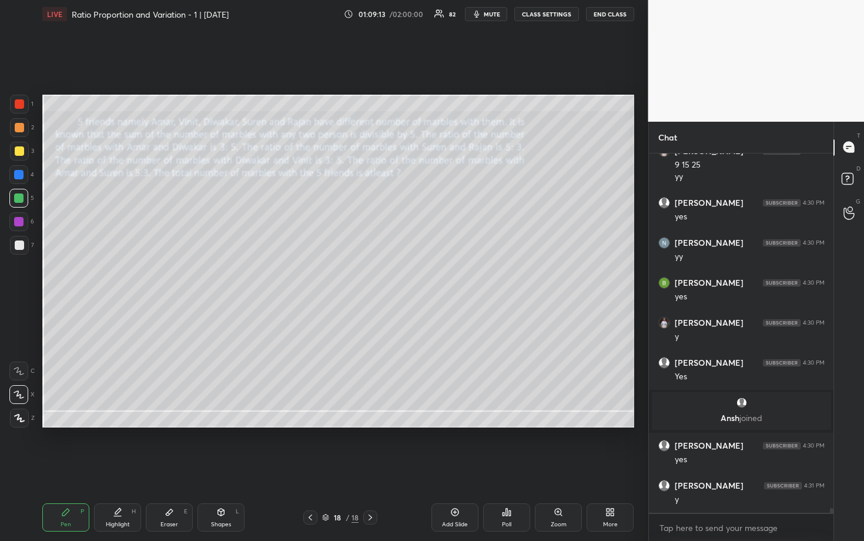
scroll to position [27648, 0]
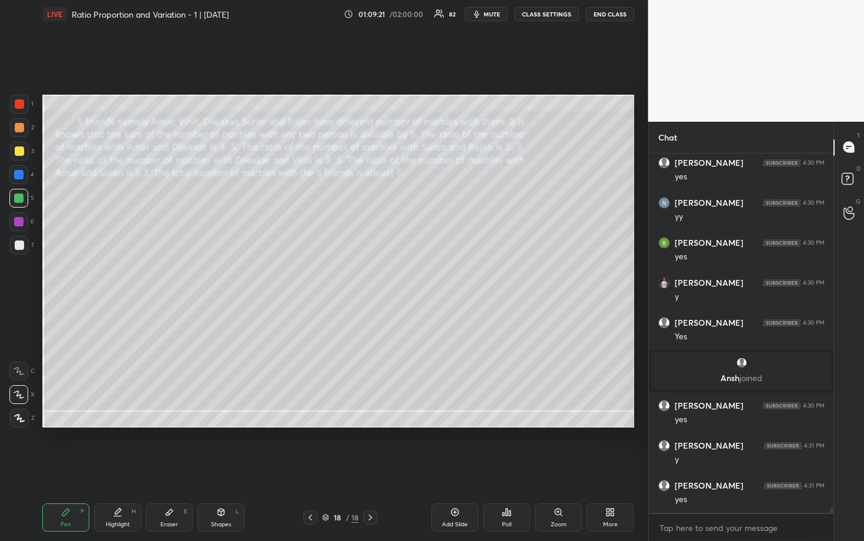
click at [21, 174] on div at bounding box center [18, 174] width 9 height 9
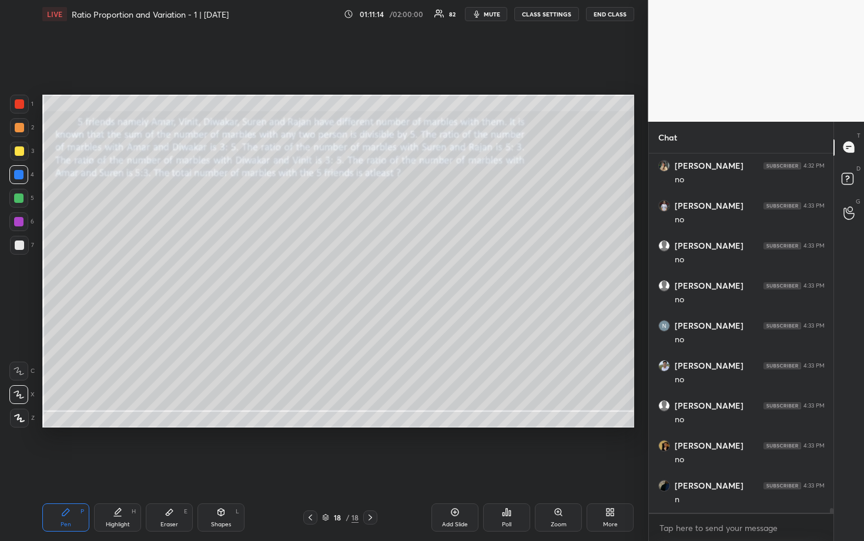
scroll to position [28588, 0]
click at [19, 248] on div at bounding box center [19, 244] width 9 height 9
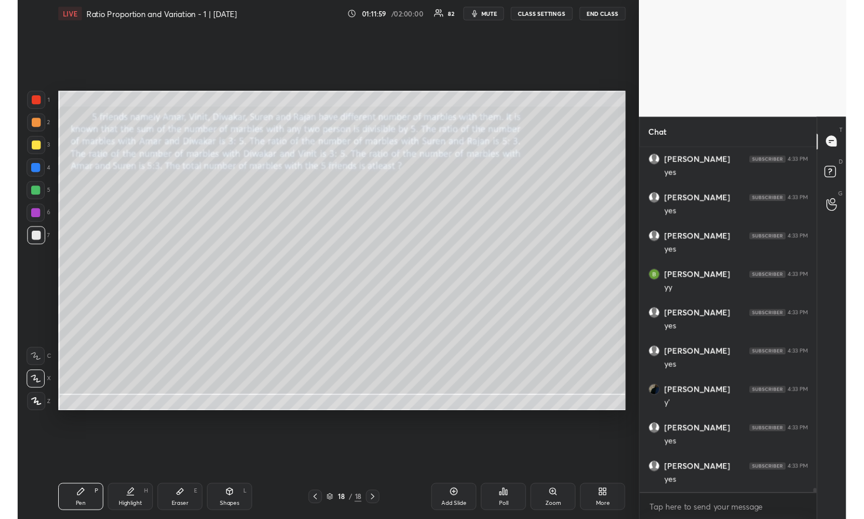
scroll to position [28988, 0]
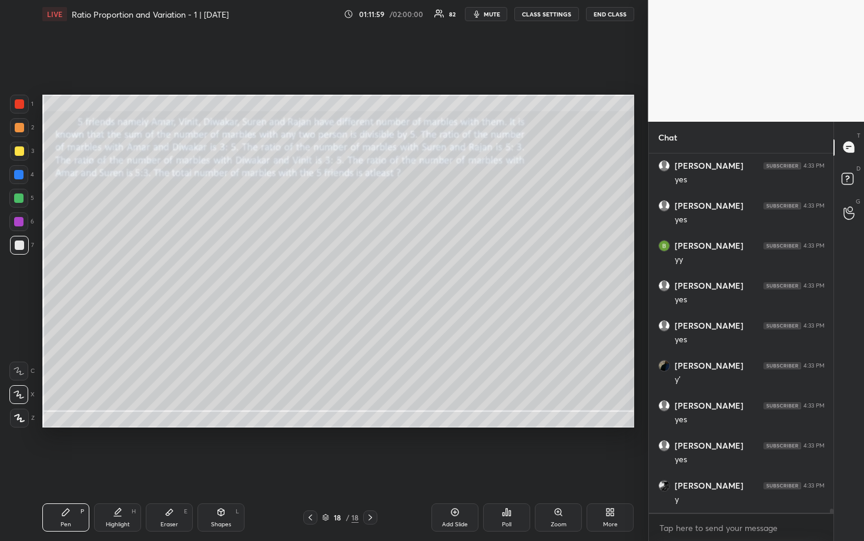
click at [620, 469] on div "More" at bounding box center [610, 517] width 47 height 28
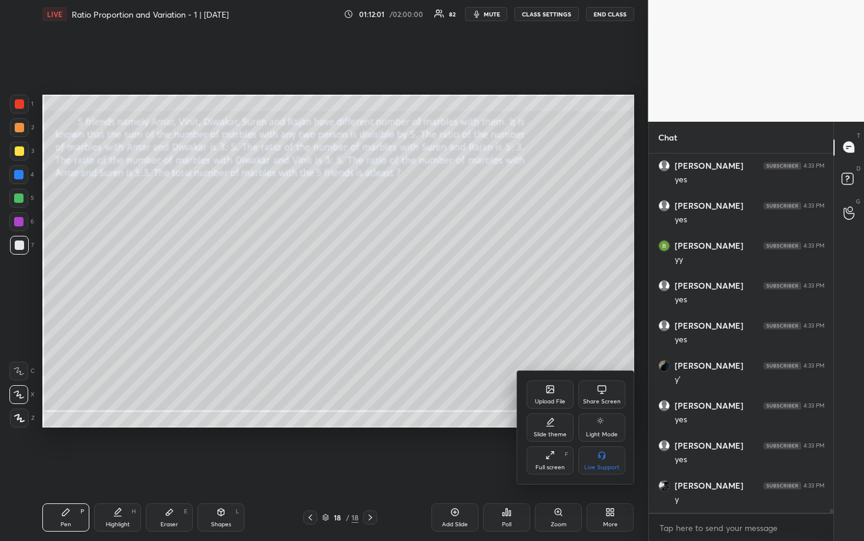
click at [566, 394] on div "Upload File" at bounding box center [550, 394] width 47 height 28
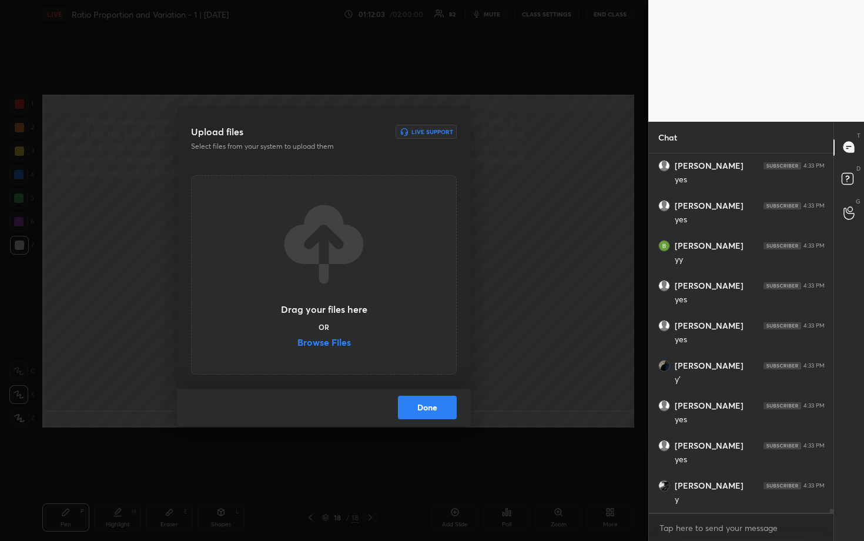
click at [334, 343] on label "Browse Files" at bounding box center [323, 343] width 53 height 12
click at [297, 343] on input "Browse Files" at bounding box center [297, 343] width 0 height 12
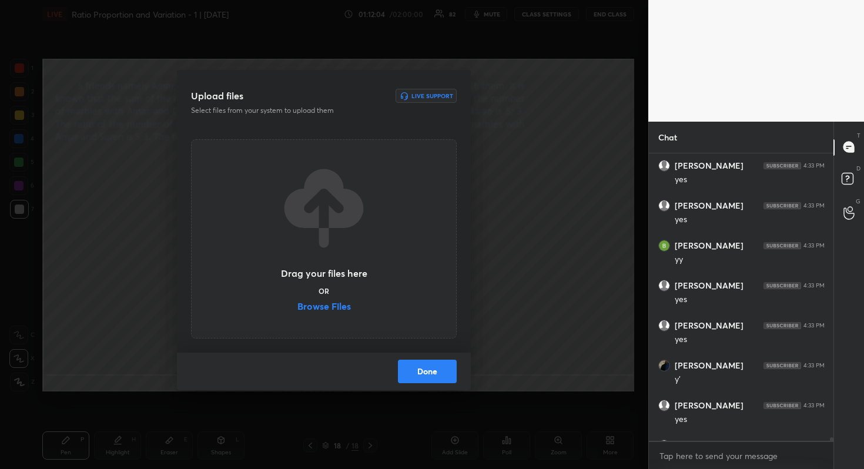
scroll to position [58396, 58189]
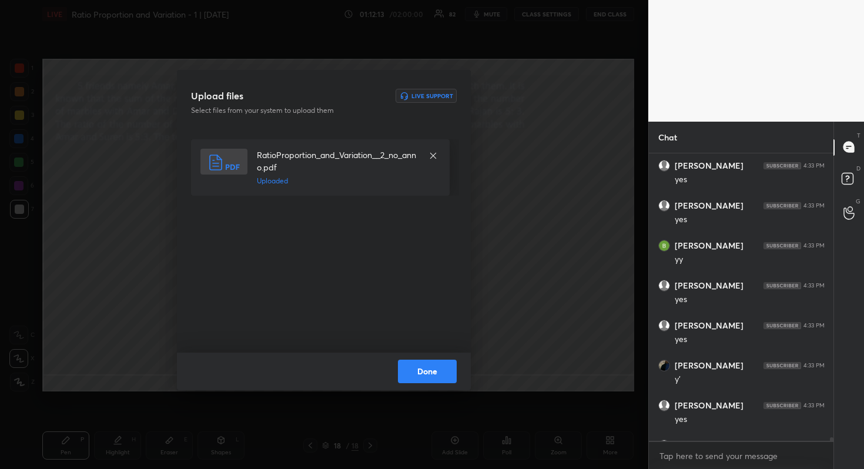
click at [434, 370] on button "Done" at bounding box center [427, 372] width 59 height 24
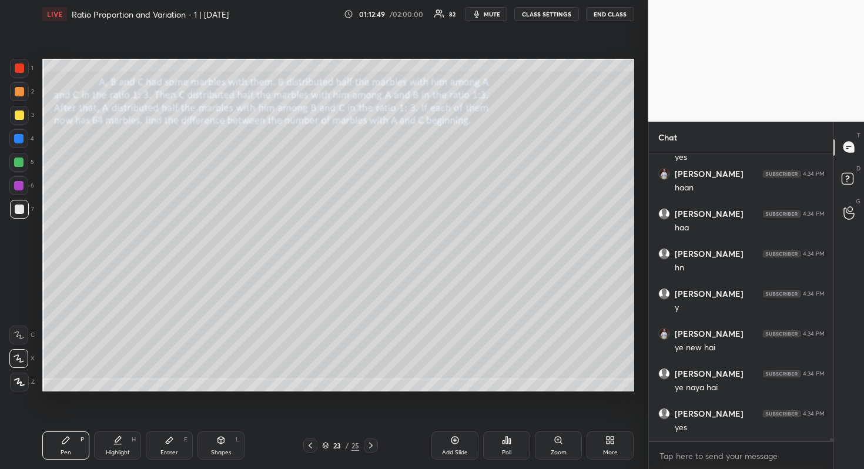
scroll to position [29739, 0]
drag, startPoint x: 18, startPoint y: 115, endPoint x: 36, endPoint y: 104, distance: 20.6
click at [19, 115] on div at bounding box center [19, 115] width 9 height 9
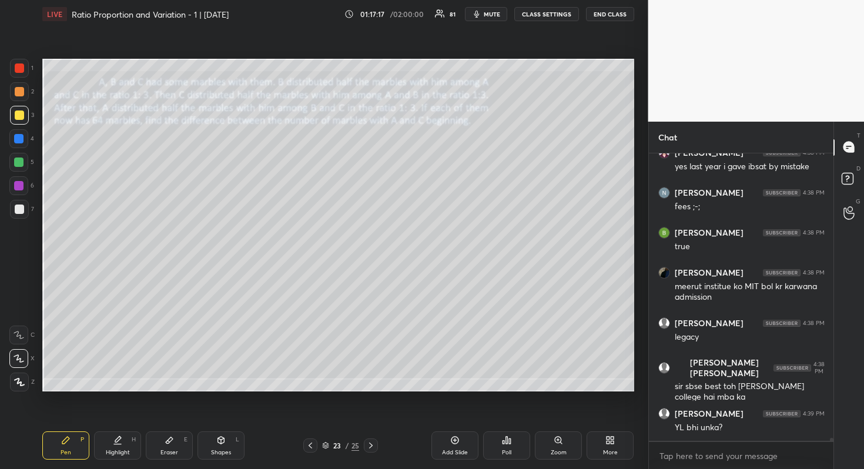
scroll to position [30920, 0]
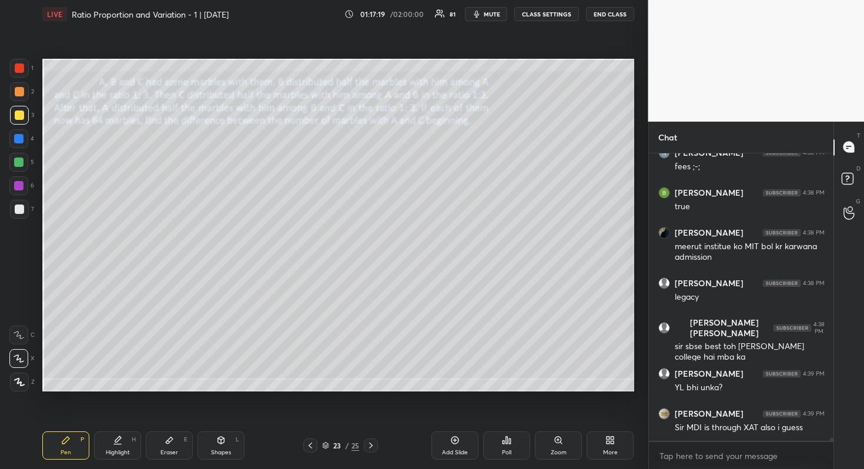
click at [178, 442] on div "Eraser E" at bounding box center [169, 446] width 47 height 28
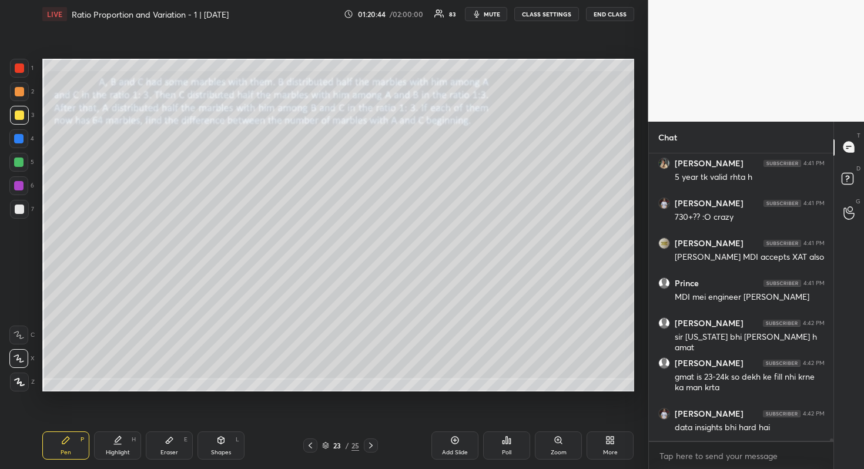
scroll to position [31401, 0]
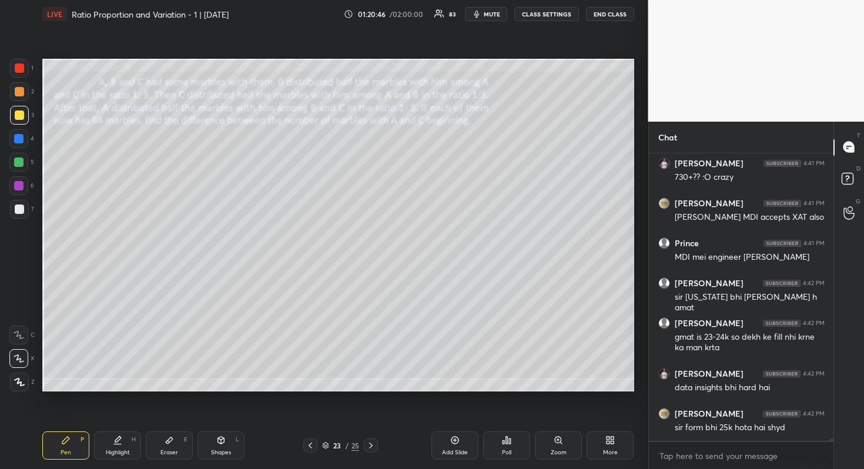
click at [22, 166] on div at bounding box center [18, 162] width 19 height 19
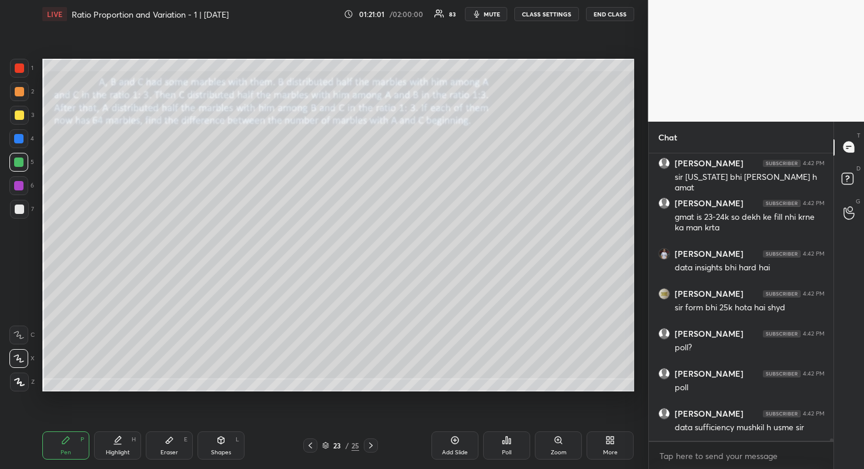
scroll to position [31561, 0]
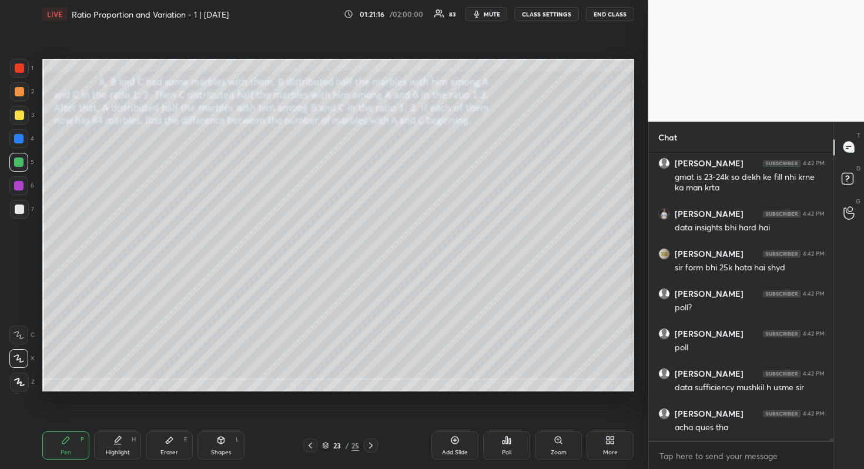
click at [514, 440] on div "Poll" at bounding box center [506, 446] width 47 height 28
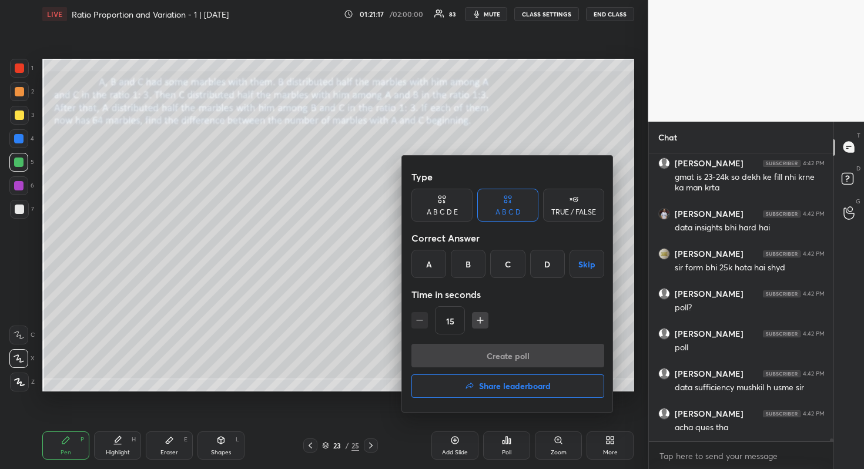
click at [504, 260] on div "C" at bounding box center [507, 264] width 35 height 28
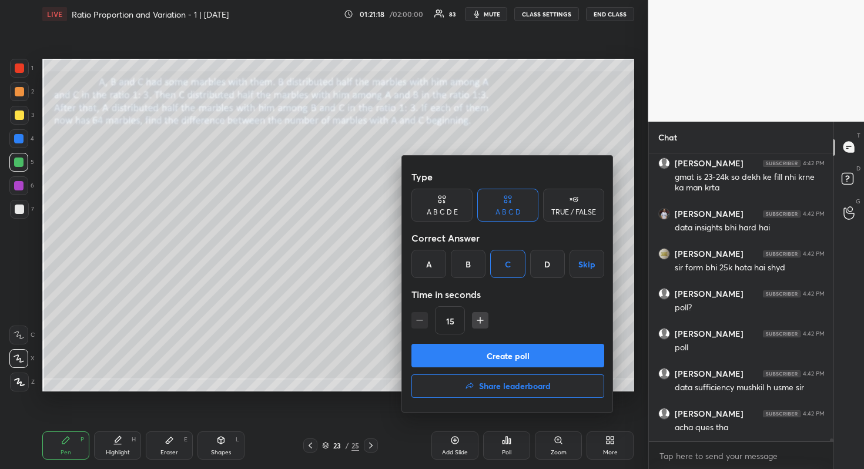
click at [520, 352] on button "Create poll" at bounding box center [508, 356] width 193 height 24
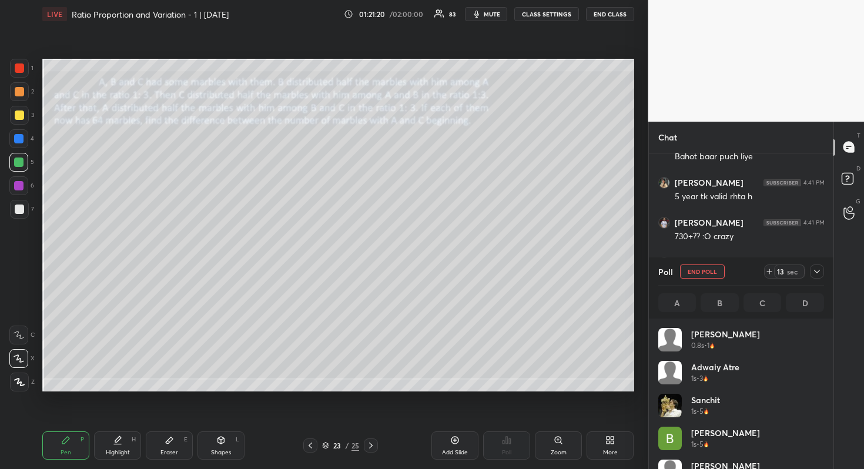
scroll to position [138, 162]
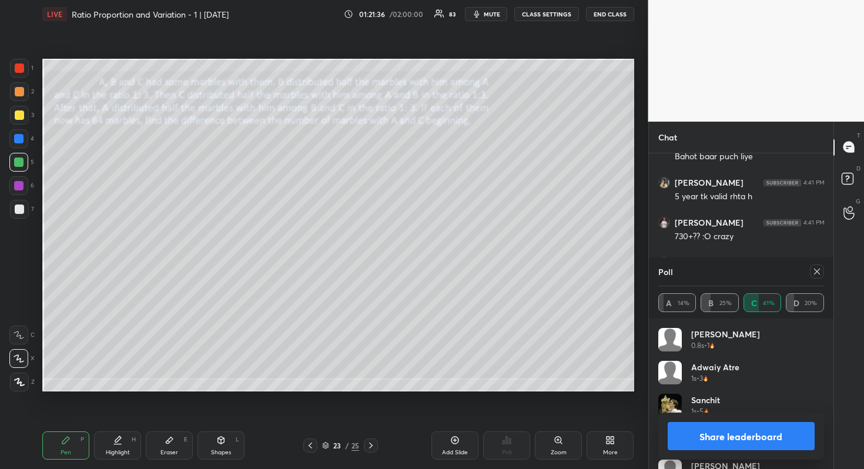
click at [744, 438] on button "Share leaderboard" at bounding box center [742, 436] width 148 height 28
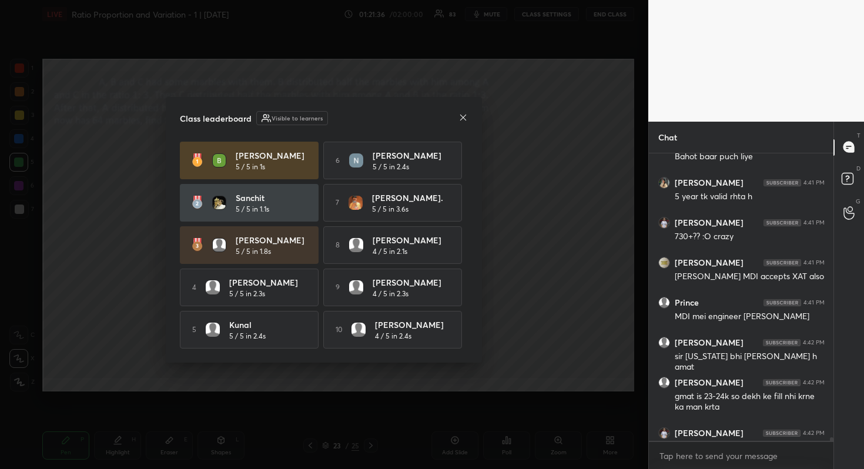
scroll to position [313, 181]
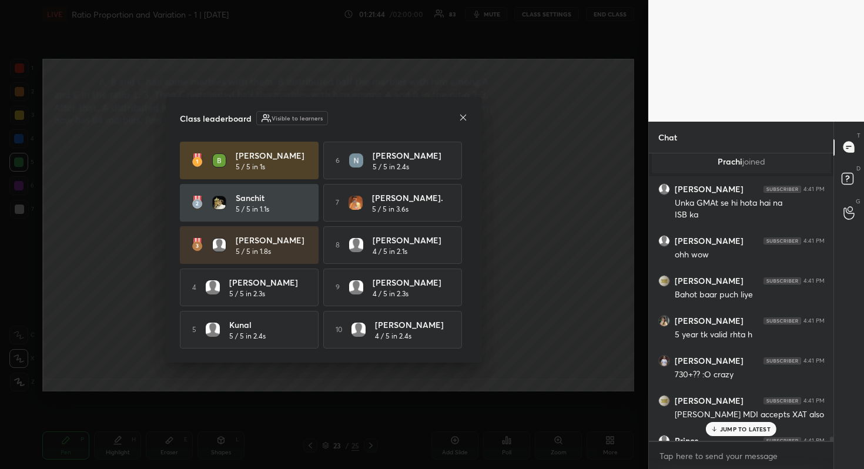
click at [466, 115] on icon at bounding box center [463, 117] width 9 height 9
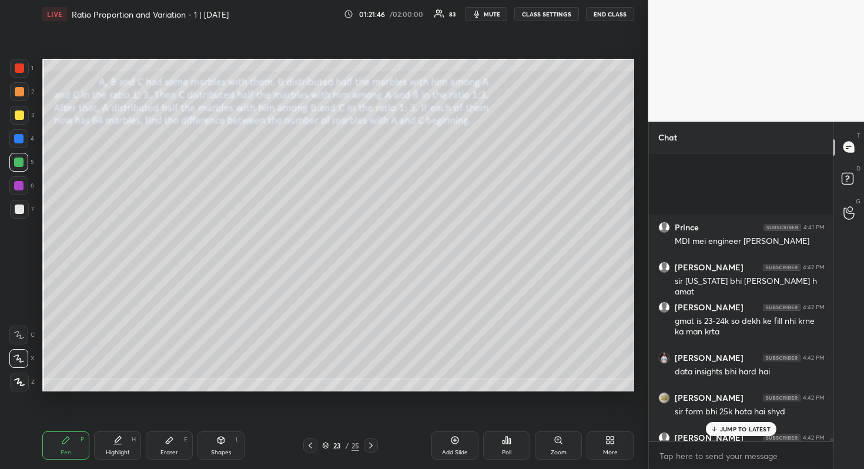
scroll to position [31434, 0]
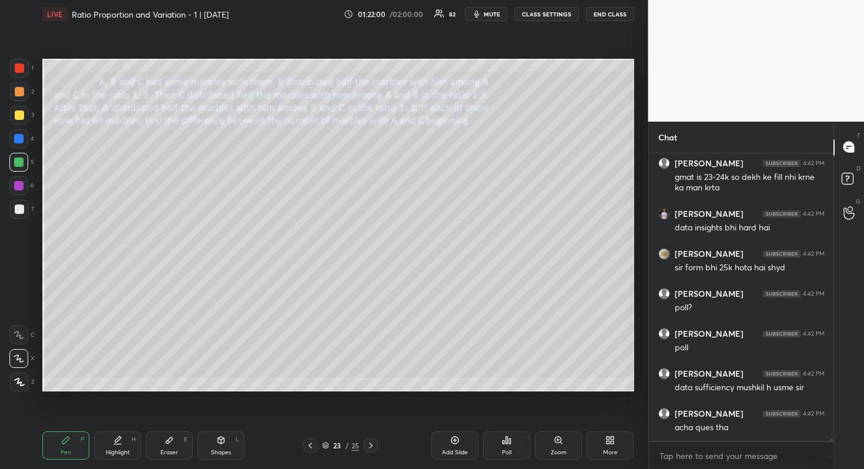
click at [19, 118] on div at bounding box center [19, 115] width 9 height 9
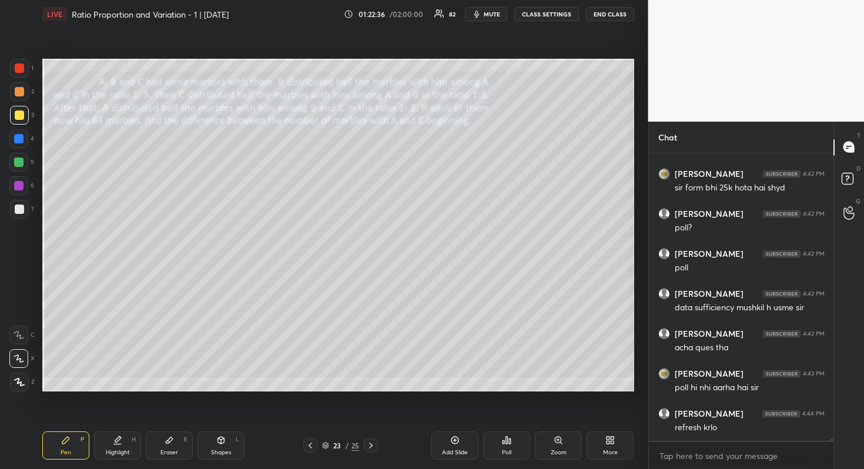
scroll to position [31554, 0]
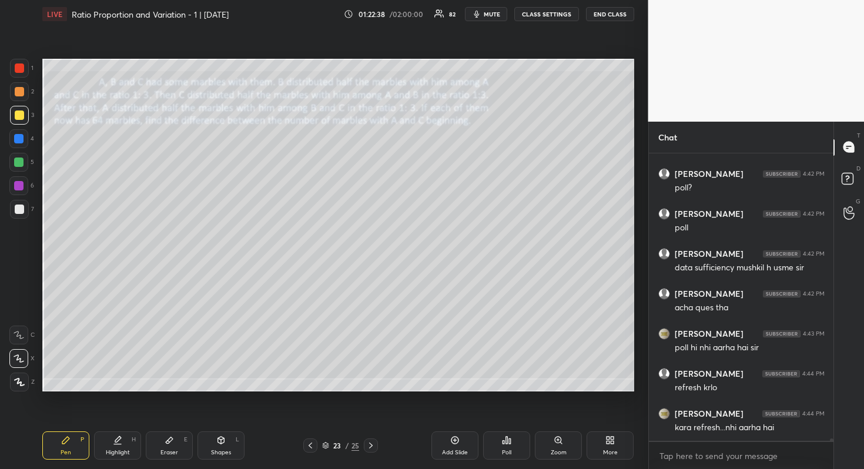
click at [21, 209] on div at bounding box center [19, 209] width 9 height 9
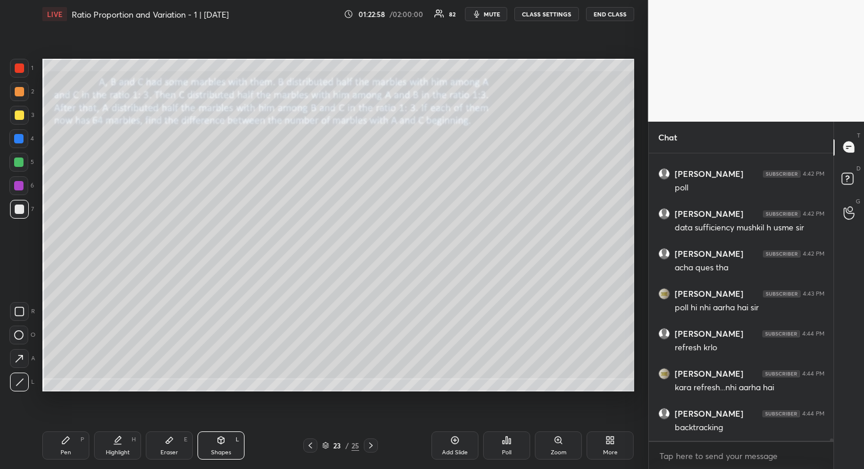
scroll to position [31637, 0]
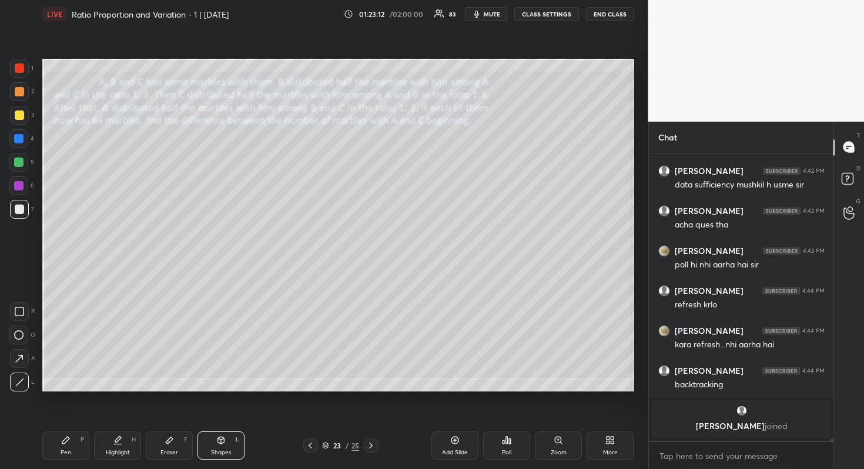
click at [15, 164] on div at bounding box center [18, 162] width 9 height 9
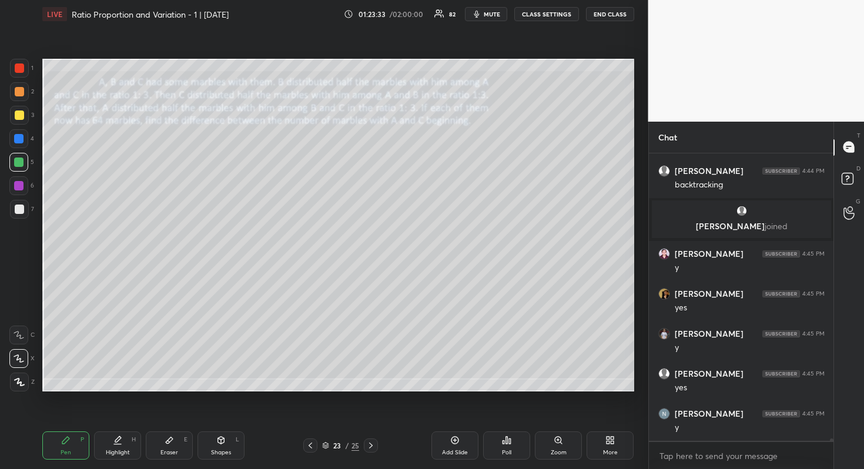
scroll to position [31678, 0]
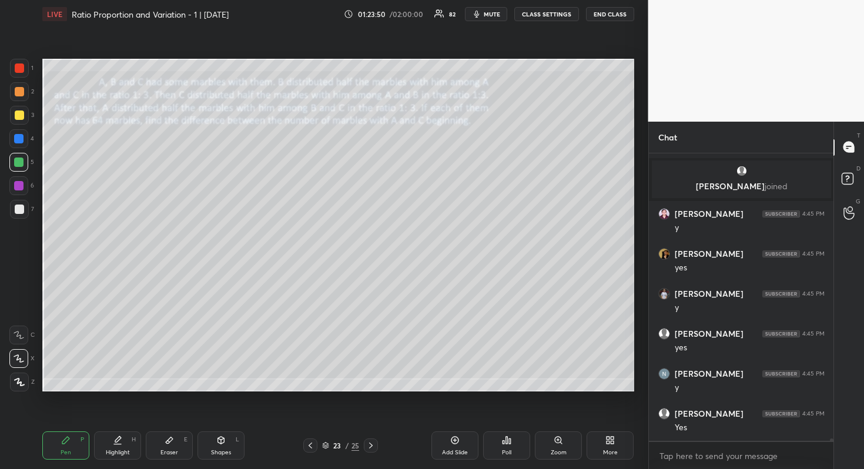
click at [22, 215] on div at bounding box center [19, 209] width 19 height 19
click at [20, 139] on div at bounding box center [18, 138] width 9 height 9
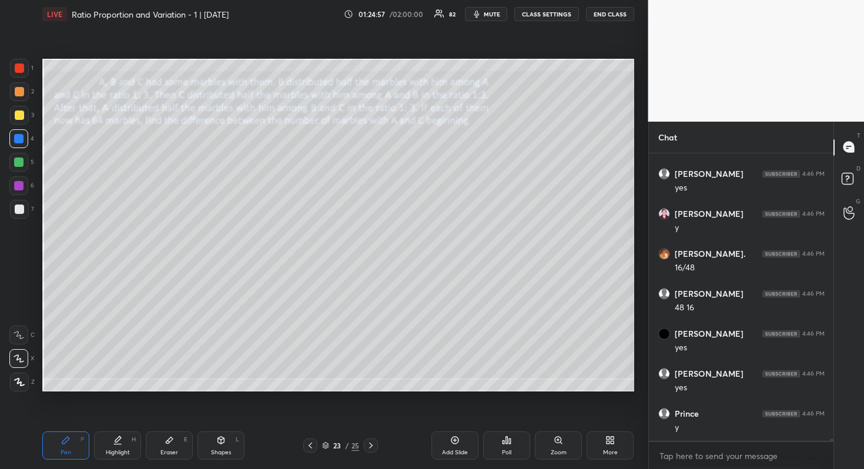
click at [21, 94] on div at bounding box center [19, 91] width 9 height 9
click at [19, 187] on div at bounding box center [18, 185] width 9 height 9
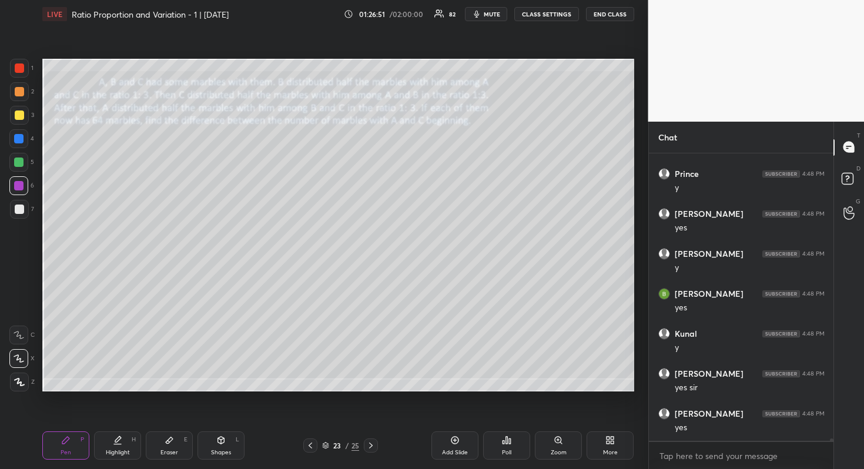
click at [18, 211] on div at bounding box center [19, 209] width 9 height 9
drag, startPoint x: 19, startPoint y: 140, endPoint x: 25, endPoint y: 141, distance: 5.9
click at [19, 141] on div at bounding box center [18, 138] width 9 height 9
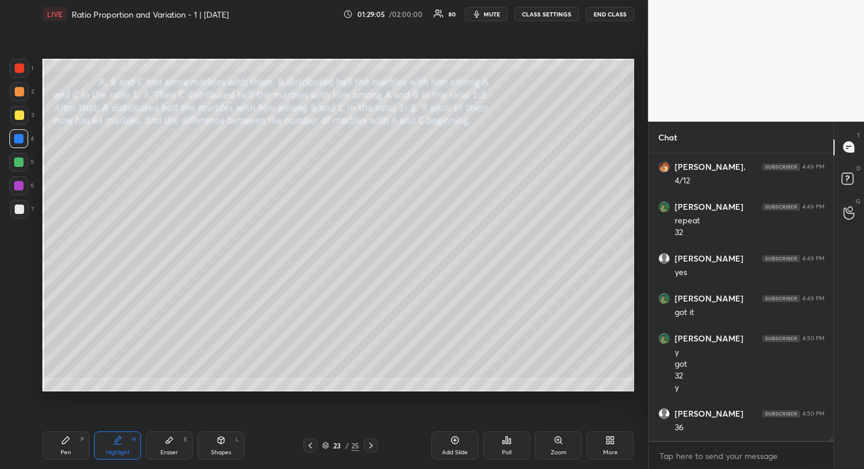
scroll to position [35004, 0]
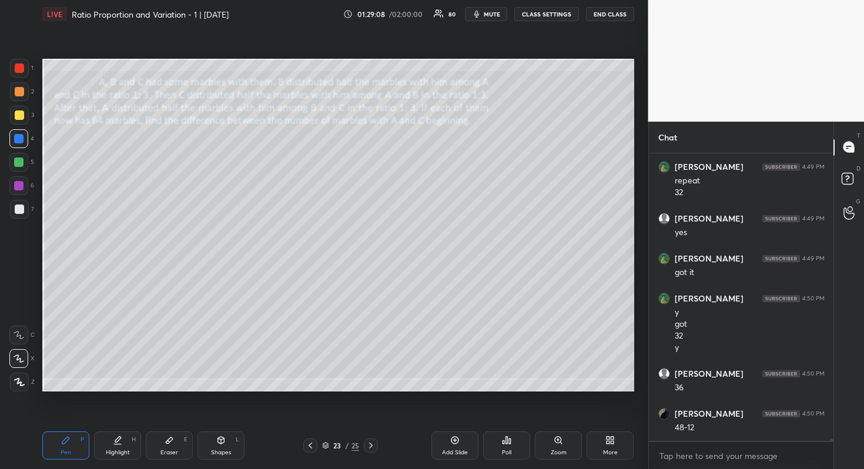
drag, startPoint x: 20, startPoint y: 93, endPoint x: 34, endPoint y: 103, distance: 17.2
click at [20, 92] on div at bounding box center [19, 91] width 9 height 9
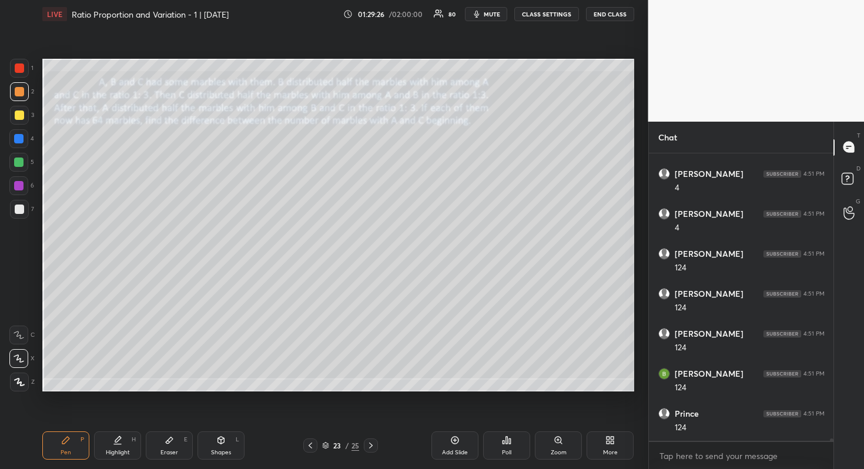
scroll to position [35523, 0]
click at [19, 207] on div at bounding box center [19, 209] width 9 height 9
click at [21, 181] on div at bounding box center [18, 185] width 9 height 9
click at [18, 108] on div at bounding box center [19, 115] width 19 height 19
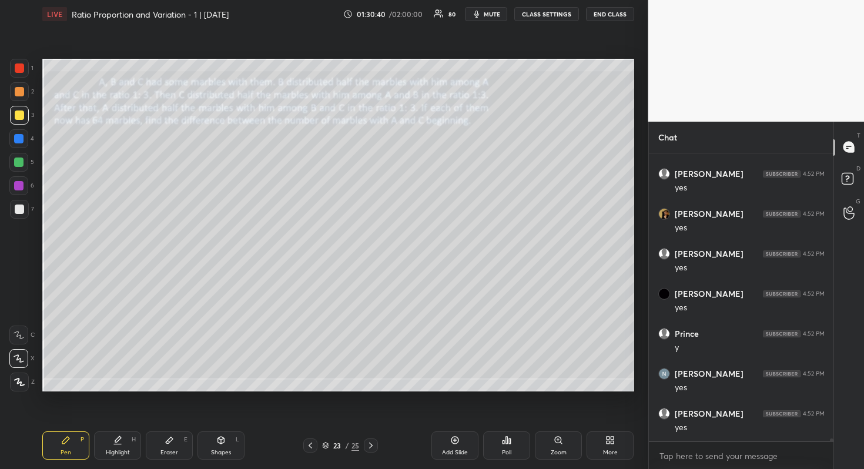
scroll to position [36523, 0]
drag, startPoint x: 17, startPoint y: 209, endPoint x: 36, endPoint y: 203, distance: 20.3
click at [20, 208] on div at bounding box center [19, 209] width 9 height 9
click at [19, 160] on div at bounding box center [18, 162] width 9 height 9
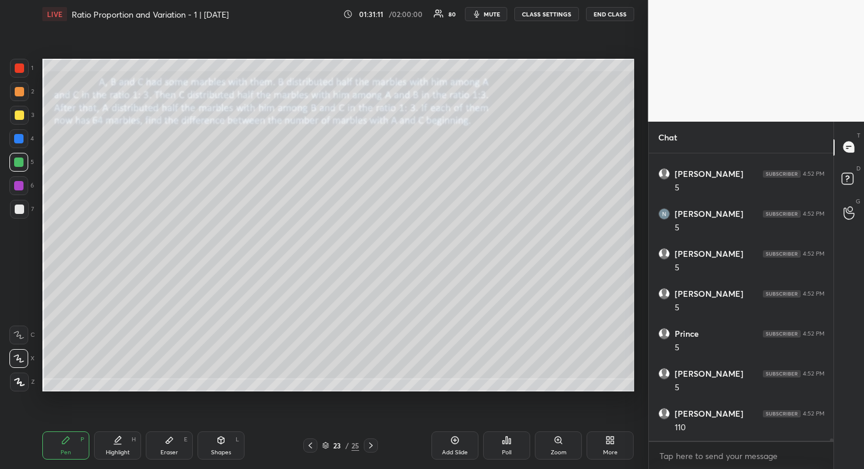
scroll to position [37362, 0]
click at [18, 212] on div at bounding box center [19, 209] width 9 height 9
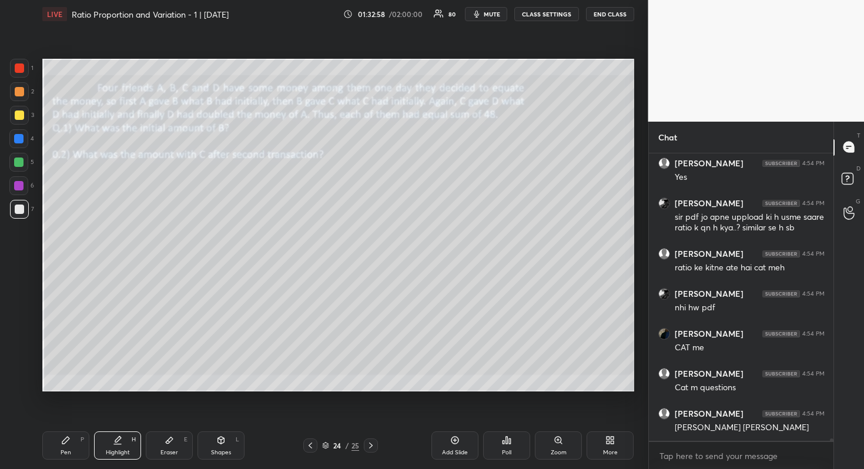
scroll to position [38328, 0]
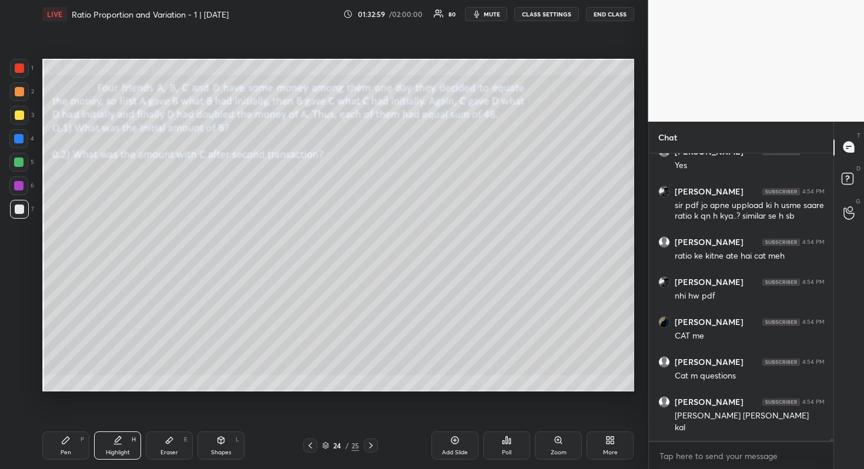
click at [19, 118] on div at bounding box center [19, 115] width 9 height 9
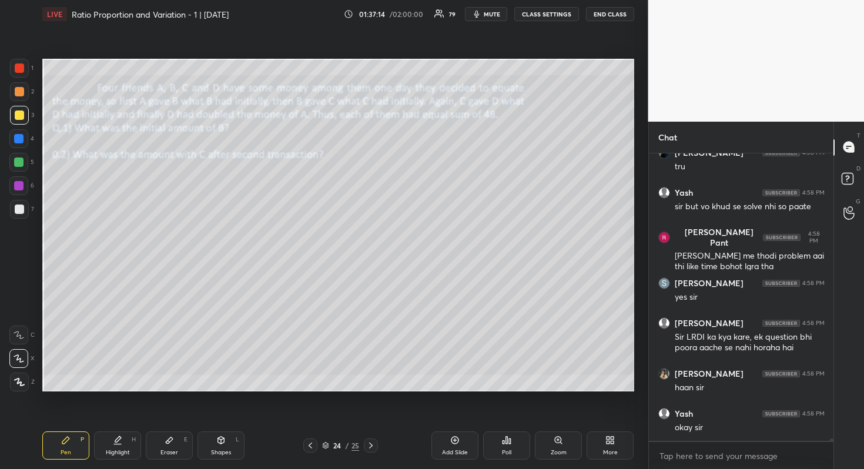
scroll to position [37870, 0]
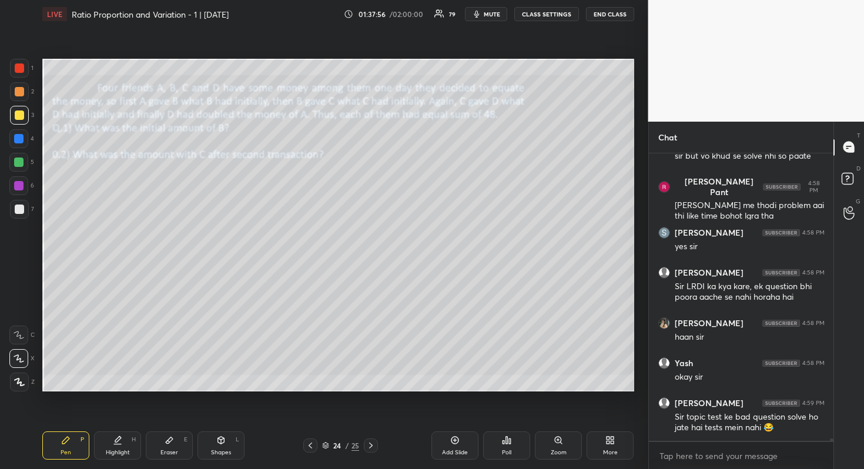
click at [493, 16] on span "mute" at bounding box center [492, 14] width 16 height 8
click at [612, 15] on button "END CLASS" at bounding box center [610, 14] width 48 height 14
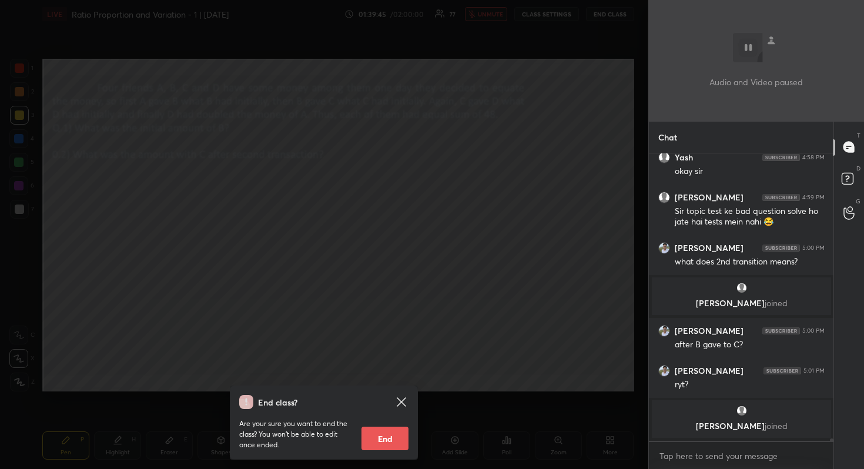
scroll to position [37838, 0]
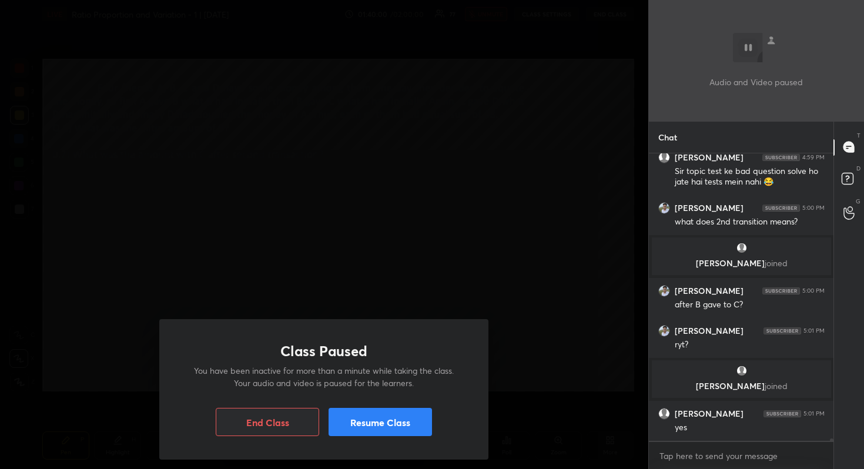
click at [407, 423] on button "Resume Class" at bounding box center [380, 422] width 103 height 28
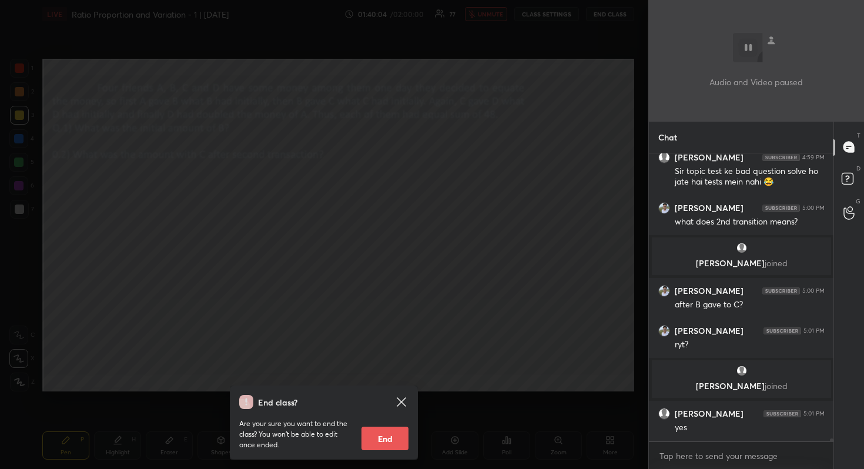
click at [540, 253] on div "End class? Are your sure you want to end the class? You won’t be able to edit o…" at bounding box center [324, 234] width 648 height 469
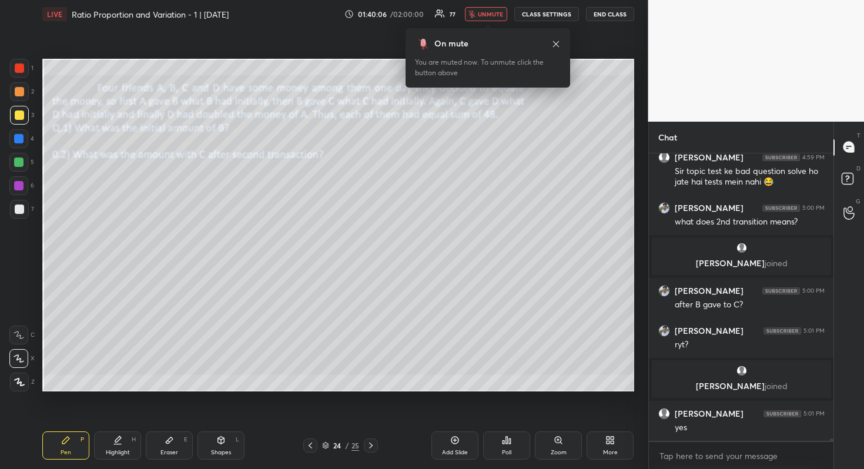
click at [492, 18] on span "unmute" at bounding box center [490, 14] width 25 height 8
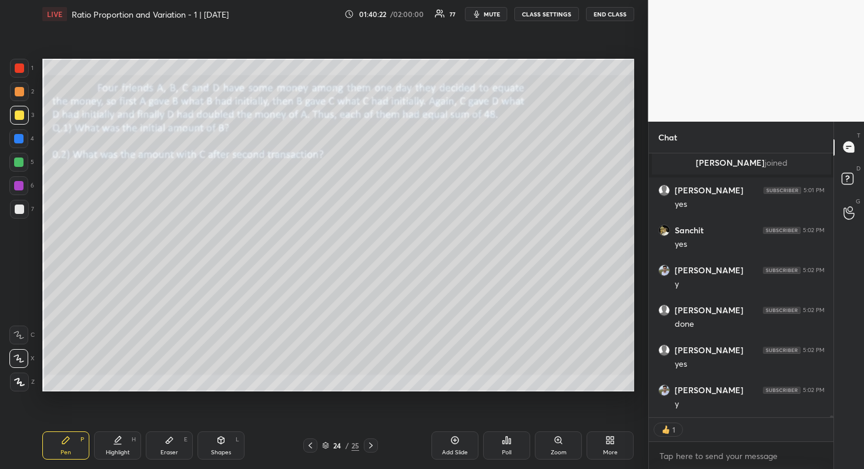
scroll to position [38102, 0]
drag, startPoint x: 18, startPoint y: 208, endPoint x: 34, endPoint y: 187, distance: 26.4
click at [18, 206] on div at bounding box center [19, 209] width 9 height 9
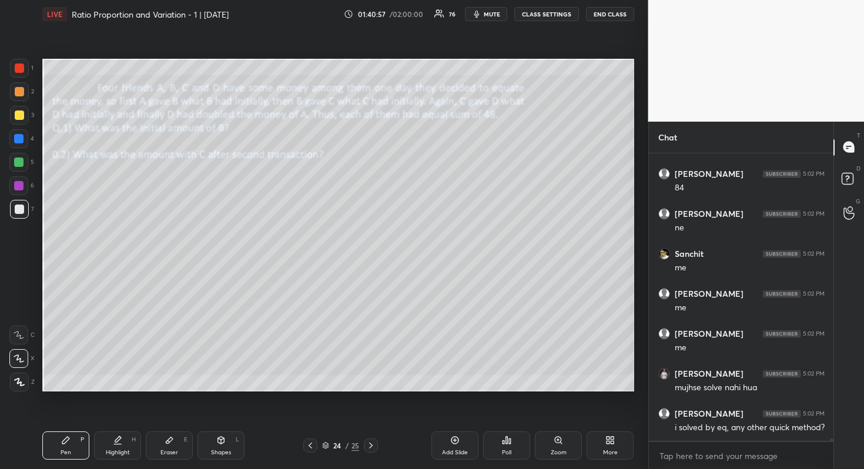
scroll to position [39477, 0]
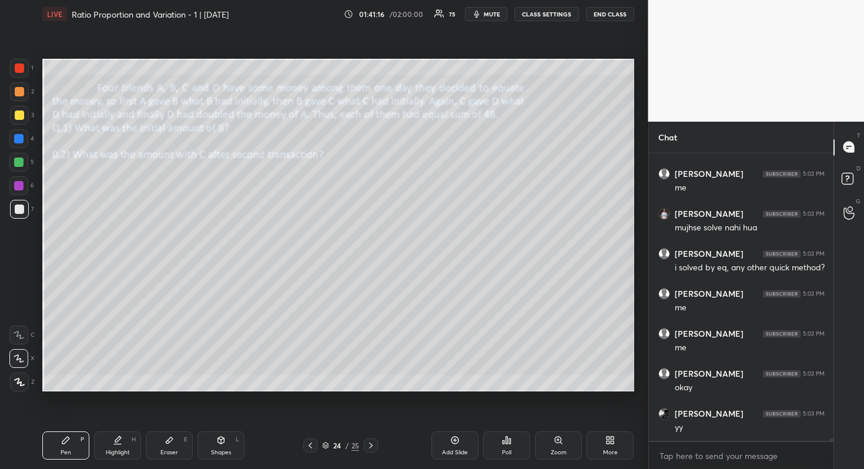
drag, startPoint x: 22, startPoint y: 117, endPoint x: 35, endPoint y: 116, distance: 13.6
click at [22, 117] on div at bounding box center [19, 115] width 9 height 9
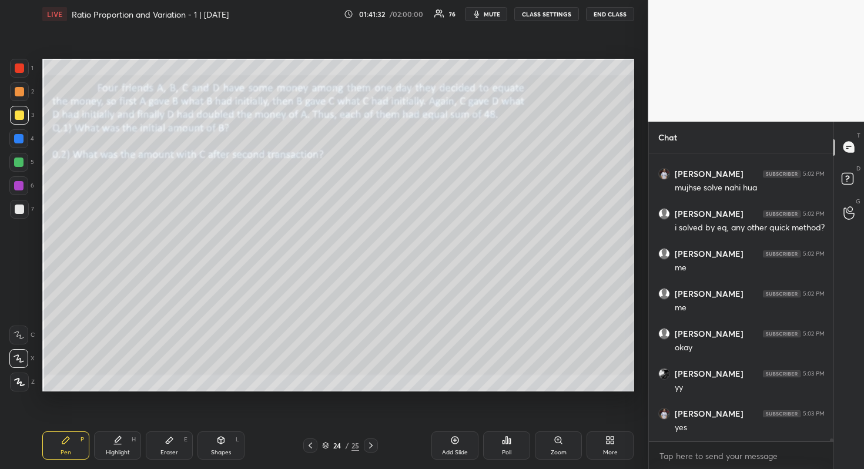
scroll to position [39677, 0]
click at [17, 210] on div at bounding box center [19, 209] width 9 height 9
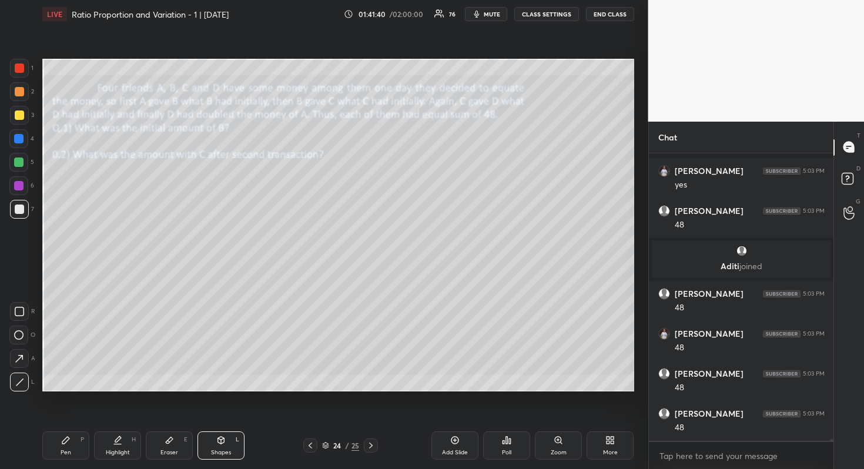
scroll to position [39931, 0]
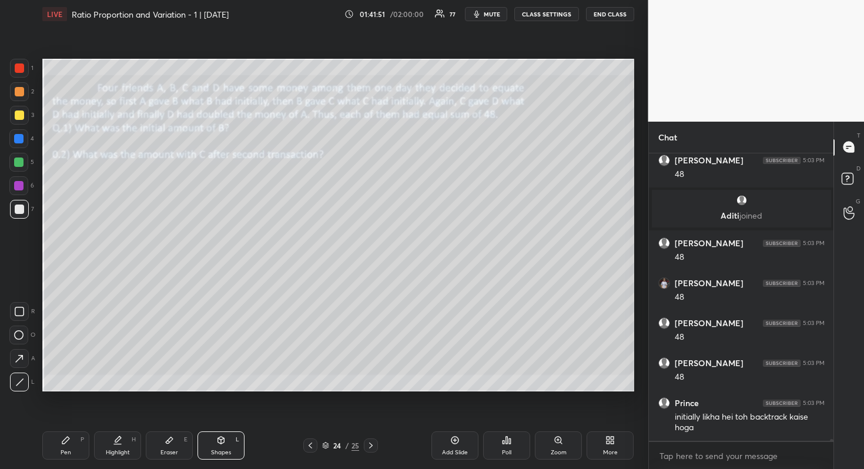
drag, startPoint x: 15, startPoint y: 163, endPoint x: 22, endPoint y: 163, distance: 7.6
click at [15, 163] on div at bounding box center [18, 162] width 9 height 9
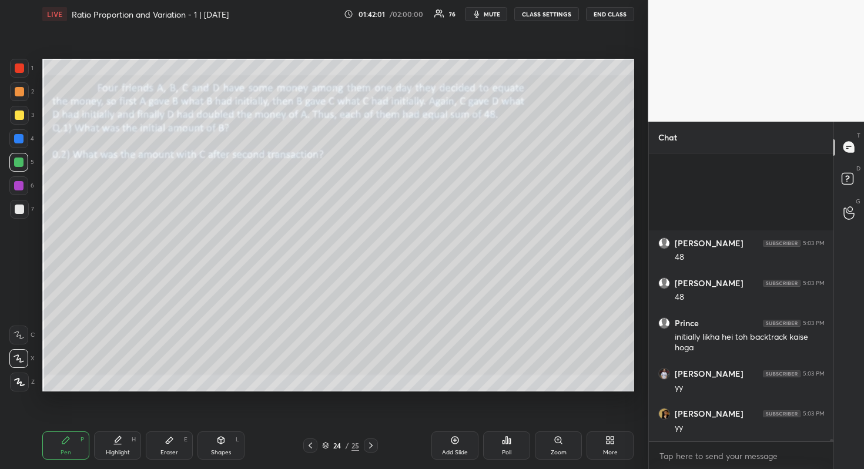
scroll to position [40131, 0]
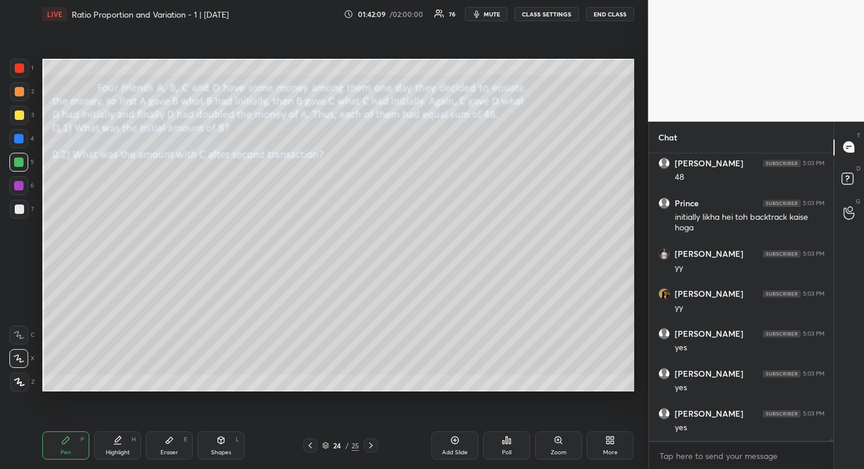
click at [20, 210] on div at bounding box center [19, 209] width 9 height 9
click at [17, 136] on div at bounding box center [18, 138] width 9 height 9
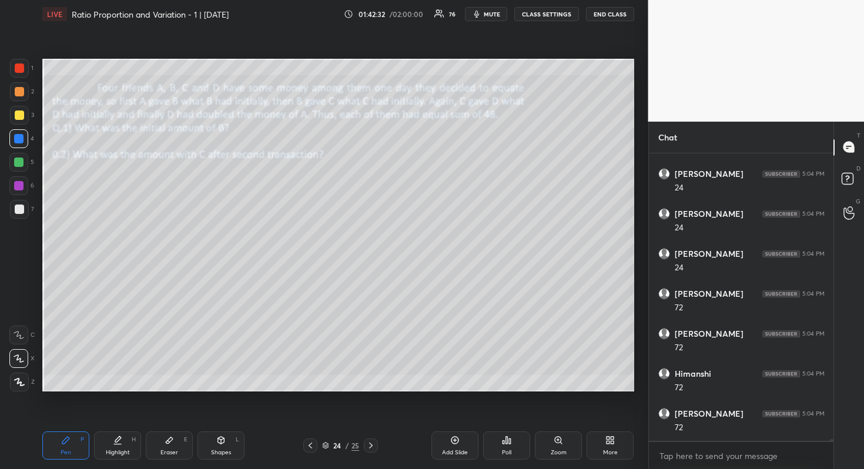
scroll to position [40650, 0]
click at [16, 185] on div at bounding box center [18, 185] width 9 height 9
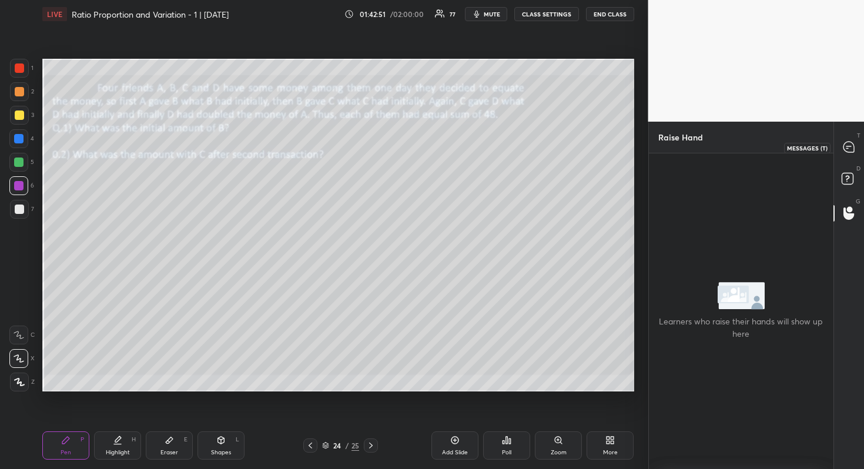
click at [851, 142] on icon at bounding box center [849, 147] width 12 height 12
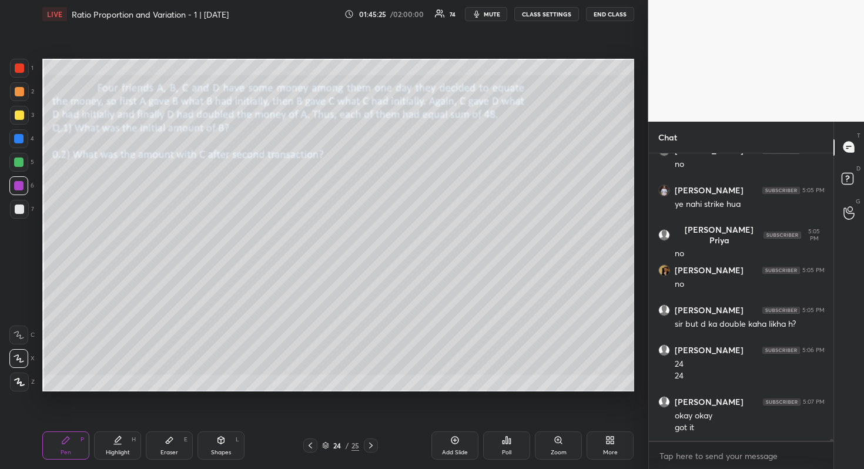
scroll to position [41925, 0]
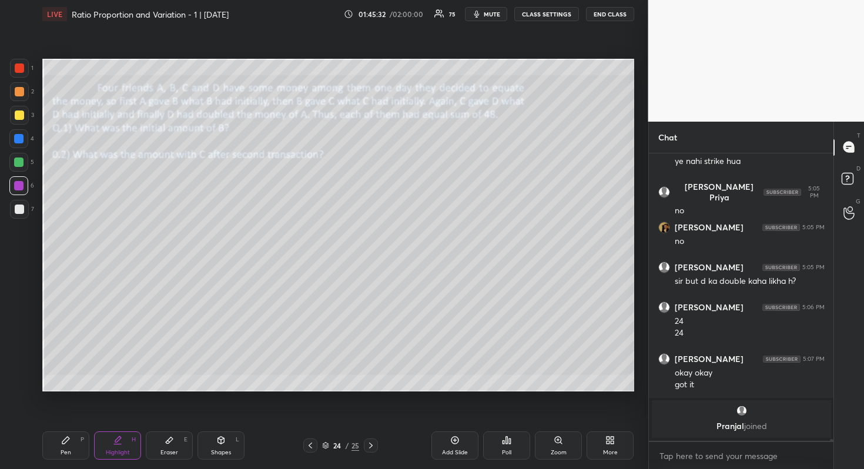
click at [19, 90] on div at bounding box center [19, 91] width 9 height 9
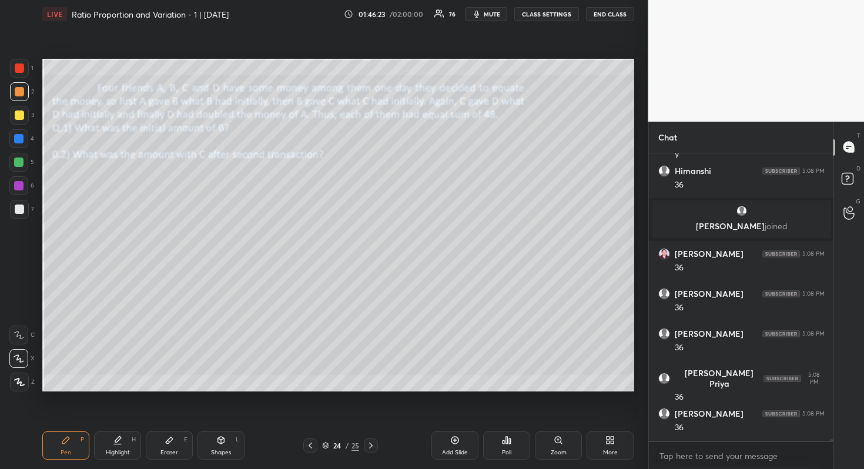
scroll to position [41199, 0]
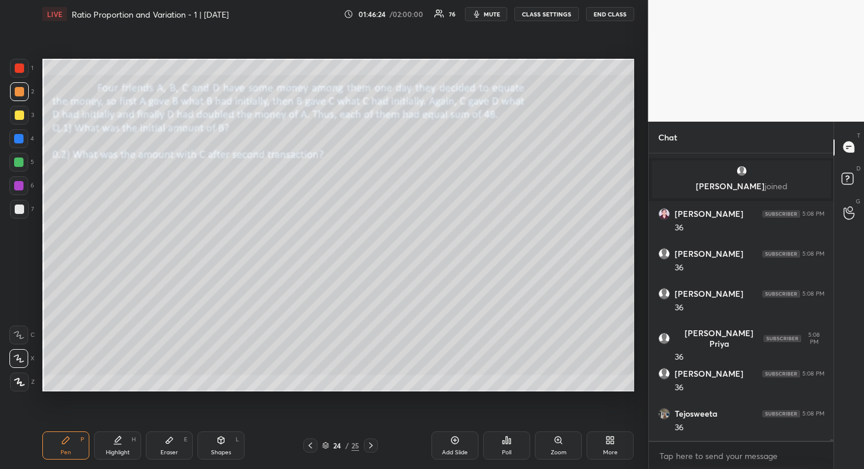
click at [167, 444] on div "Eraser E" at bounding box center [169, 446] width 47 height 28
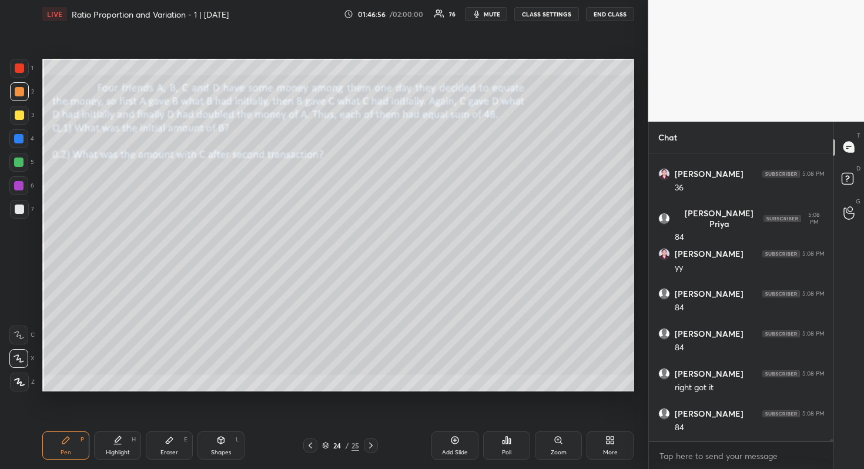
scroll to position [41599, 0]
drag, startPoint x: 19, startPoint y: 161, endPoint x: 21, endPoint y: 145, distance: 16.0
click at [19, 161] on div at bounding box center [18, 162] width 9 height 9
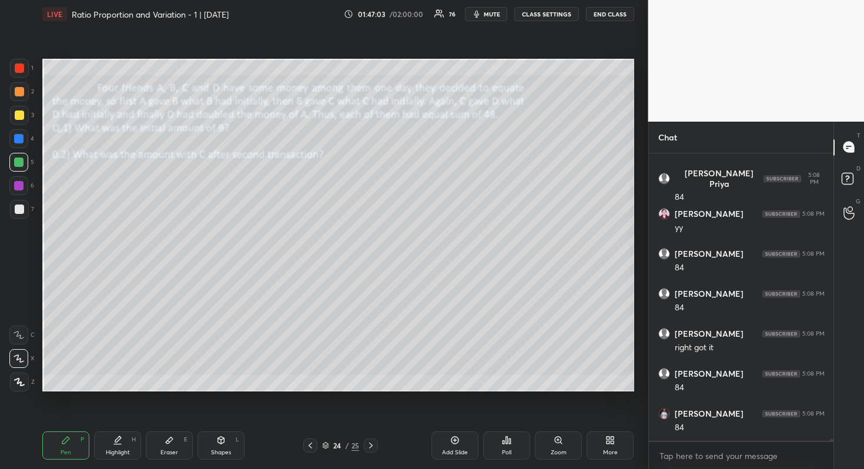
click at [21, 137] on div at bounding box center [18, 138] width 9 height 9
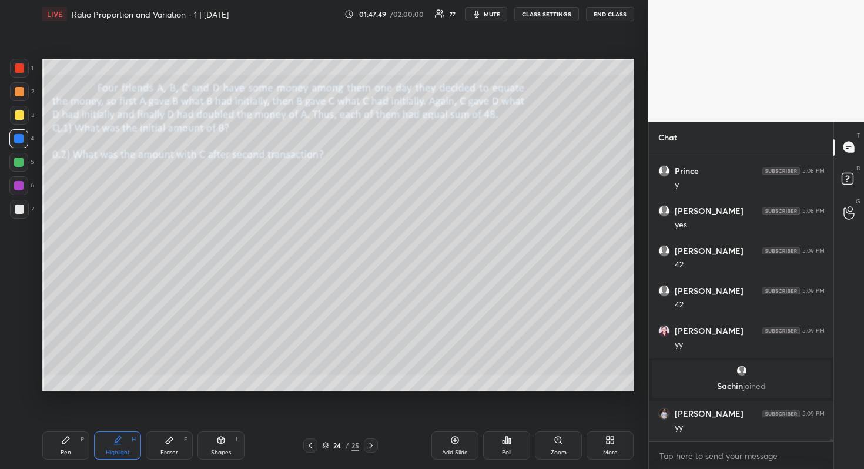
scroll to position [41858, 0]
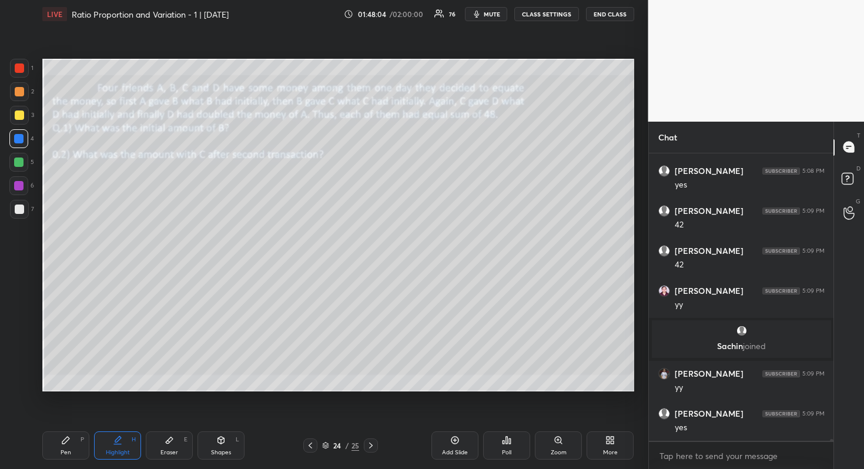
drag, startPoint x: 169, startPoint y: 434, endPoint x: 179, endPoint y: 425, distance: 13.8
click at [169, 434] on div "Eraser E" at bounding box center [169, 446] width 47 height 28
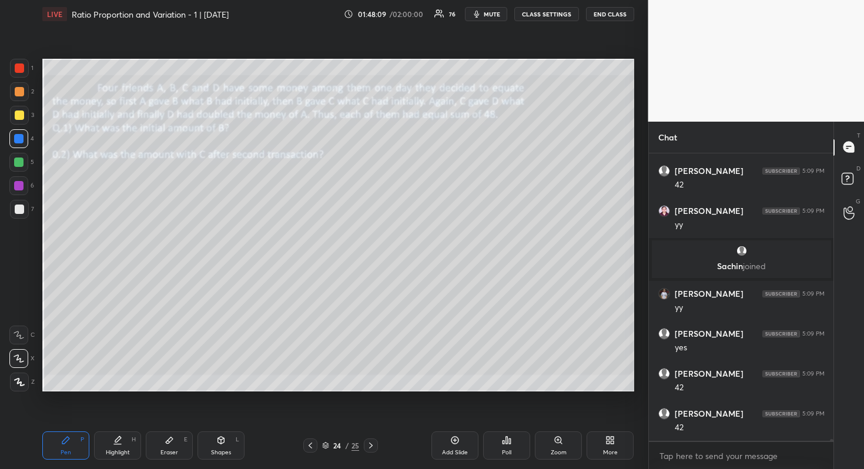
scroll to position [41978, 0]
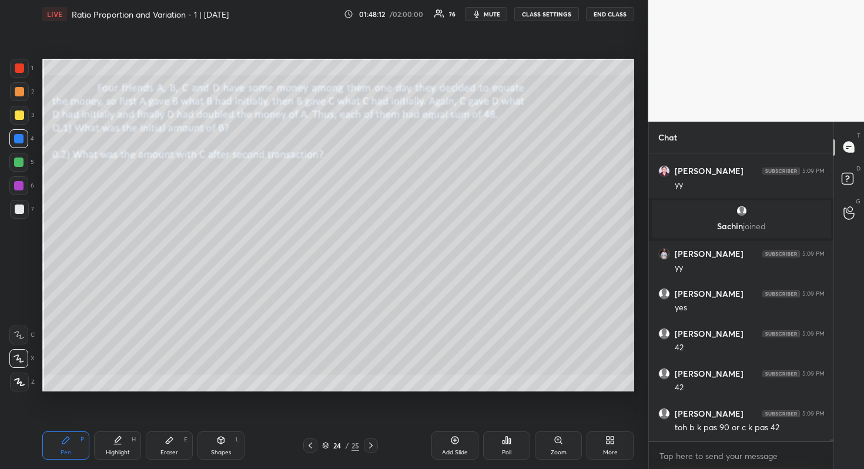
click at [19, 160] on div at bounding box center [18, 162] width 9 height 9
click at [20, 91] on div at bounding box center [19, 91] width 9 height 9
click at [21, 70] on div at bounding box center [19, 67] width 9 height 9
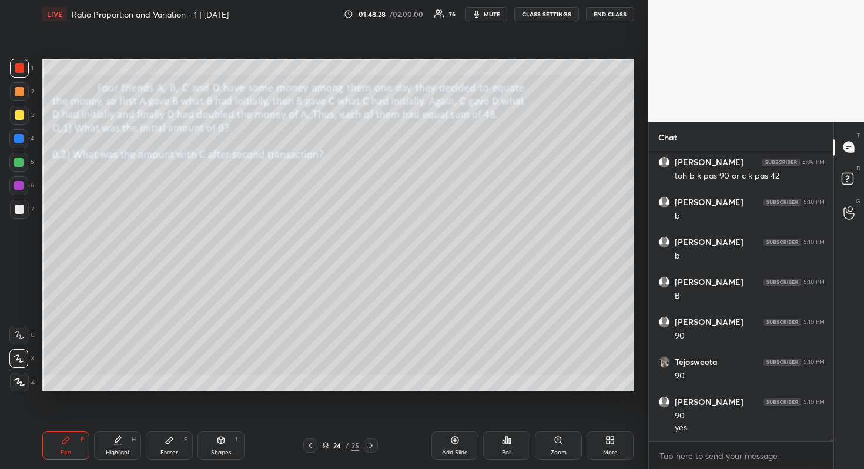
scroll to position [42269, 0]
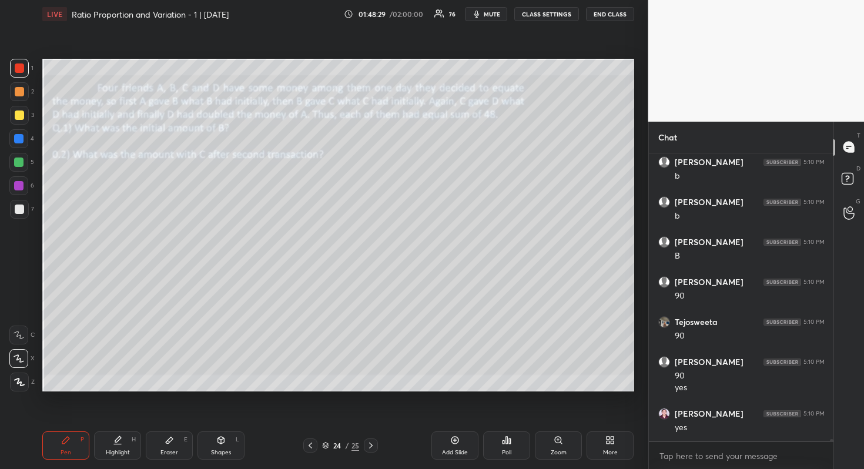
drag, startPoint x: 166, startPoint y: 449, endPoint x: 168, endPoint y: 440, distance: 9.6
click at [166, 450] on div "Eraser" at bounding box center [169, 453] width 18 height 6
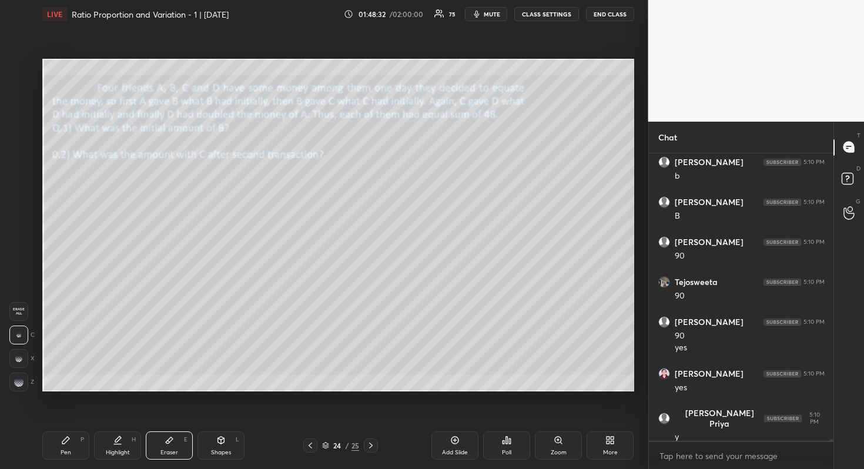
scroll to position [42349, 0]
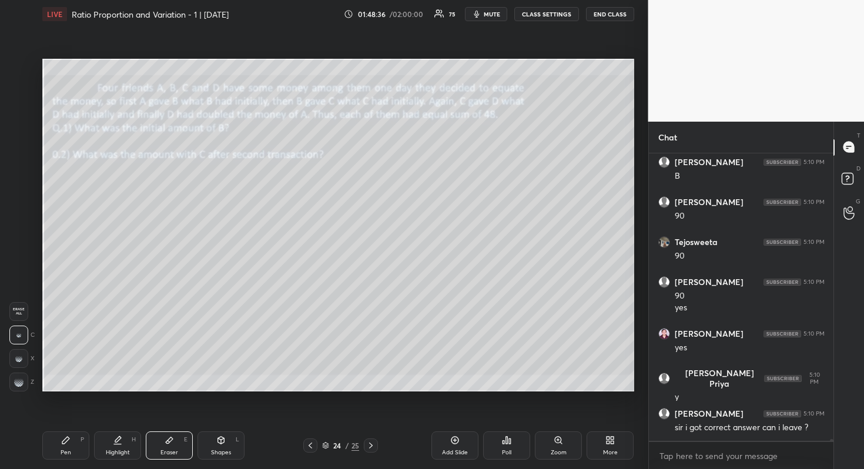
drag, startPoint x: 62, startPoint y: 453, endPoint x: 74, endPoint y: 449, distance: 12.5
click at [64, 453] on div "Pen" at bounding box center [66, 453] width 11 height 6
drag, startPoint x: 22, startPoint y: 186, endPoint x: 24, endPoint y: 166, distance: 19.5
click at [21, 186] on div at bounding box center [18, 185] width 9 height 9
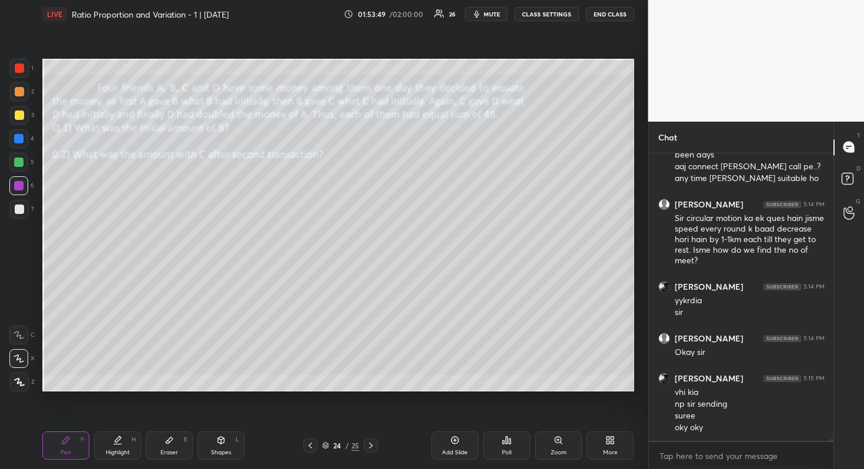
scroll to position [44972, 0]
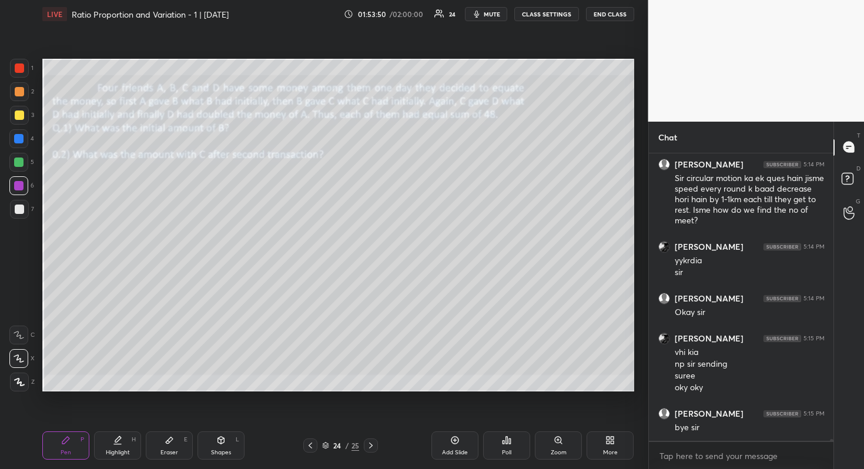
click at [613, 15] on button "END CLASS" at bounding box center [610, 14] width 48 height 14
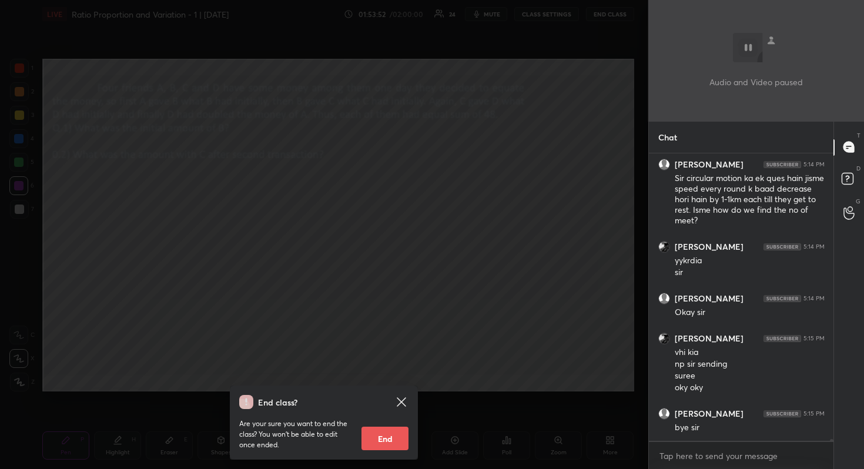
click at [389, 436] on button "End" at bounding box center [385, 439] width 47 height 24
type textarea "x"
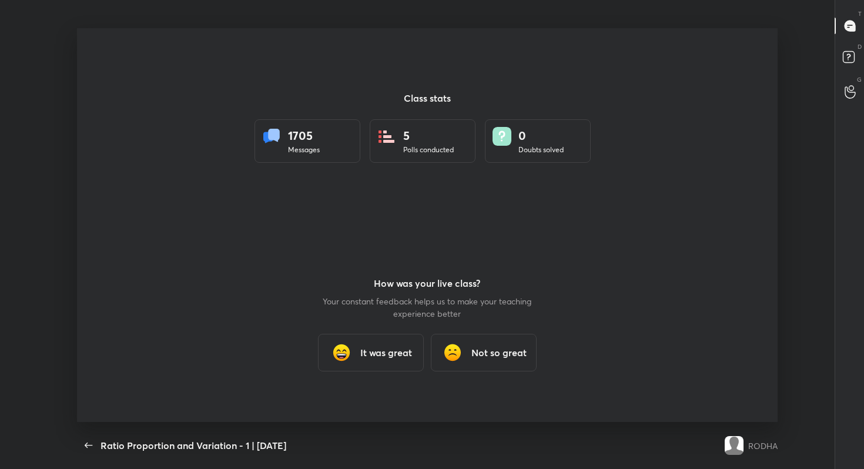
scroll to position [58396, 57936]
